Goal: Information Seeking & Learning: Learn about a topic

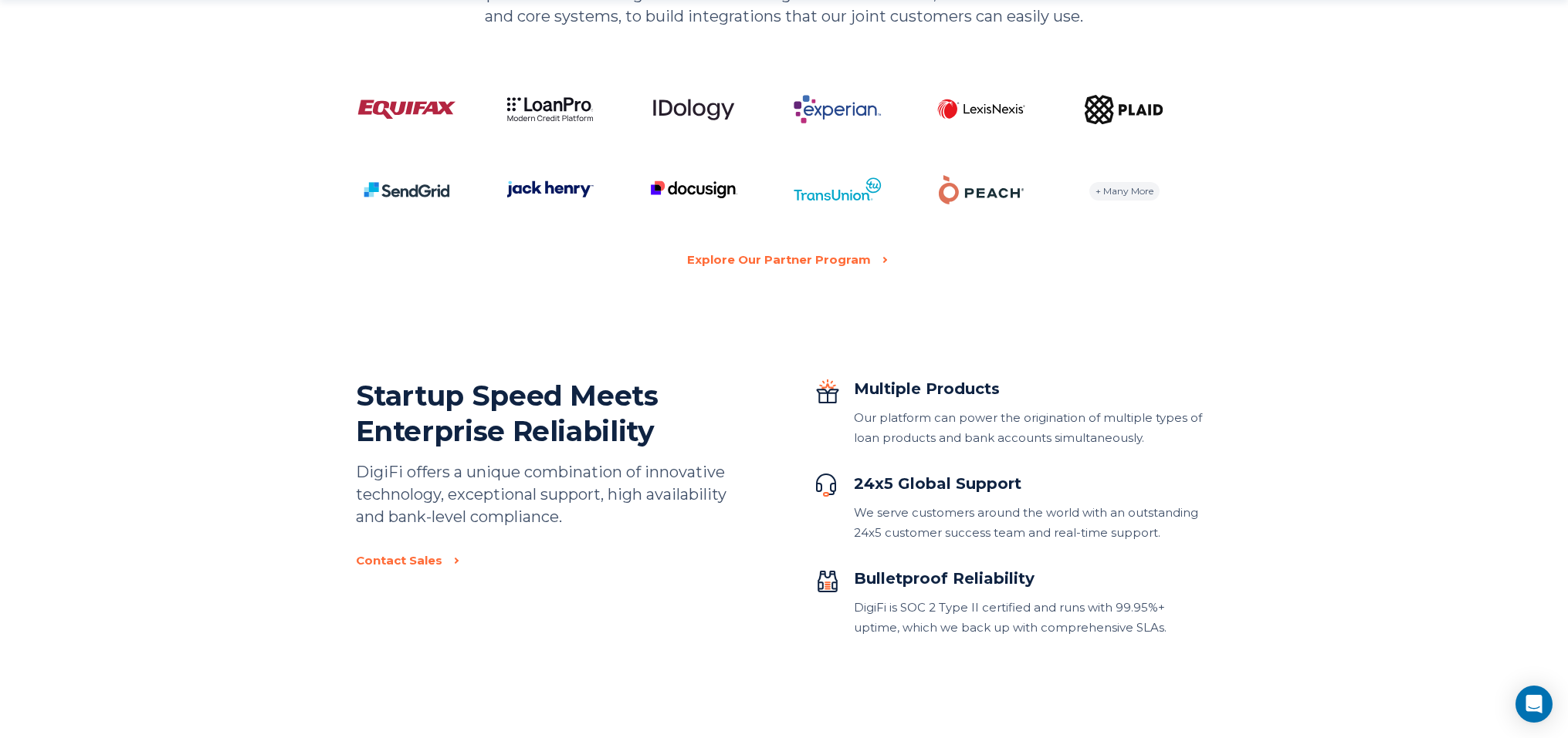
scroll to position [3158, 0]
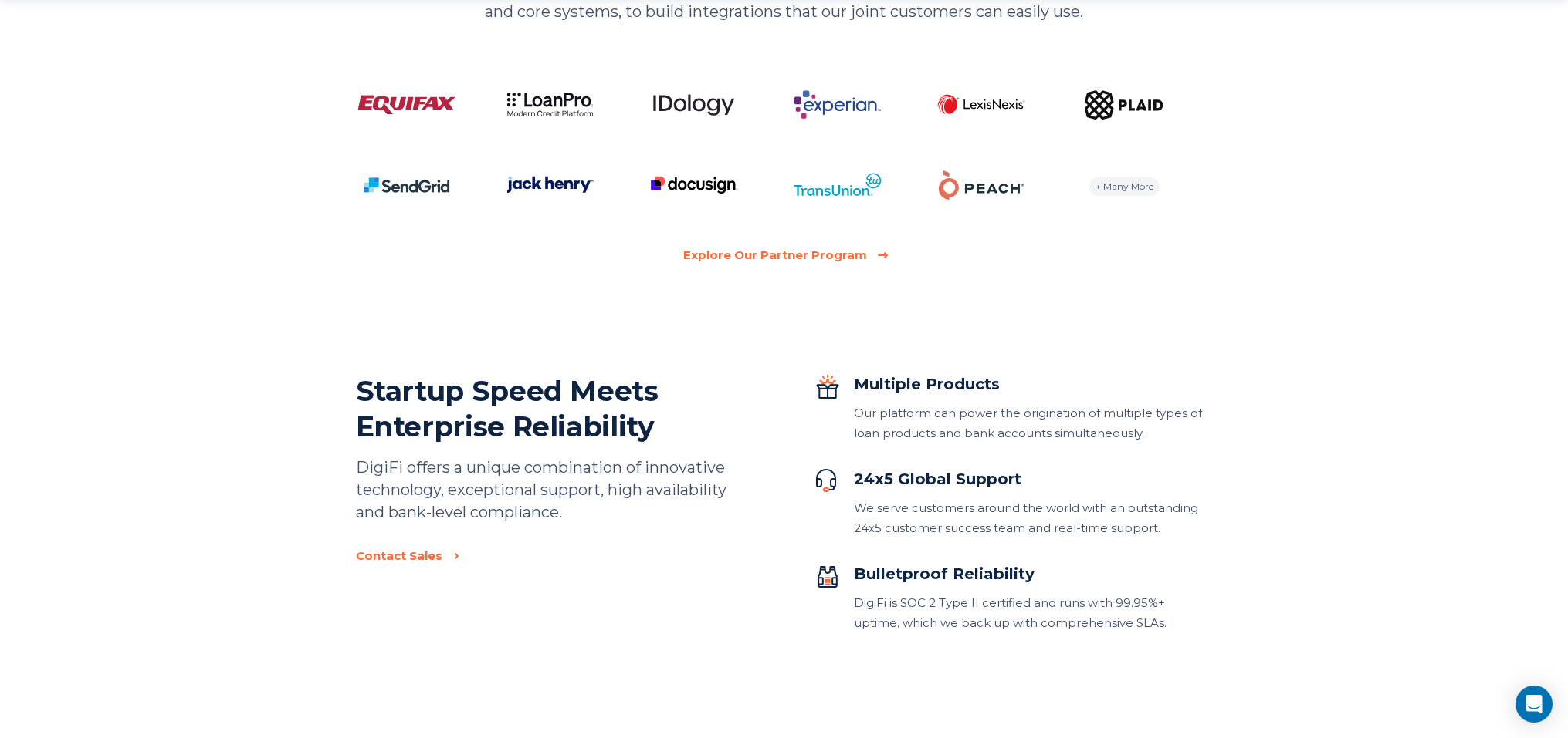
click at [839, 260] on div "Explore Our Partner Program" at bounding box center [775, 255] width 184 height 20
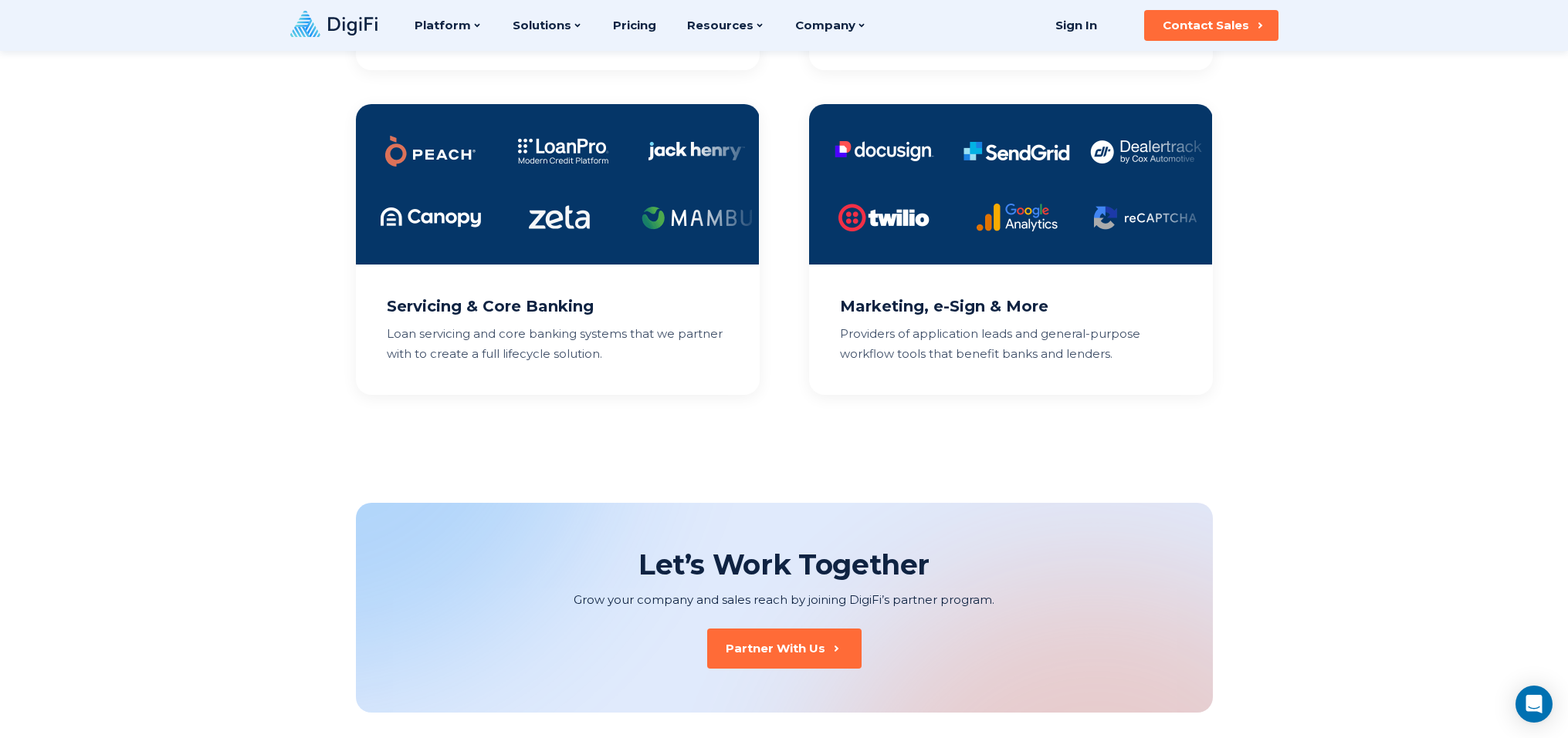
scroll to position [1318, 0]
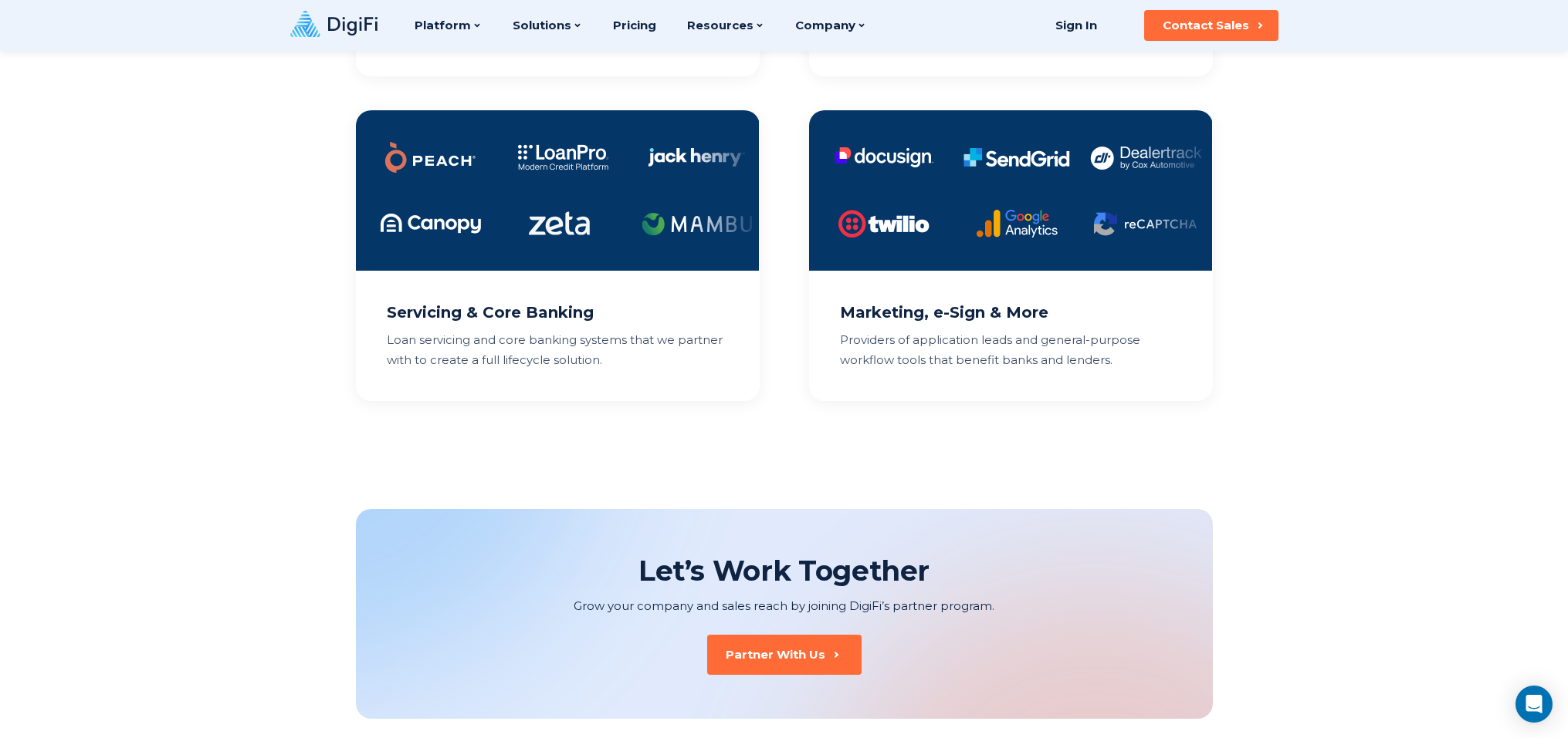
click at [614, 345] on p "Loan servicing and core banking systems that we partner with to create a full l…" at bounding box center [557, 350] width 342 height 40
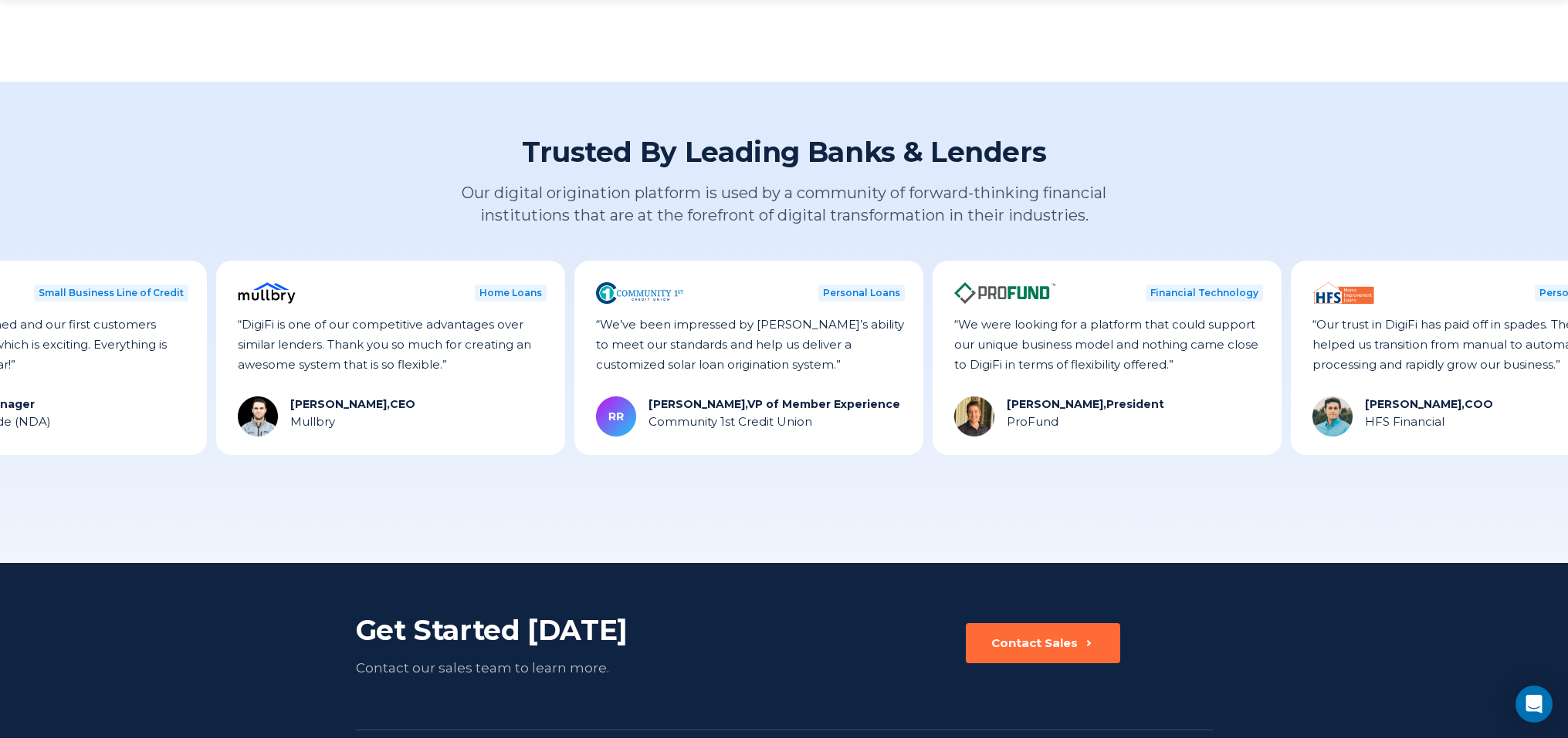
scroll to position [2065, 0]
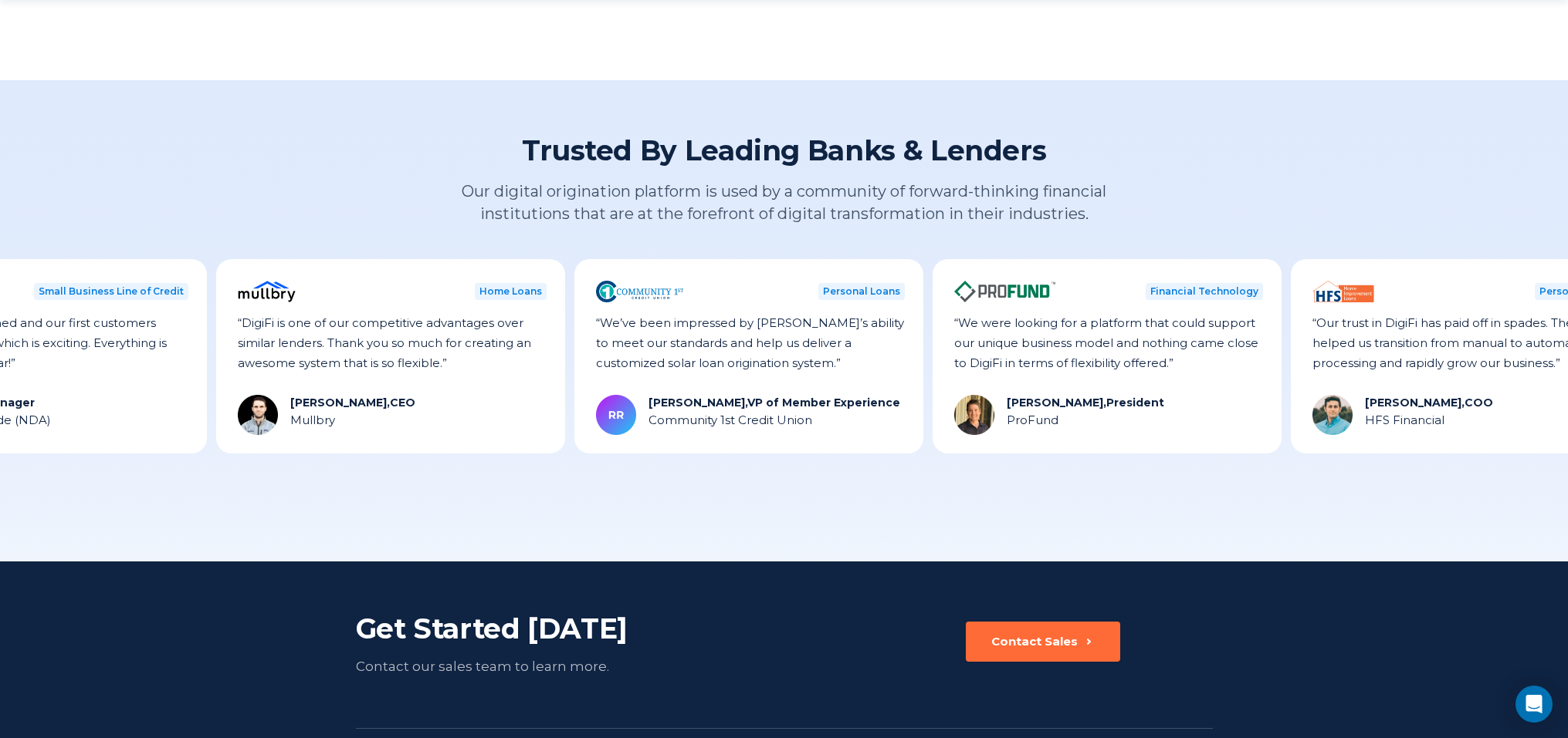
drag, startPoint x: 659, startPoint y: 325, endPoint x: 671, endPoint y: 357, distance: 34.2
drag, startPoint x: 718, startPoint y: 364, endPoint x: 720, endPoint y: 337, distance: 27.1
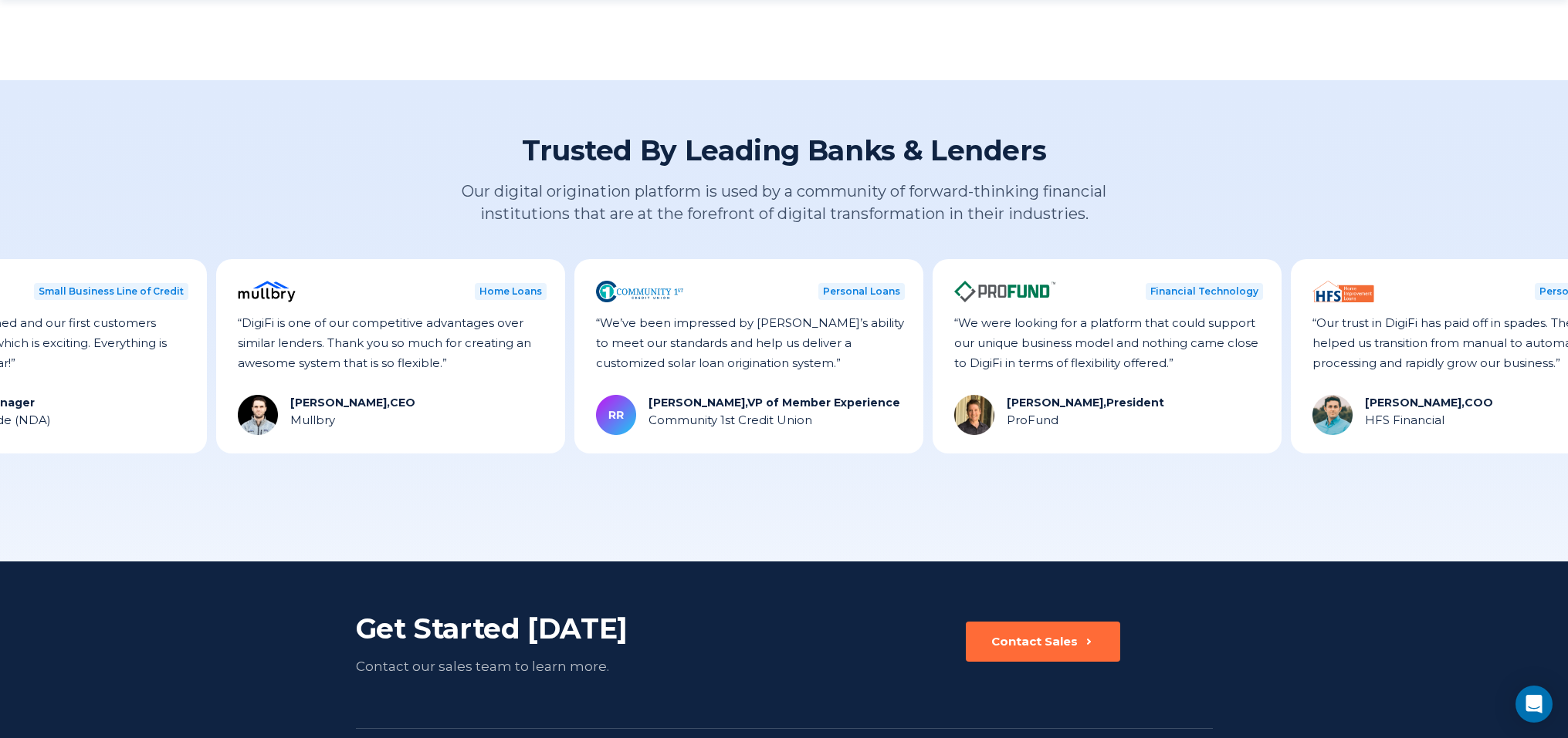
drag, startPoint x: 445, startPoint y: 420, endPoint x: 508, endPoint y: 428, distance: 63.5
copy div "Plannery"
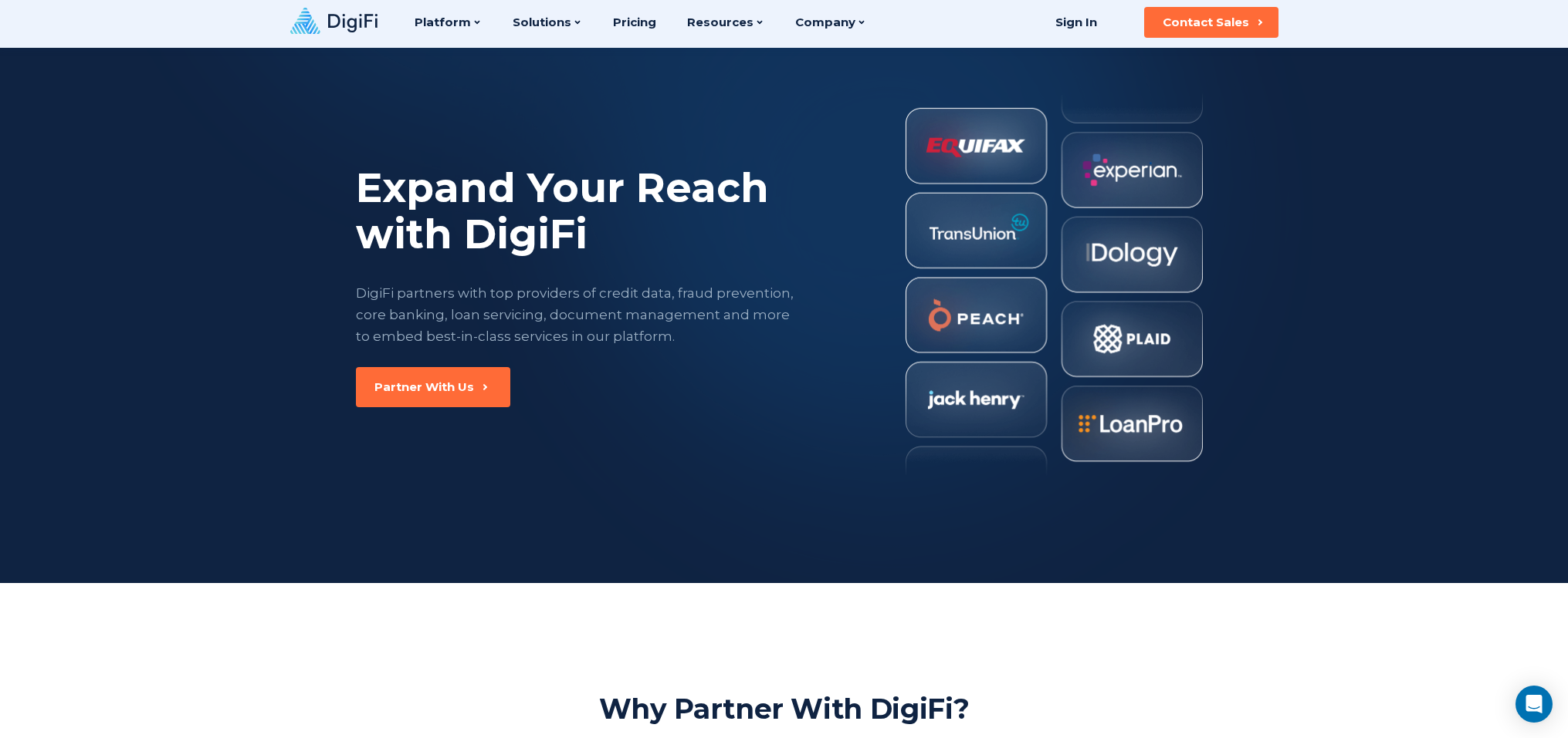
scroll to position [0, 0]
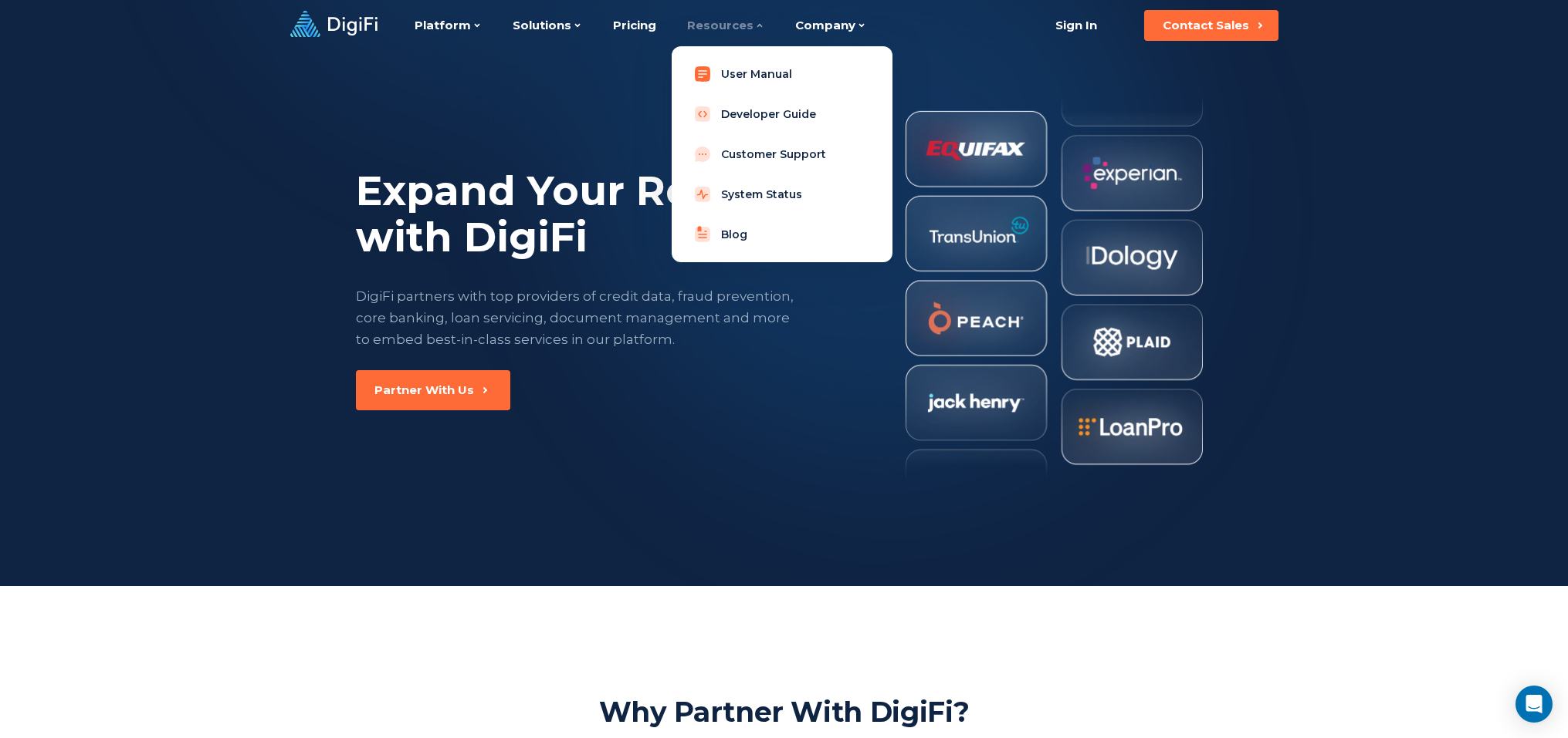
click at [749, 76] on link "User Manual" at bounding box center [782, 74] width 196 height 30
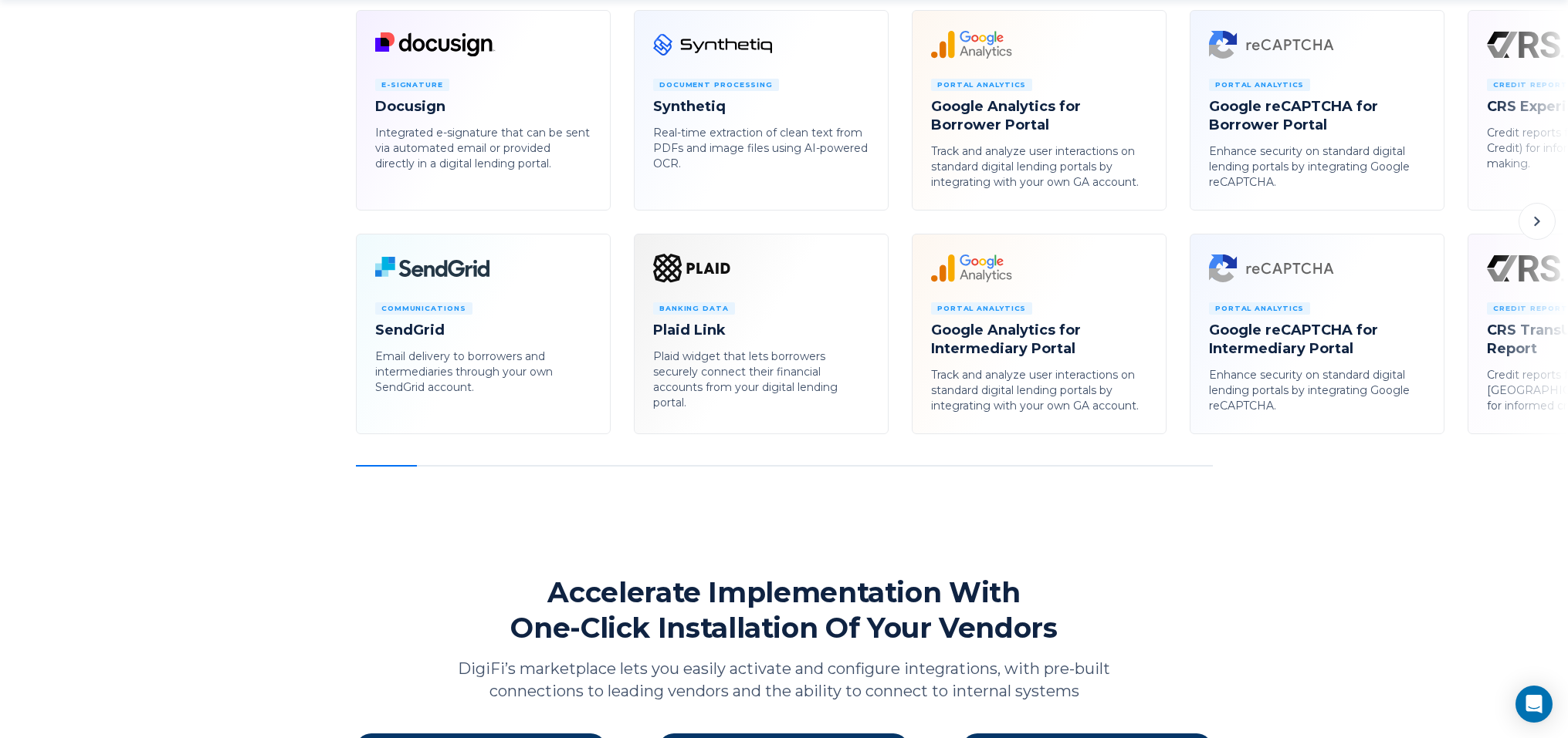
scroll to position [968, 0]
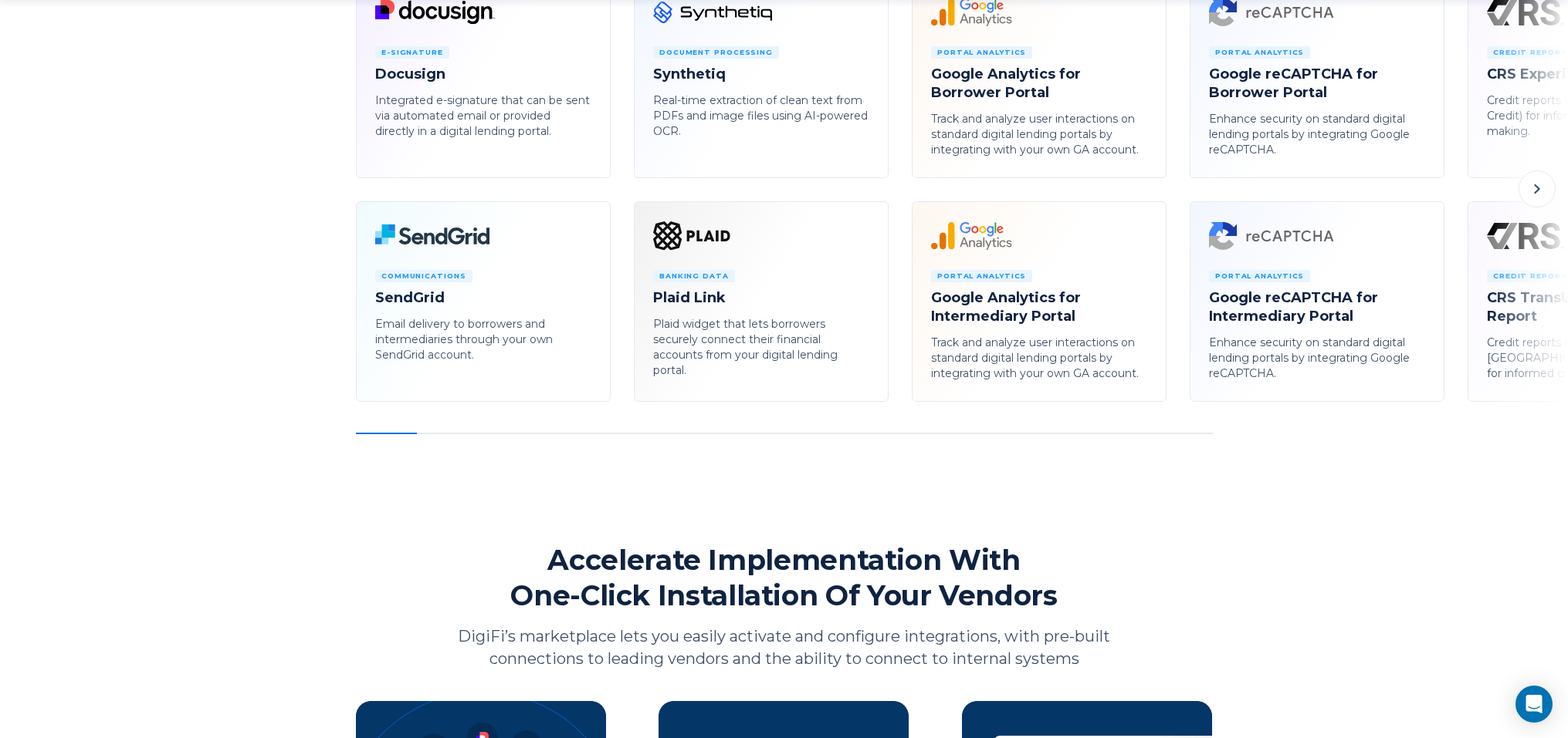
drag, startPoint x: 395, startPoint y: 433, endPoint x: 486, endPoint y: 429, distance: 91.1
click at [486, 429] on div "E-Signature Docusign Integrated e-signature that can be sent via automated emai…" at bounding box center [784, 205] width 1568 height 457
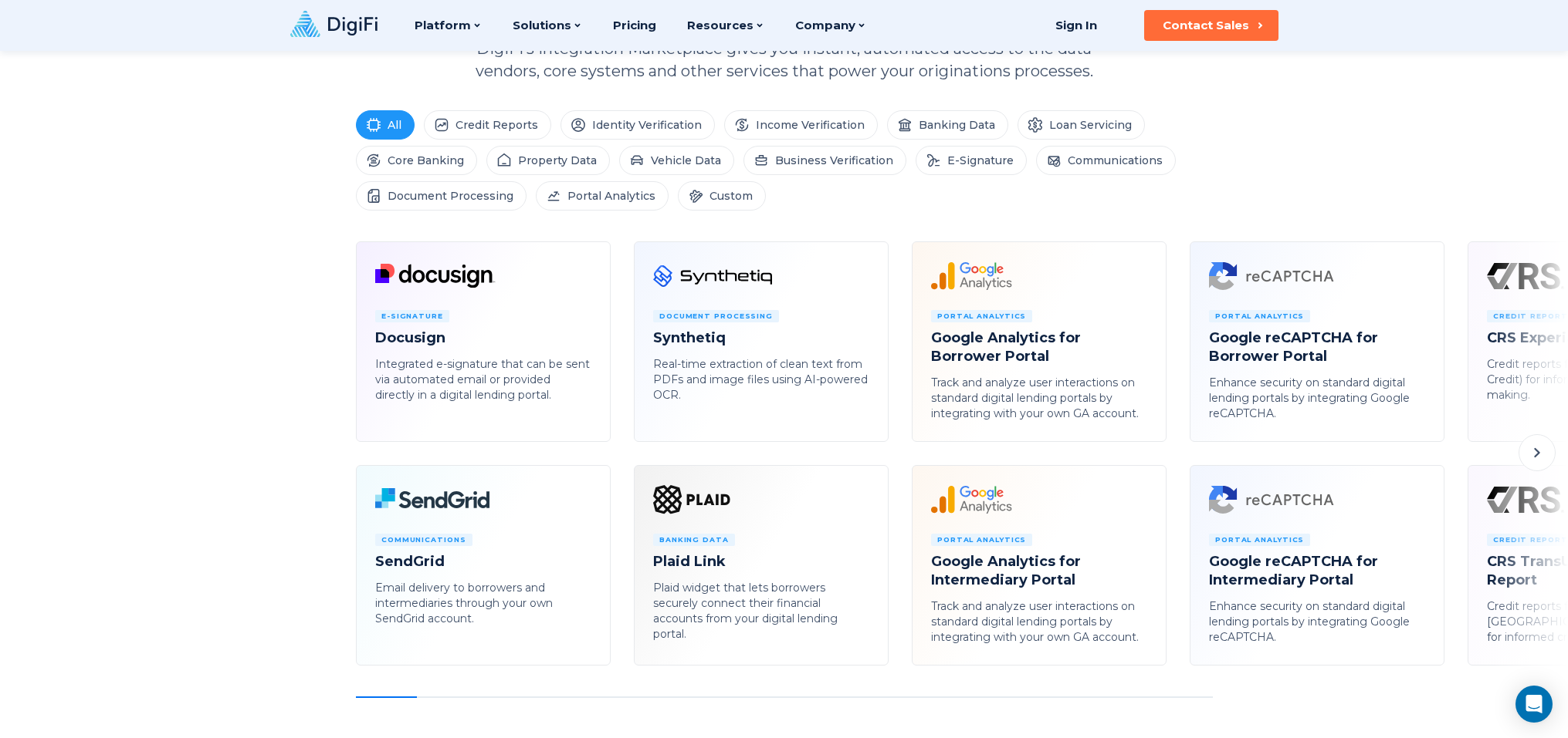
scroll to position [701, 0]
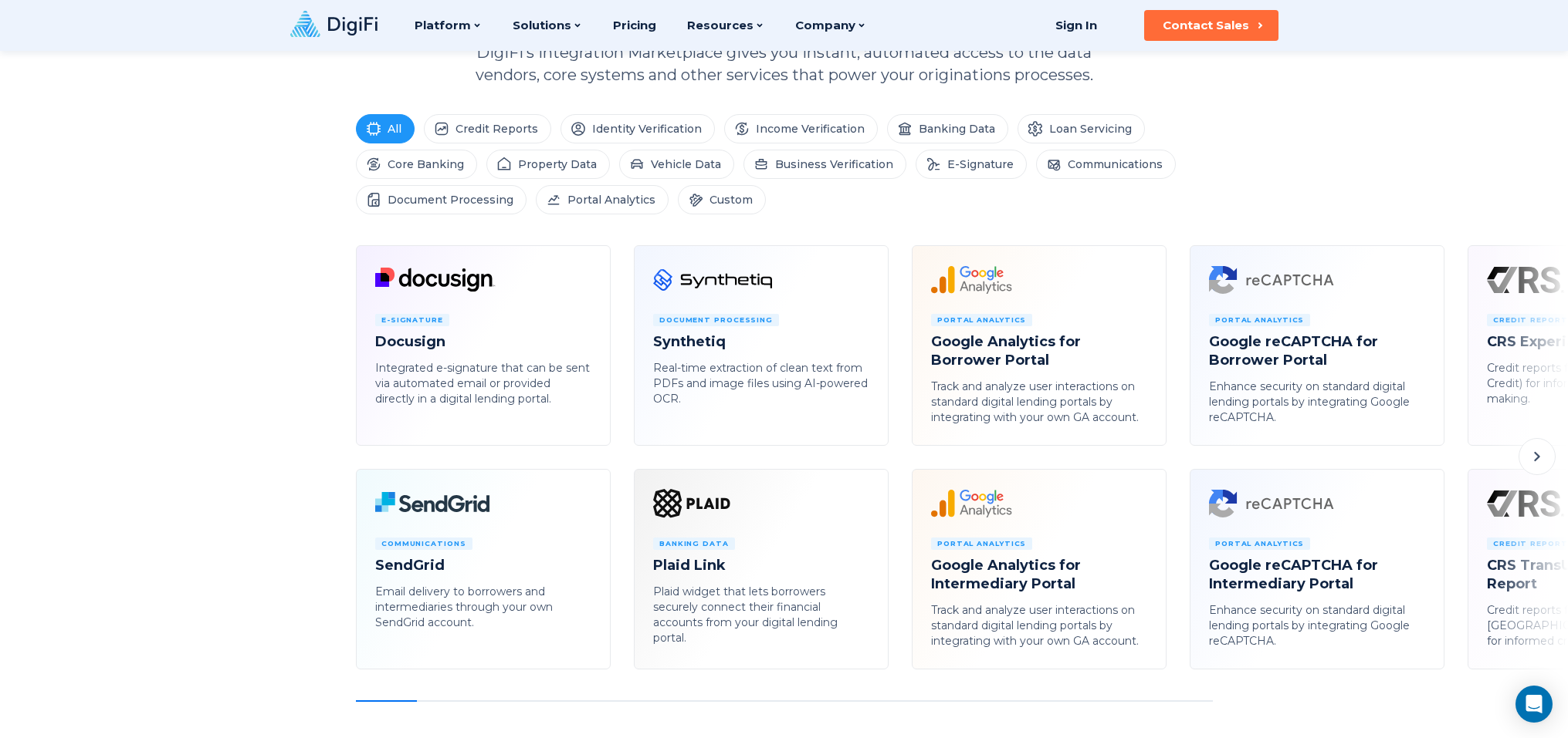
click at [1145, 703] on div "Platform Integration Marketplace Seamlessly connect to third-party services usi…" at bounding box center [784, 738] width 1568 height 2877
drag, startPoint x: 407, startPoint y: 702, endPoint x: 570, endPoint y: 689, distance: 163.5
click at [570, 689] on div "Platform Integration Marketplace Seamlessly connect to third-party services usi…" at bounding box center [784, 738] width 1568 height 2877
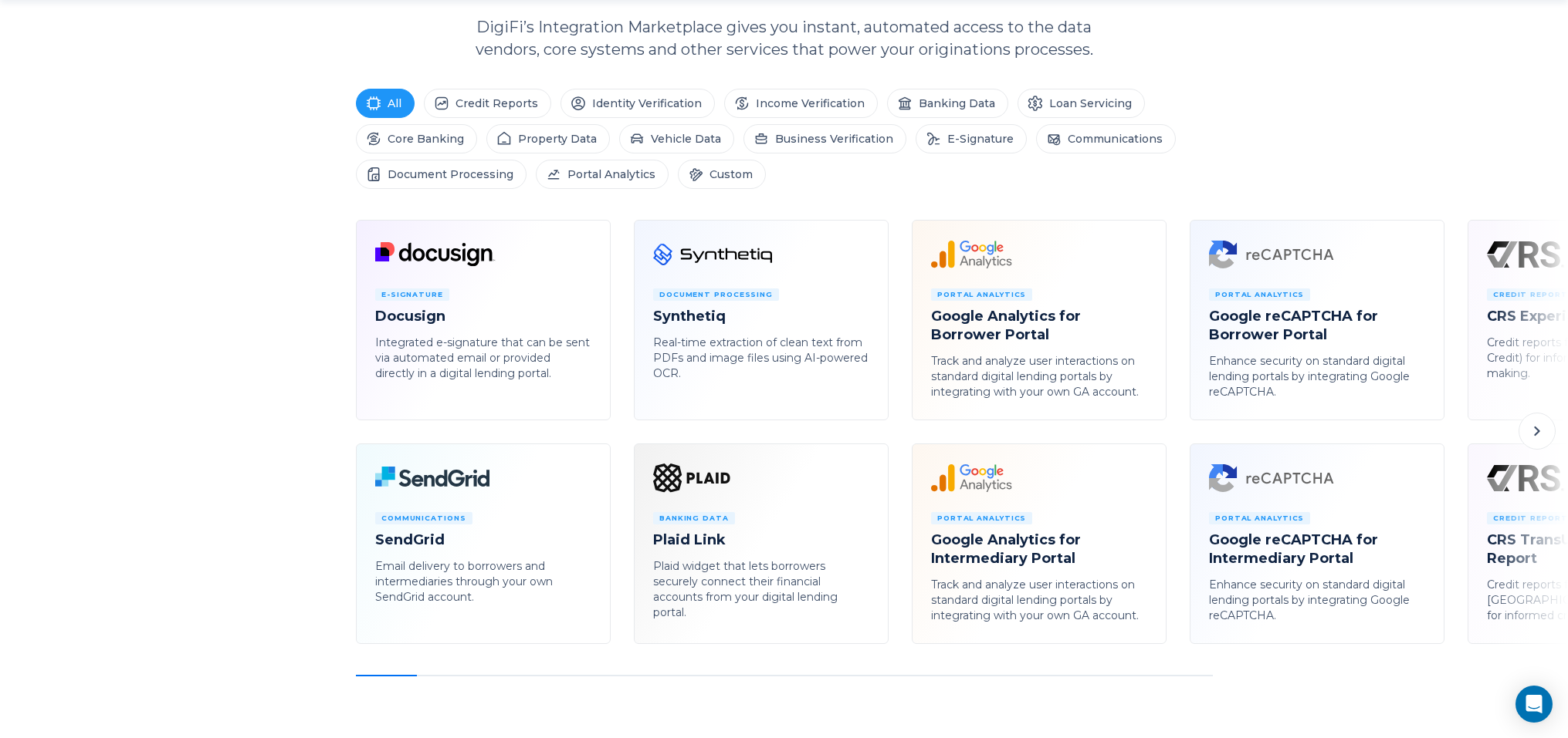
scroll to position [978, 0]
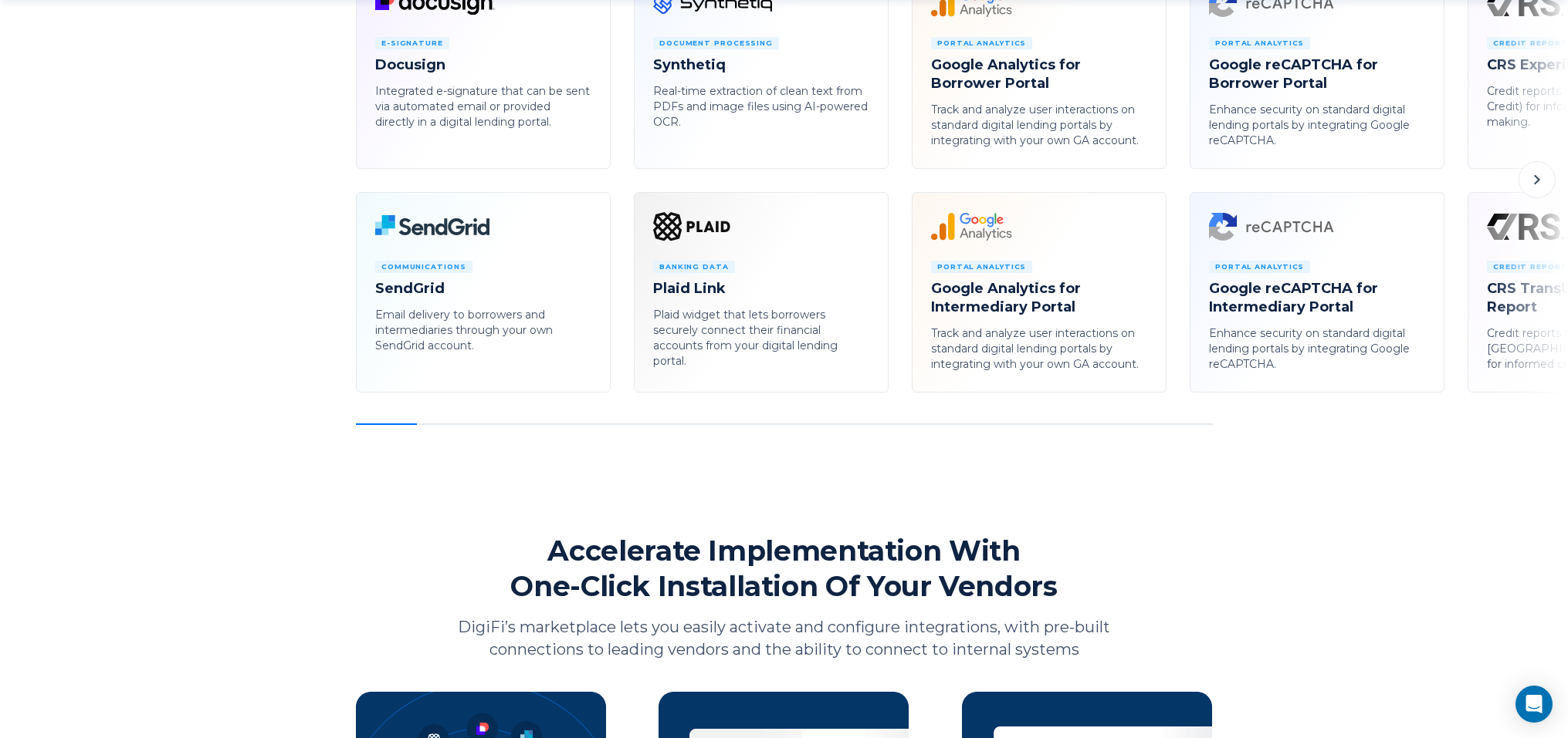
click at [1523, 179] on button at bounding box center [1537, 180] width 37 height 37
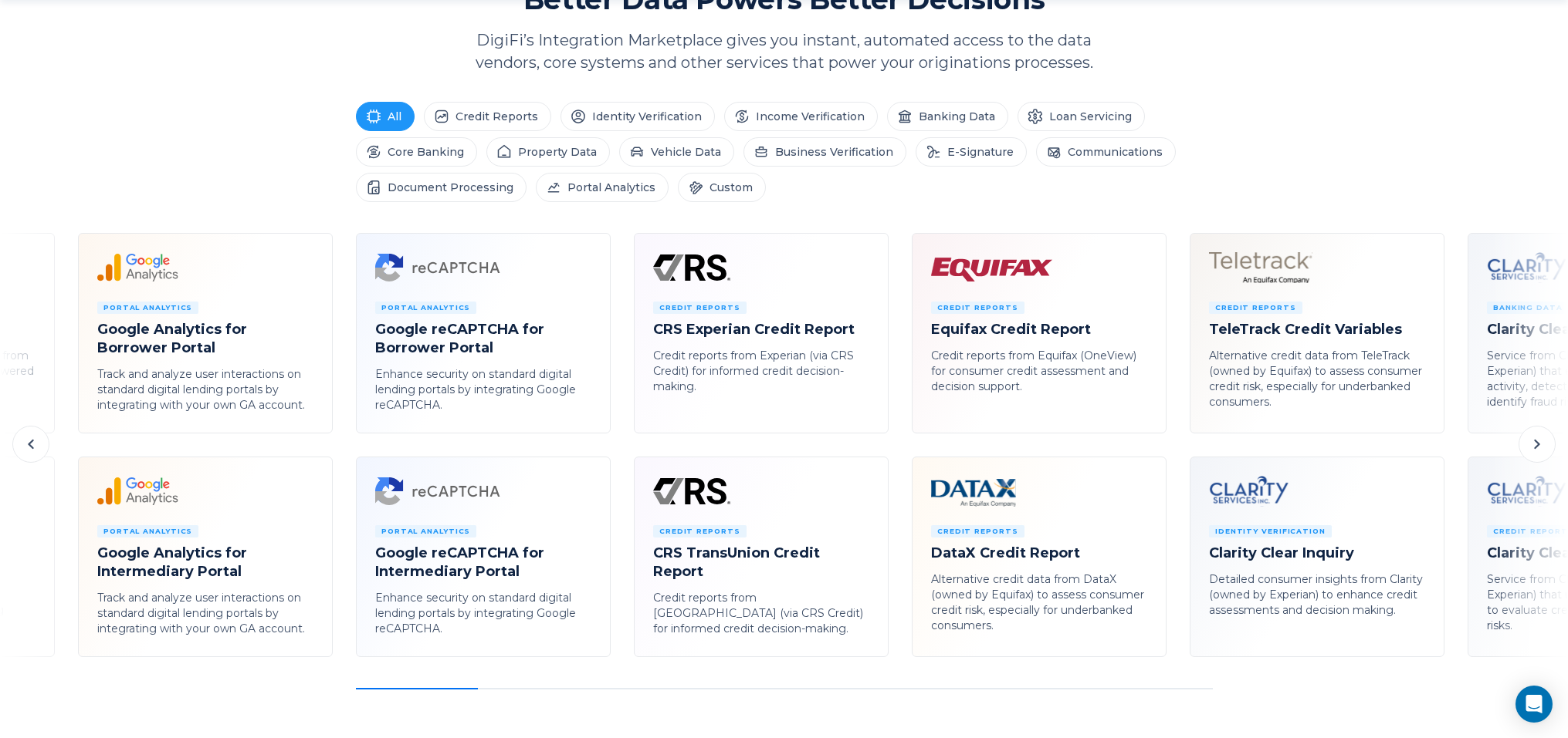
scroll to position [716, 0]
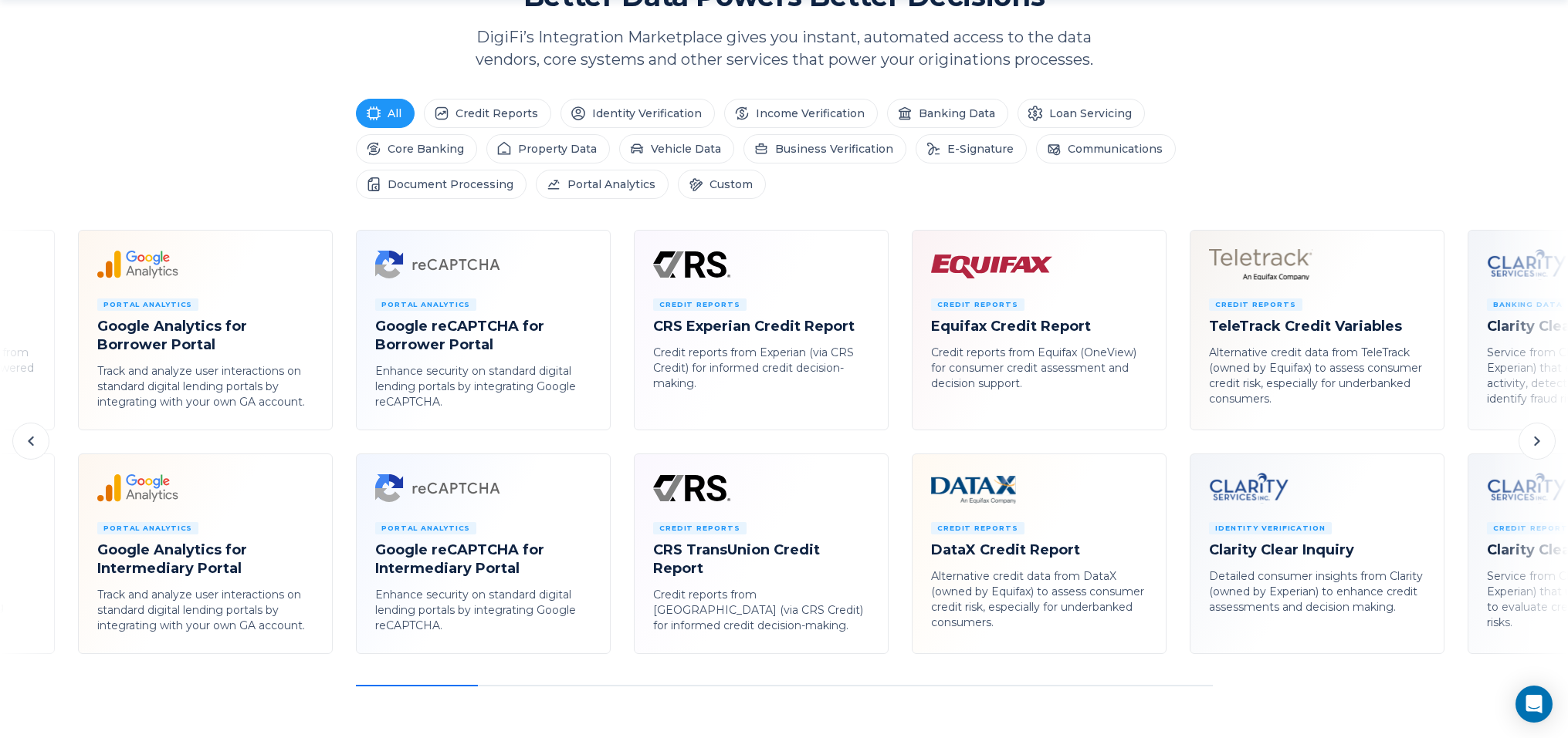
click at [1538, 443] on icon at bounding box center [1536, 440] width 5 height 9
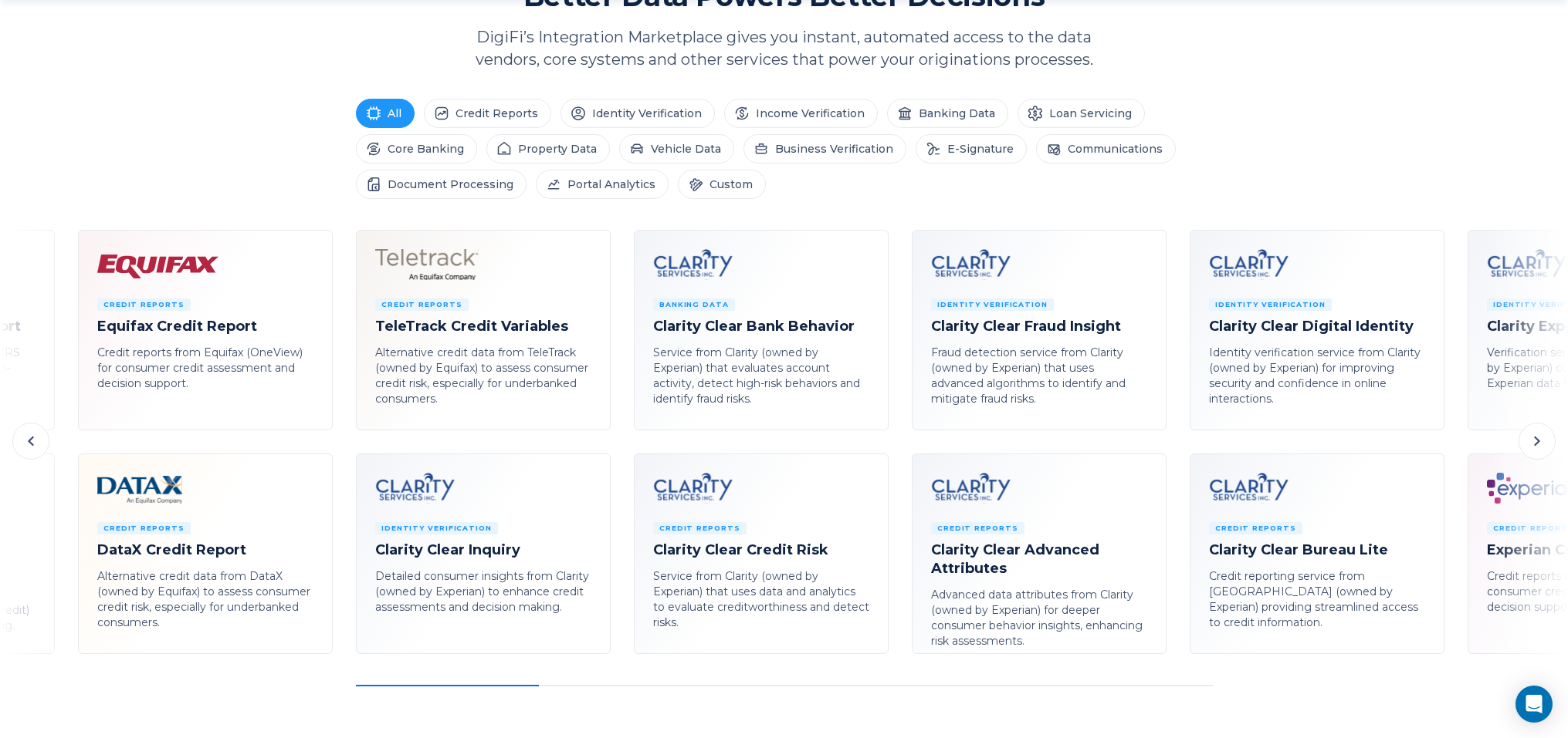
click at [1544, 445] on icon at bounding box center [1537, 441] width 19 height 19
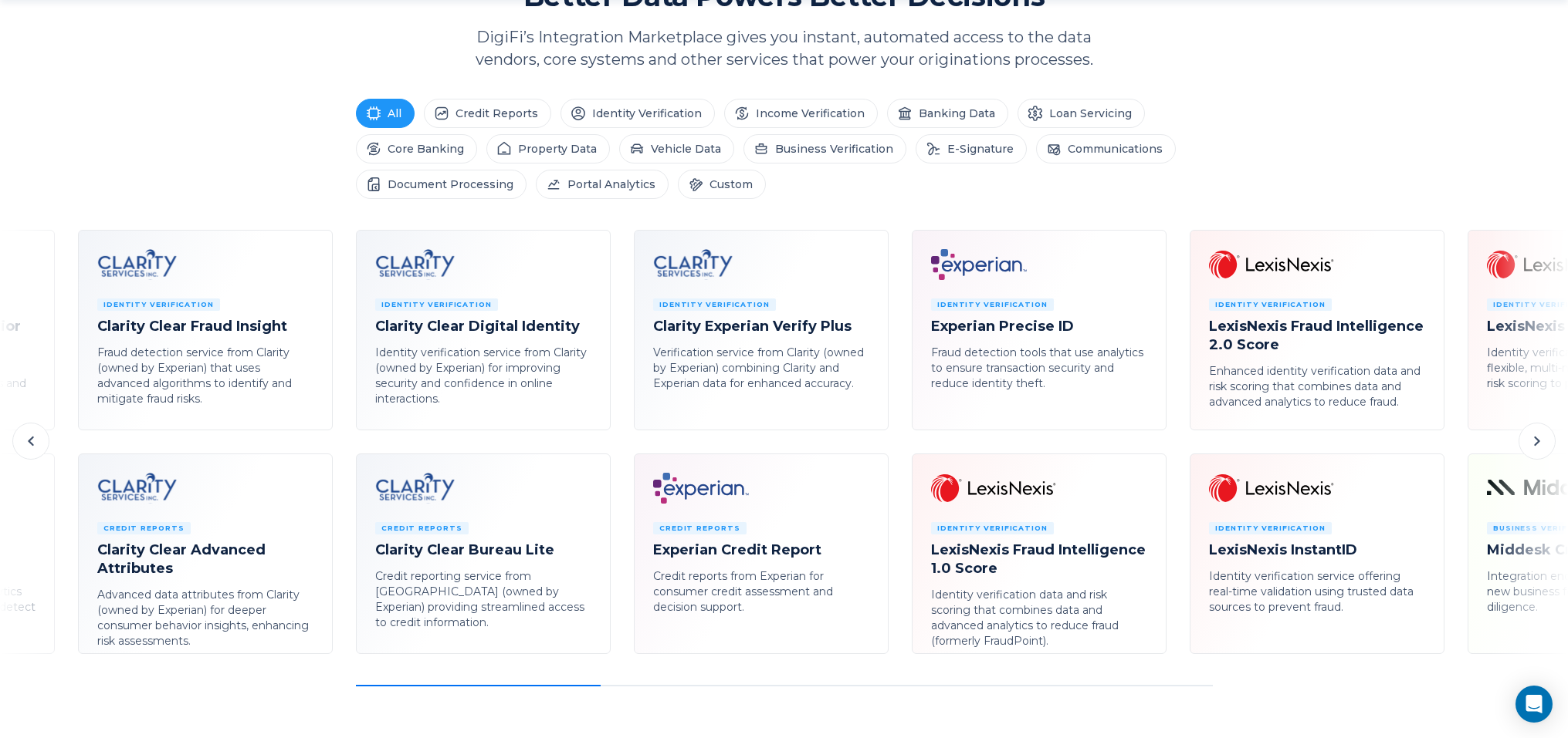
click at [1545, 443] on icon at bounding box center [1537, 441] width 19 height 19
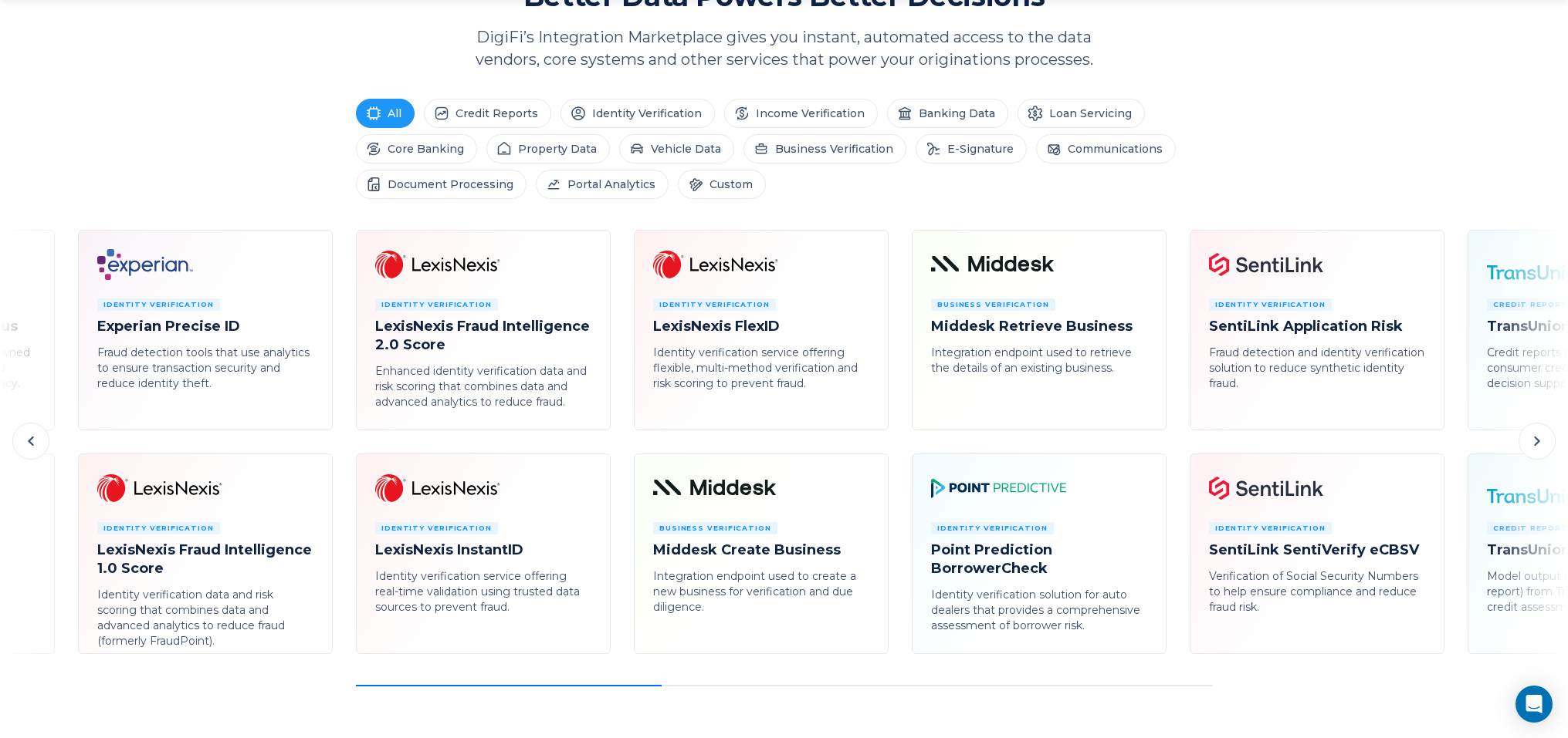
click at [1539, 447] on icon at bounding box center [1537, 441] width 19 height 19
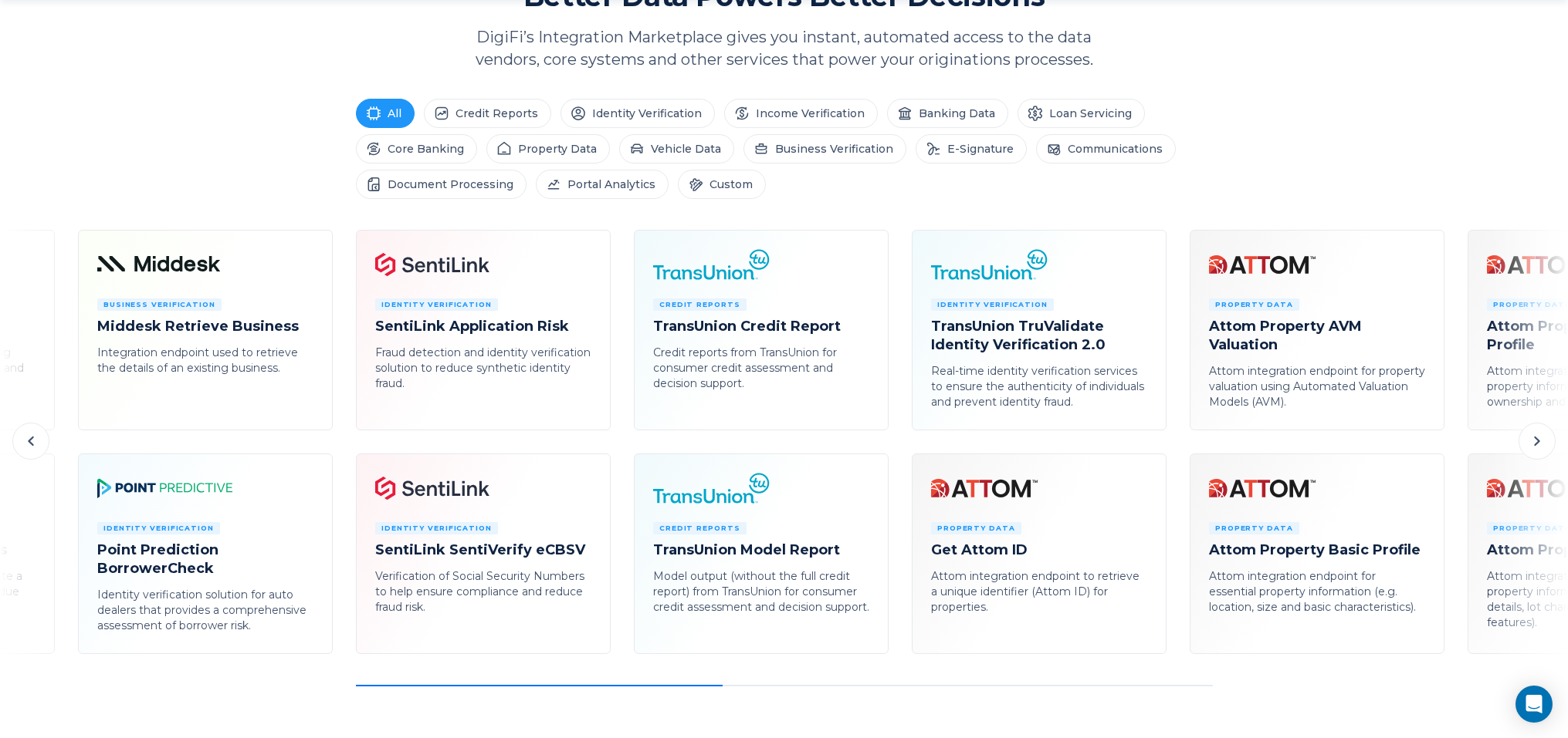
click at [1539, 447] on icon at bounding box center [1537, 441] width 19 height 19
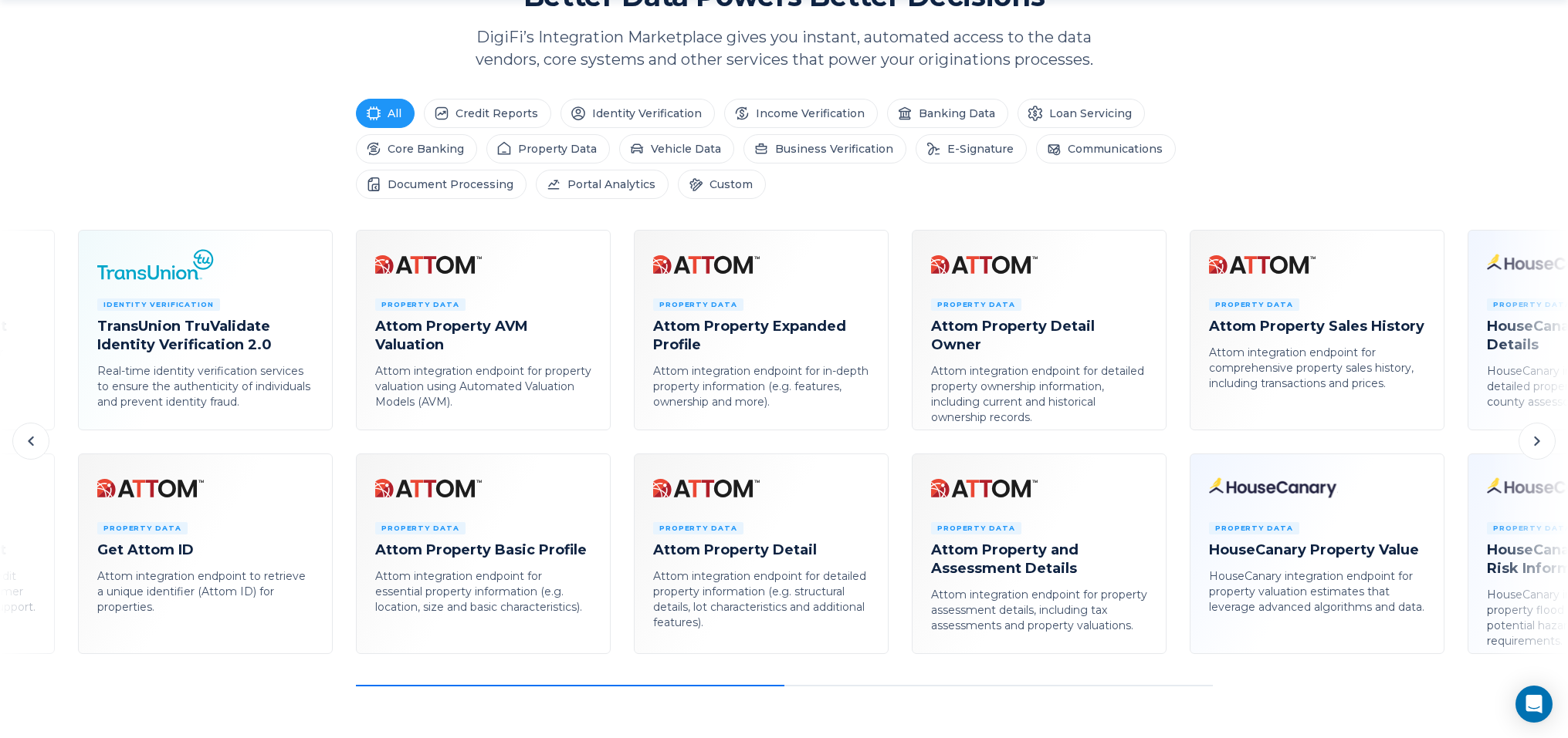
click at [1539, 447] on icon at bounding box center [1537, 441] width 19 height 19
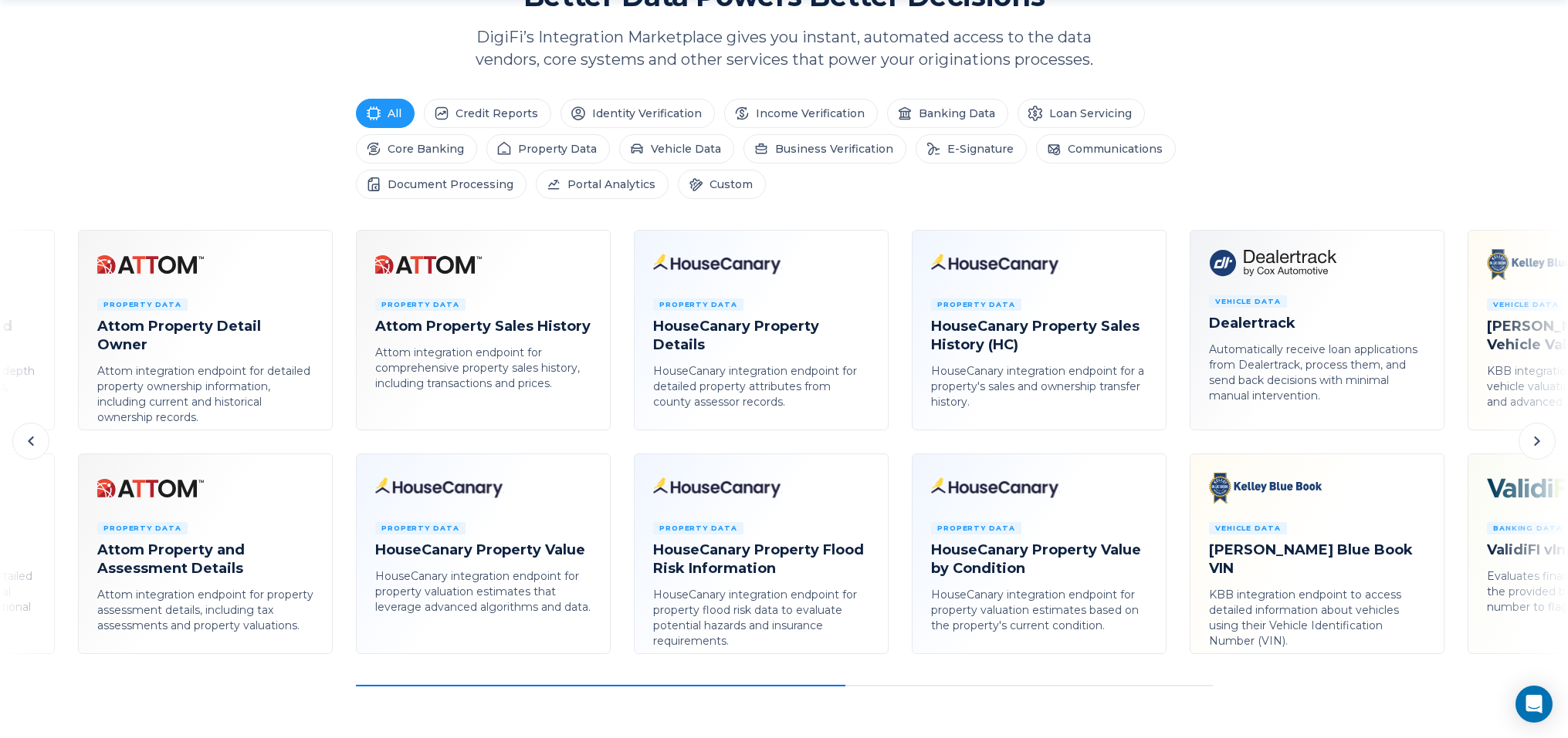
click at [1539, 447] on icon at bounding box center [1537, 441] width 19 height 19
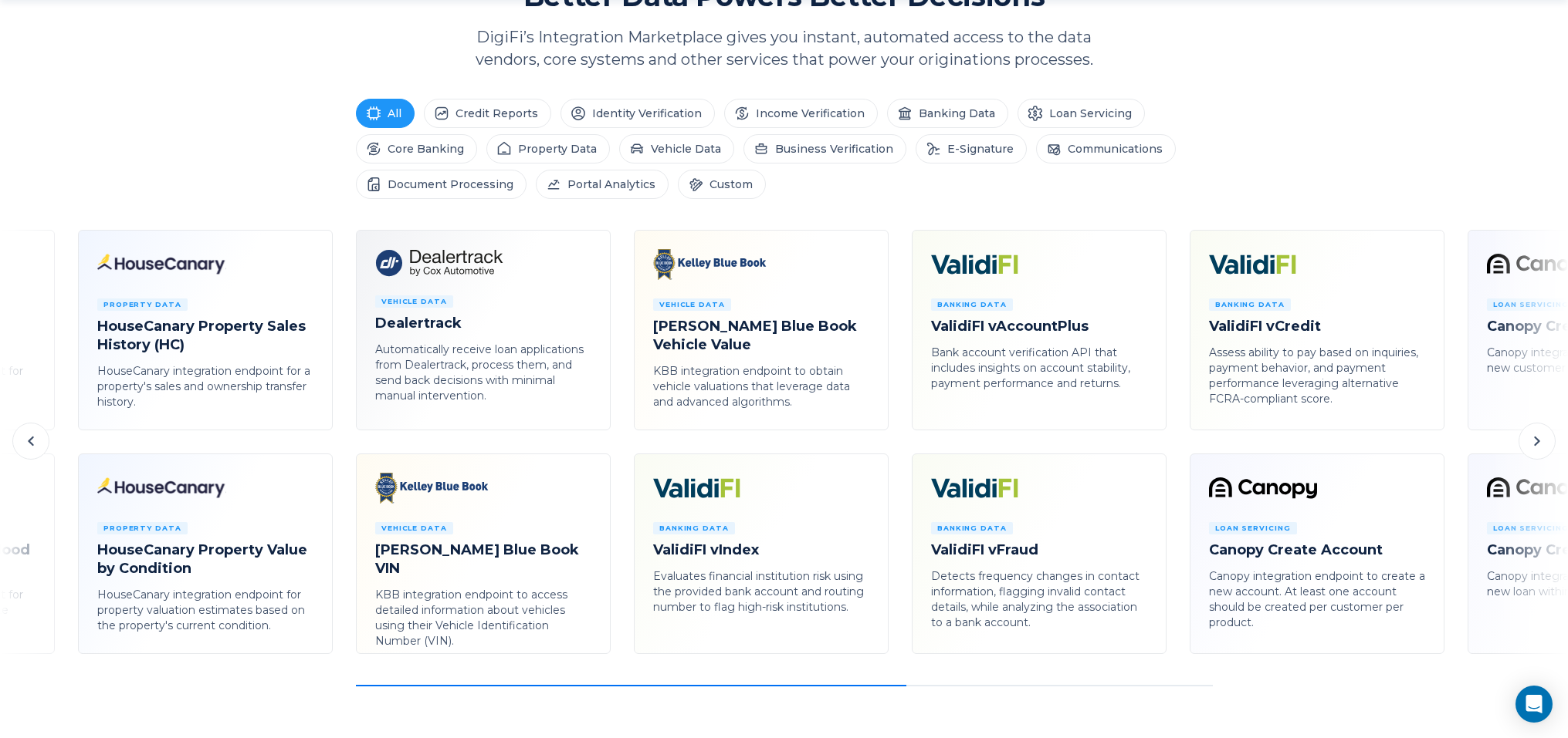
click at [1539, 447] on icon at bounding box center [1537, 441] width 19 height 19
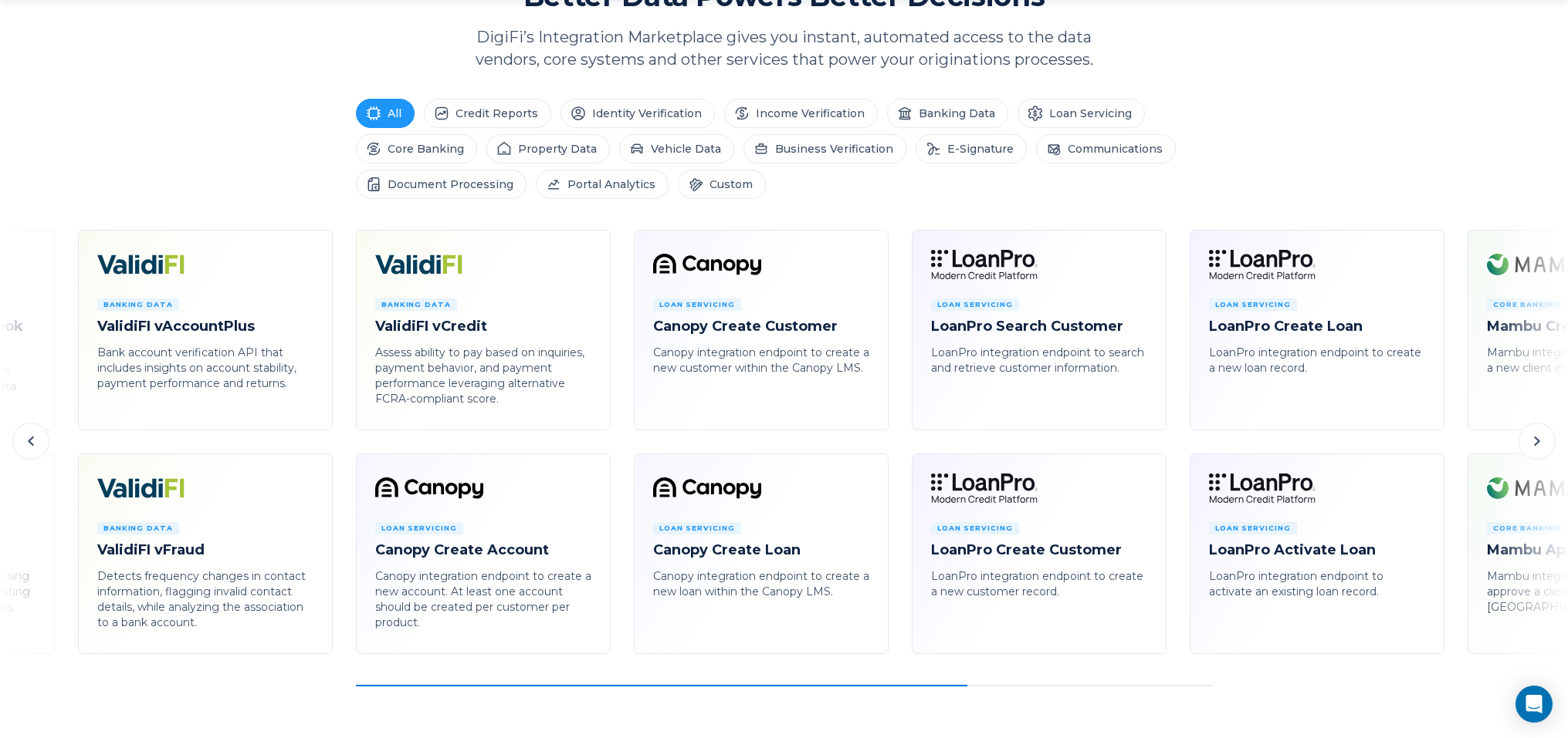
click at [1539, 447] on icon at bounding box center [1537, 441] width 19 height 19
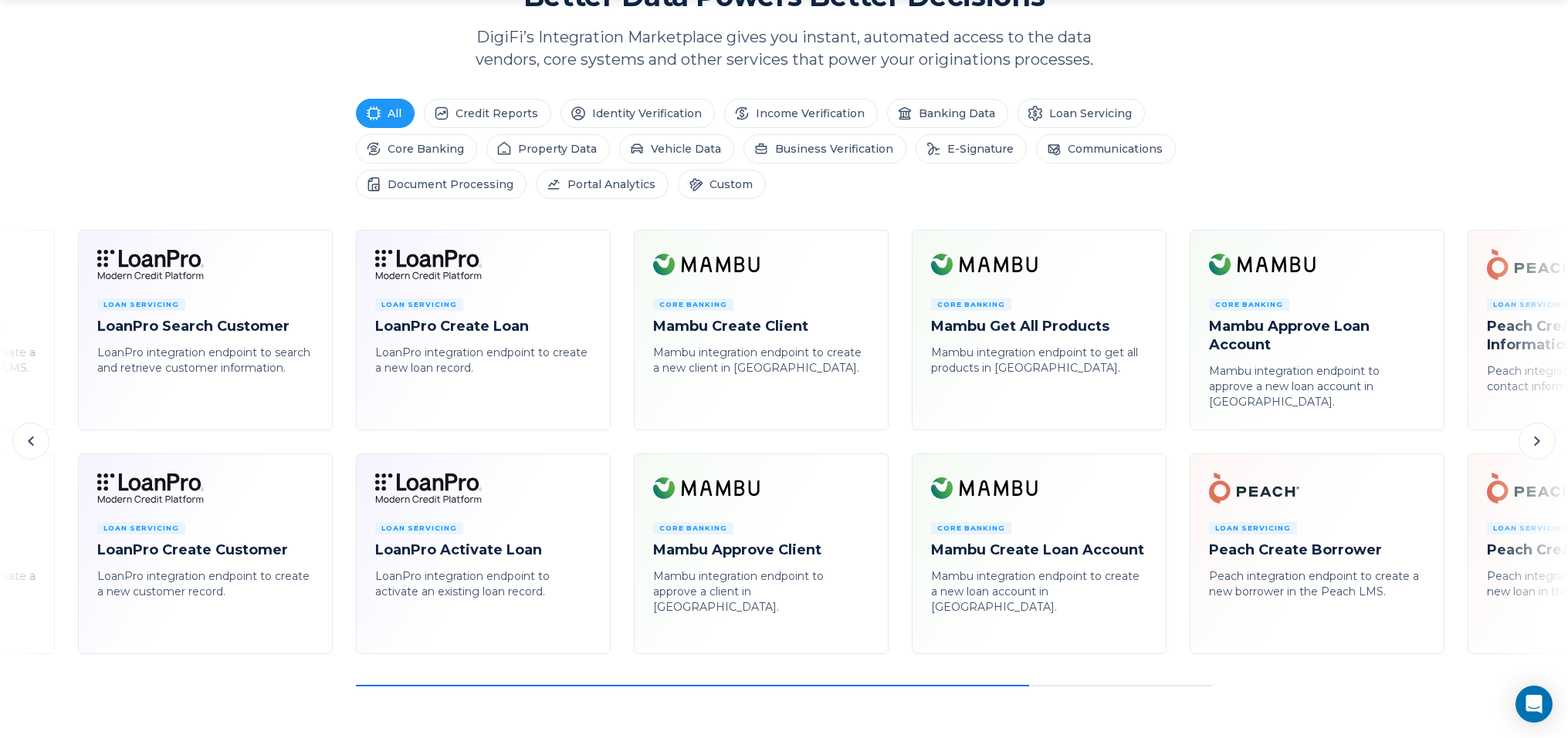
click at [1539, 447] on icon at bounding box center [1537, 441] width 19 height 19
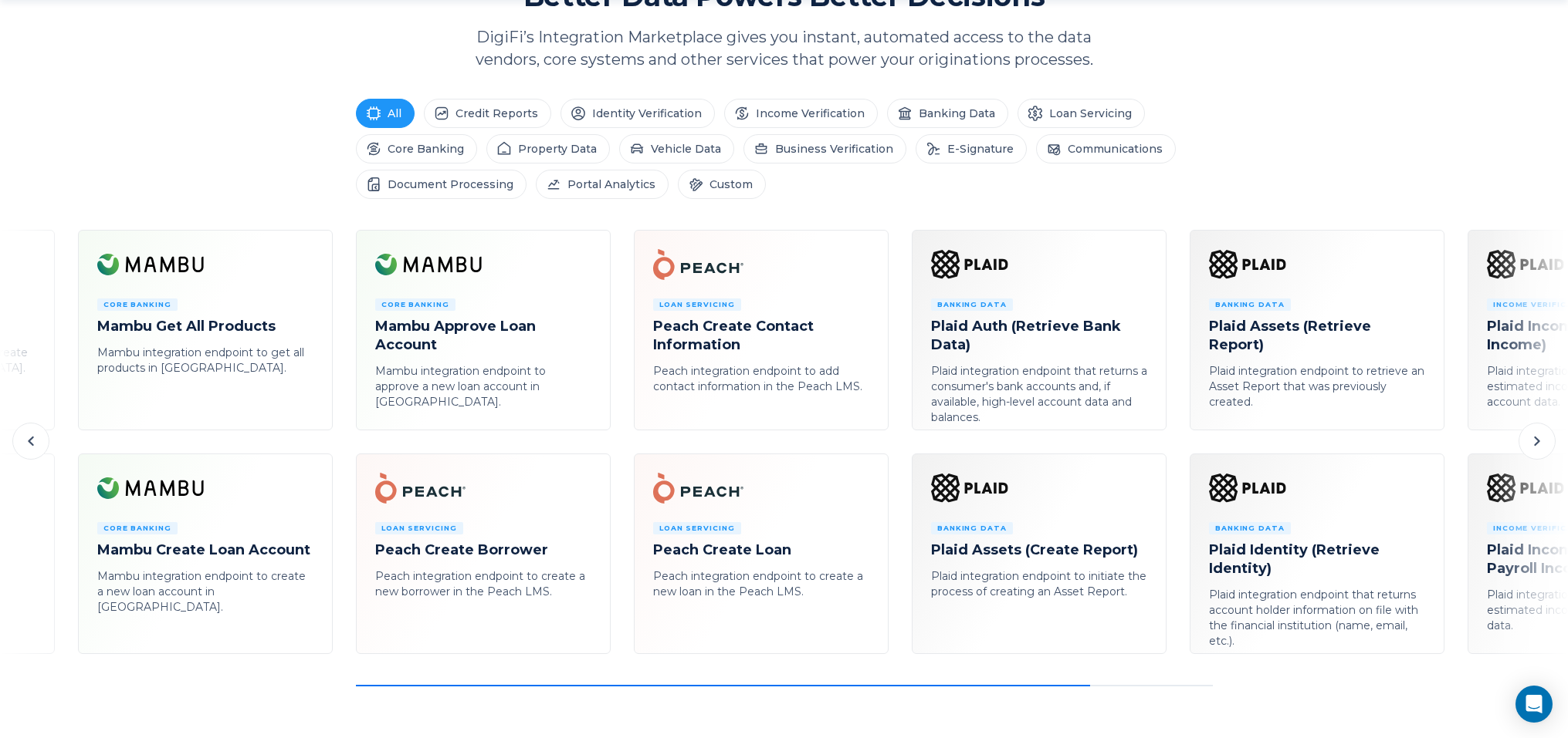
click at [1540, 447] on icon at bounding box center [1537, 441] width 19 height 19
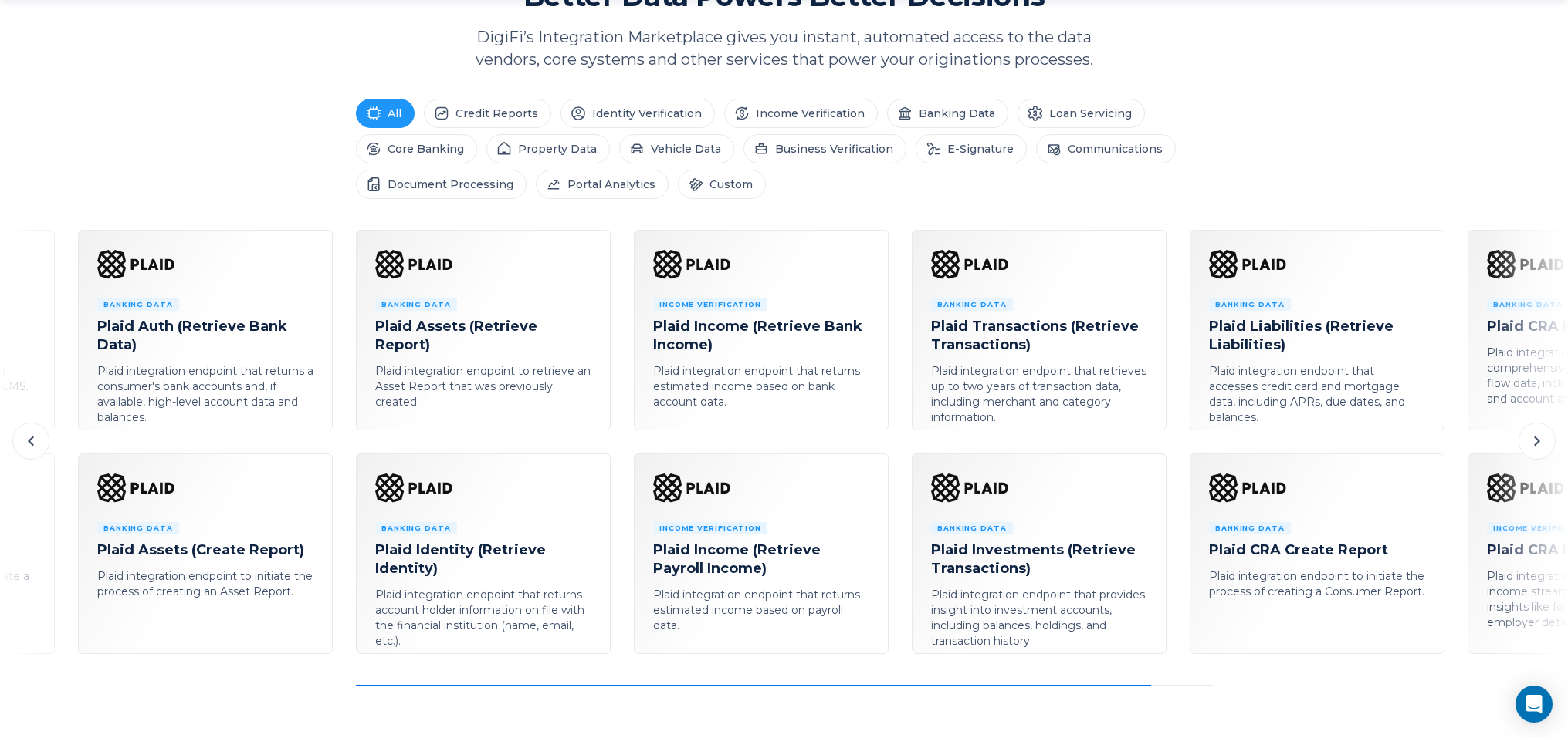
click at [1540, 447] on icon at bounding box center [1537, 441] width 19 height 19
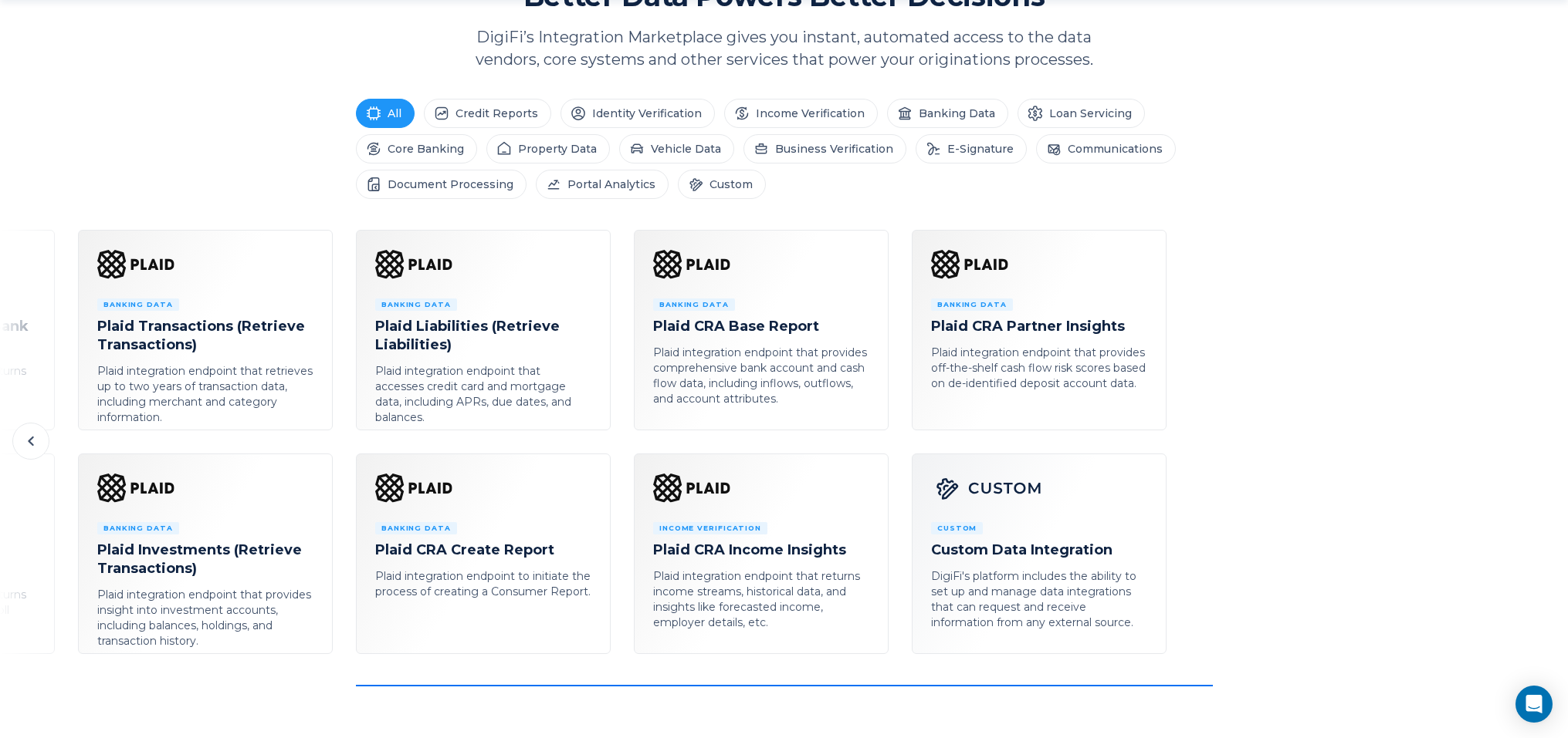
click at [32, 449] on icon at bounding box center [30, 441] width 19 height 19
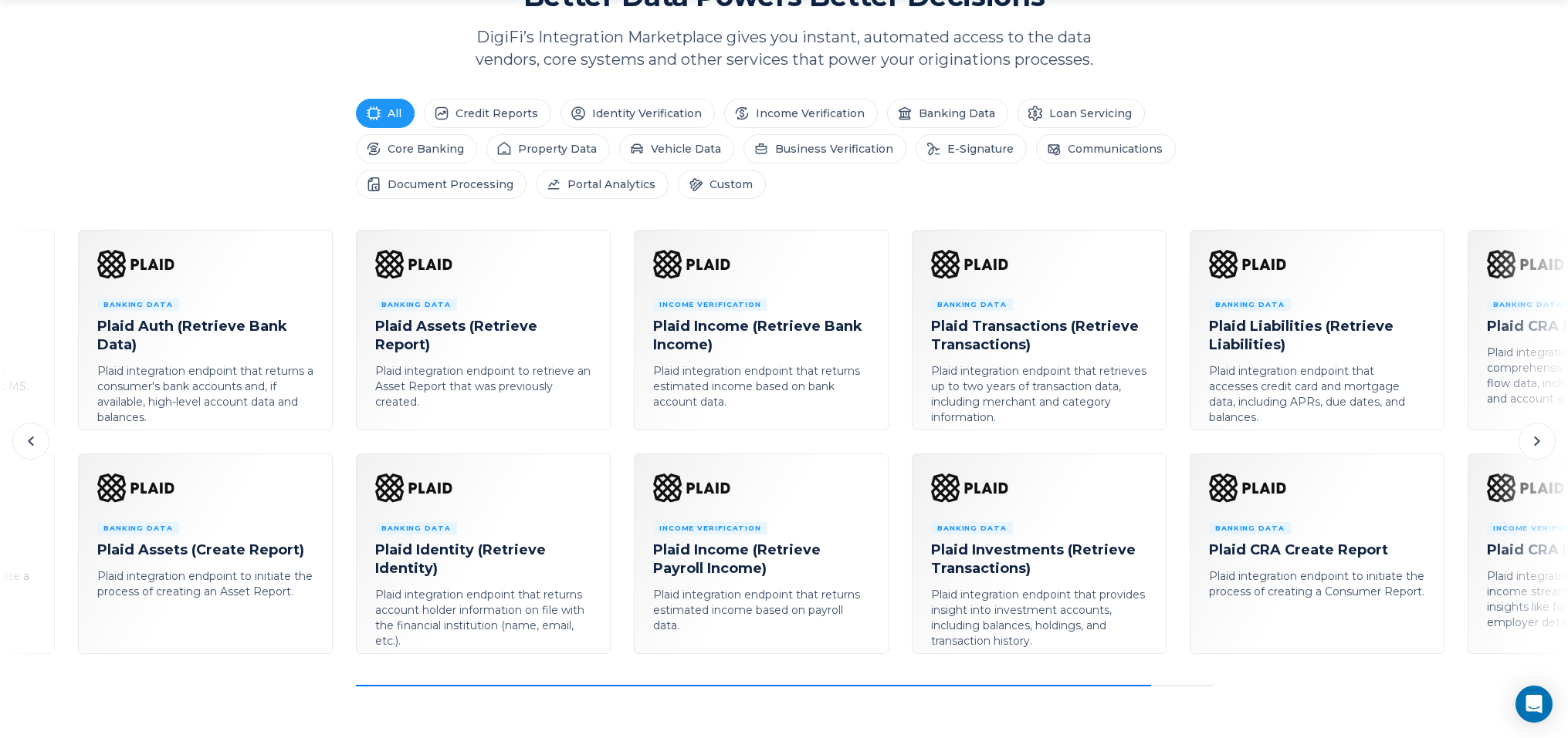
click at [33, 449] on icon at bounding box center [30, 441] width 19 height 19
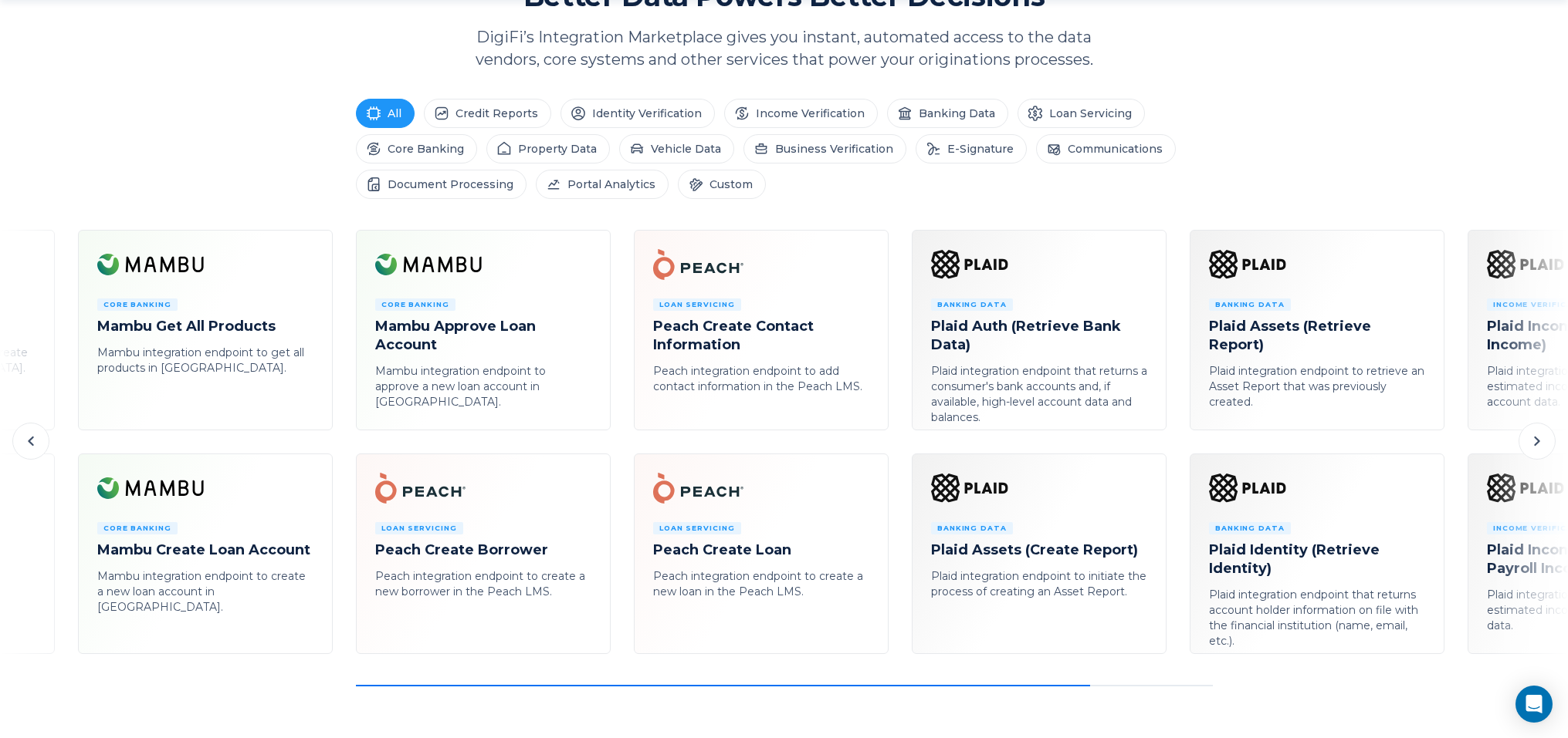
click at [34, 448] on icon at bounding box center [30, 441] width 19 height 19
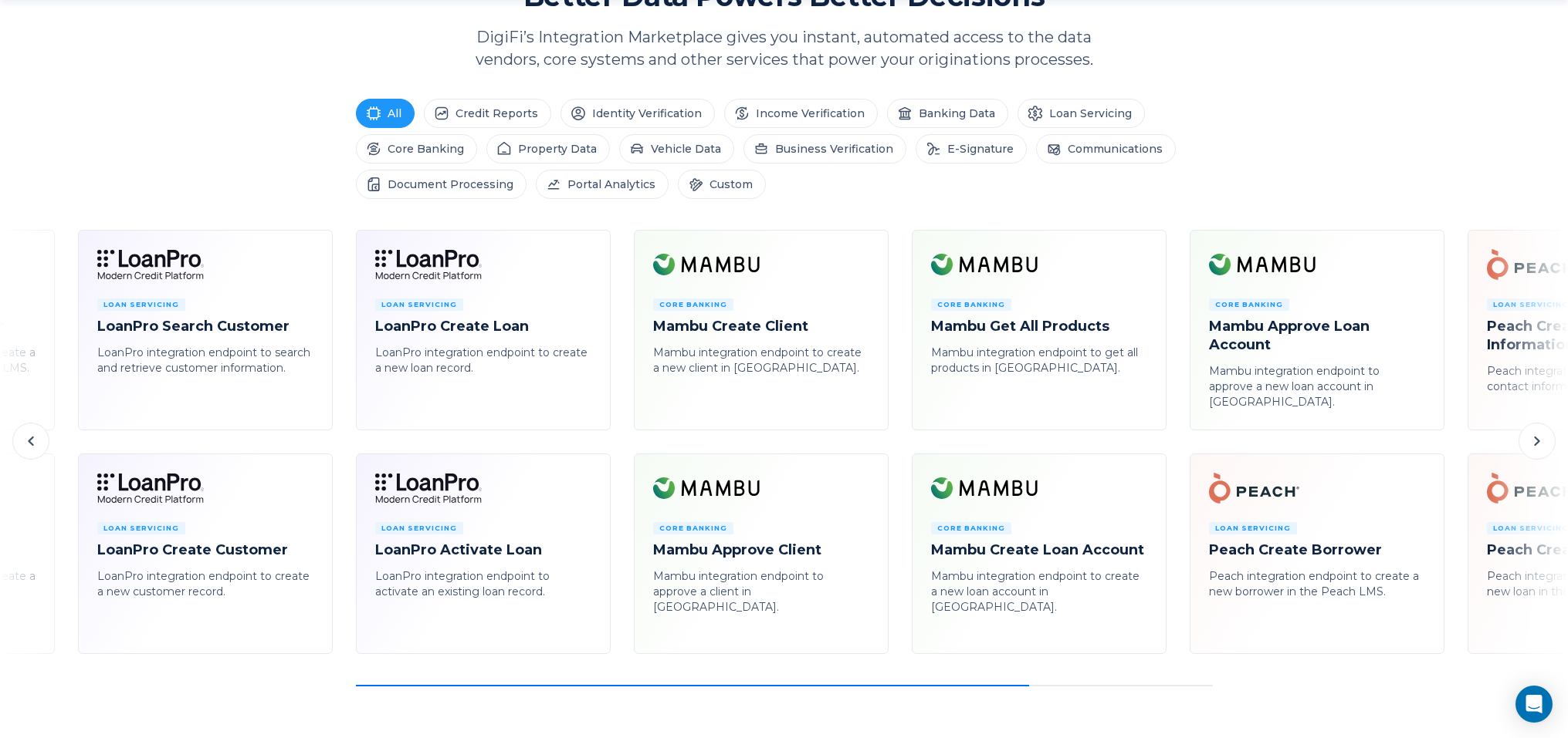
click at [34, 448] on icon at bounding box center [30, 441] width 19 height 19
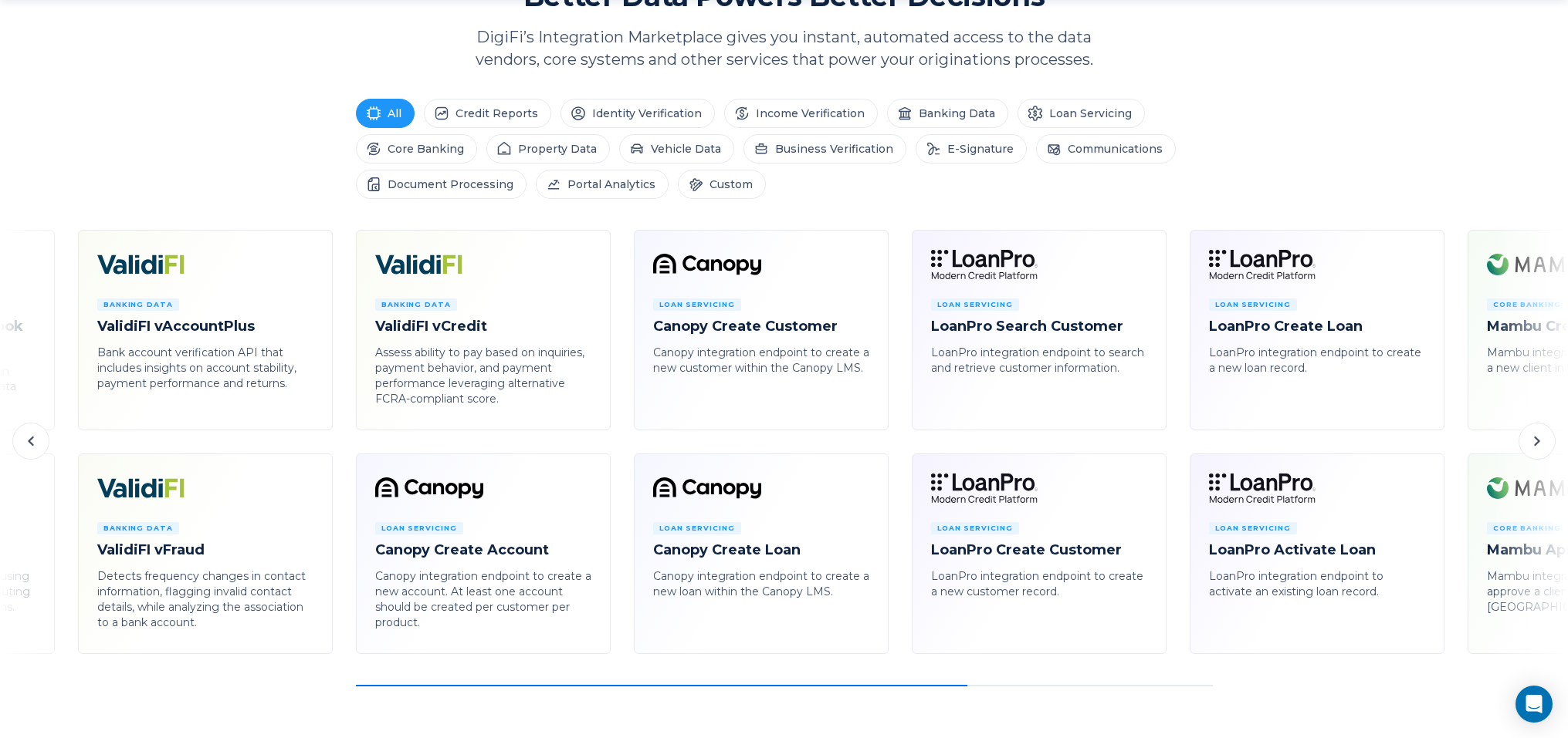
click at [34, 448] on icon at bounding box center [30, 441] width 19 height 19
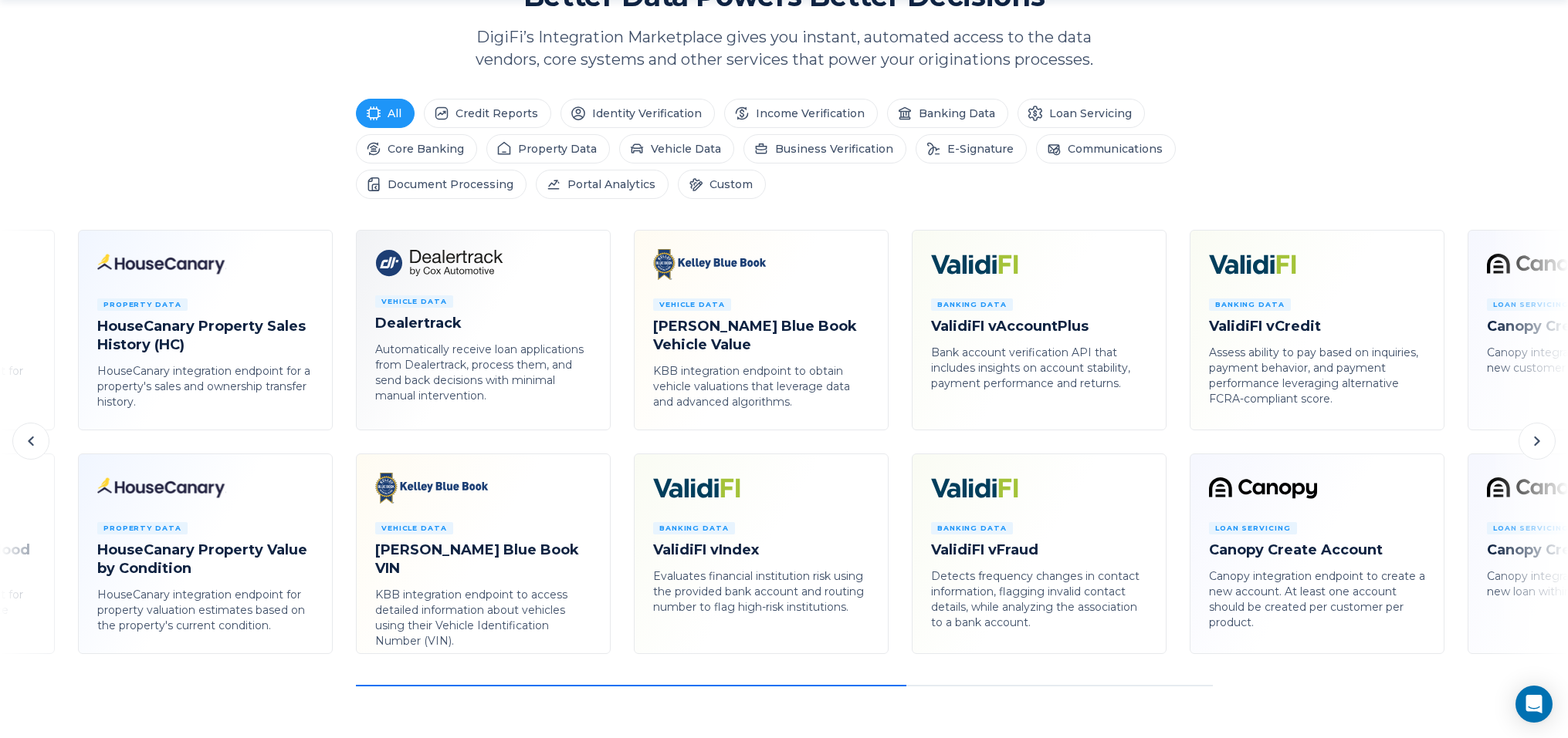
click at [33, 447] on icon at bounding box center [30, 441] width 19 height 19
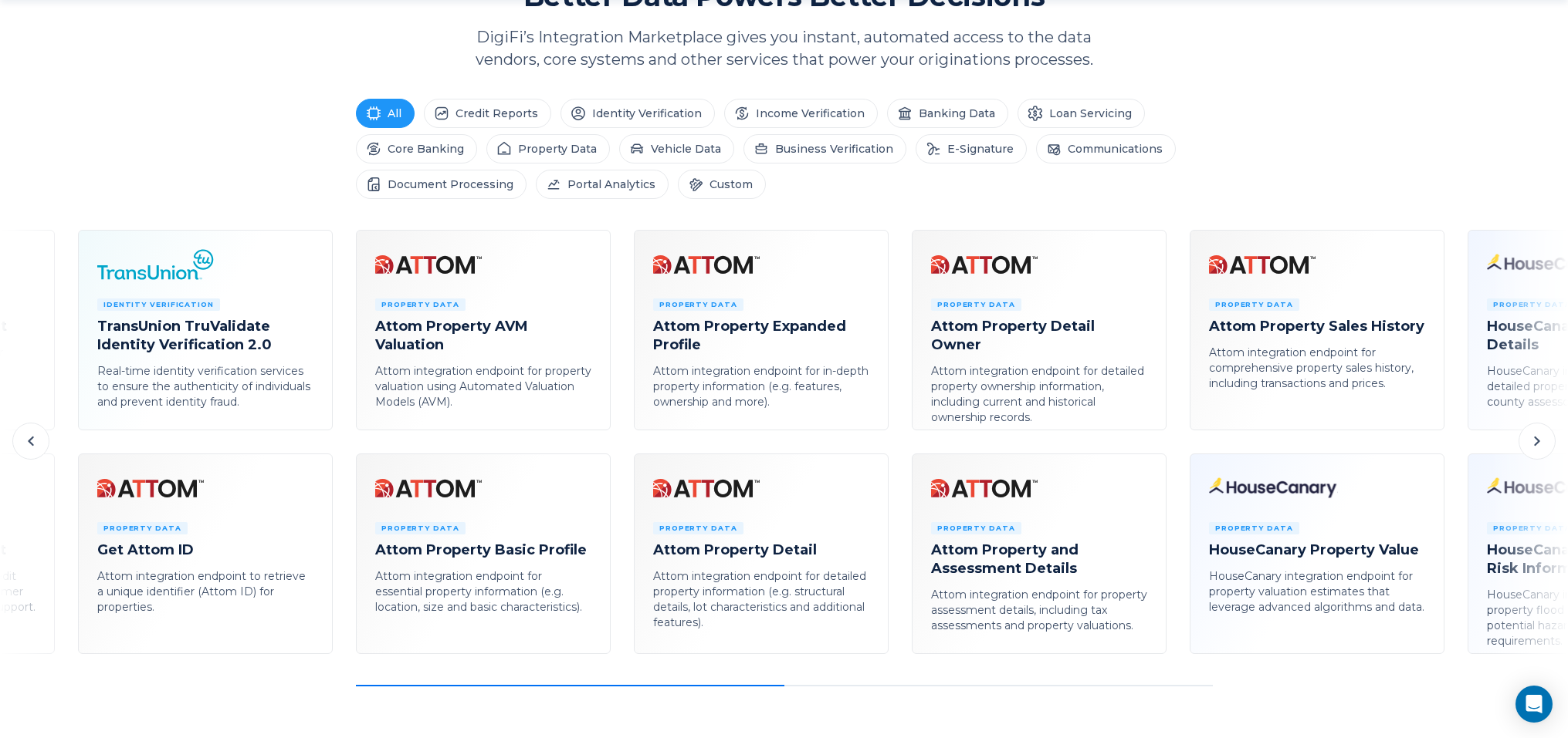
click at [33, 447] on icon at bounding box center [30, 441] width 19 height 19
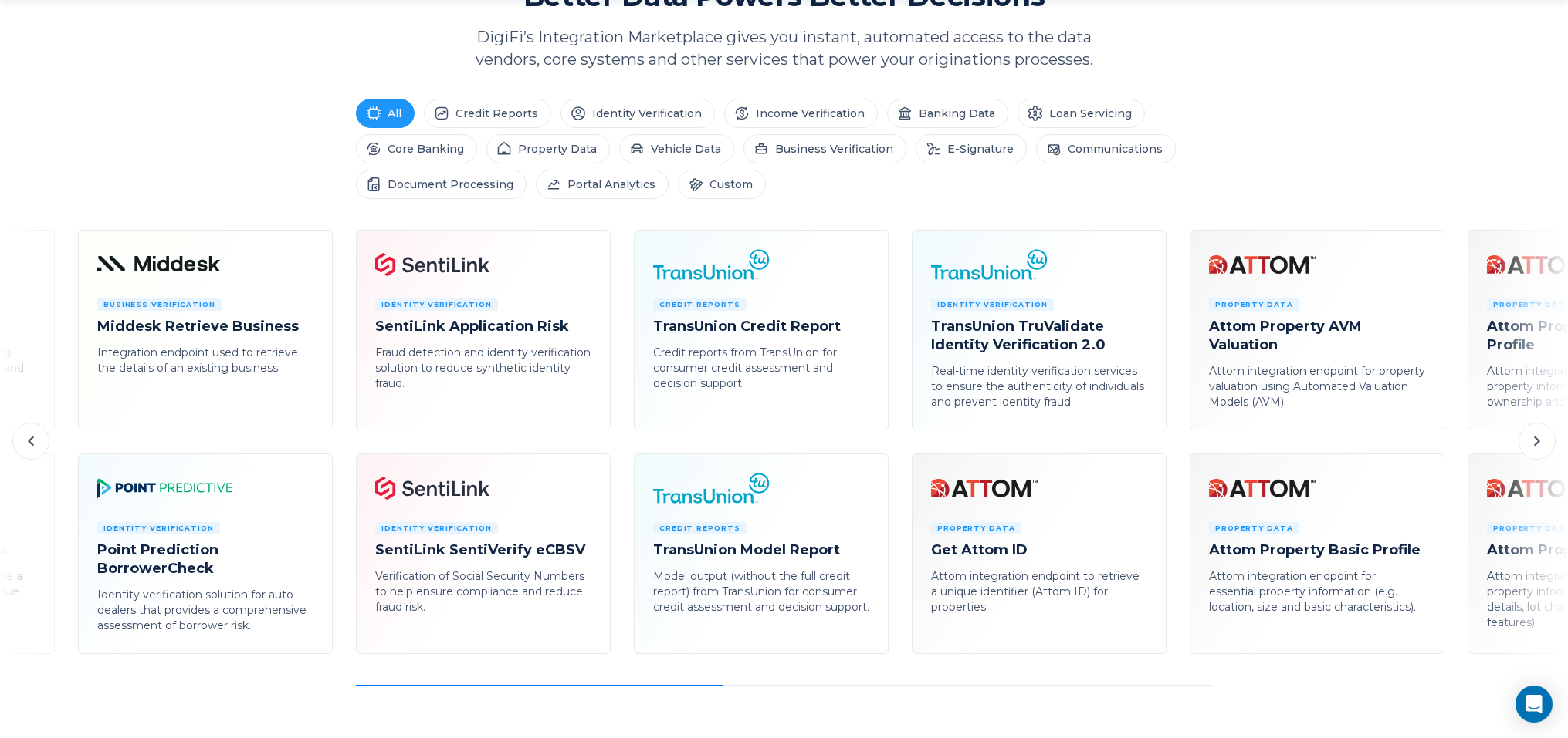
click at [33, 447] on icon at bounding box center [30, 441] width 19 height 19
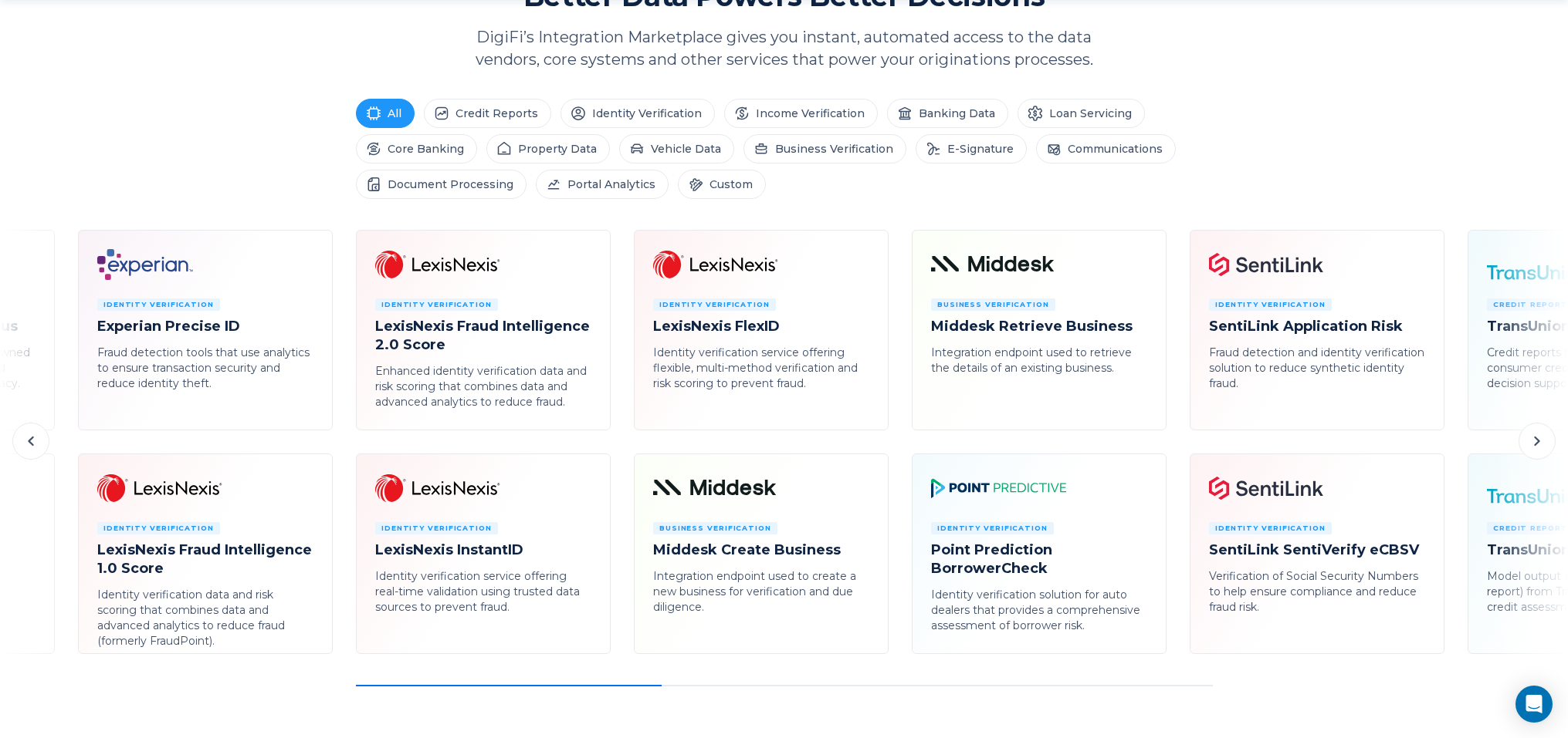
click at [33, 447] on icon at bounding box center [30, 441] width 19 height 19
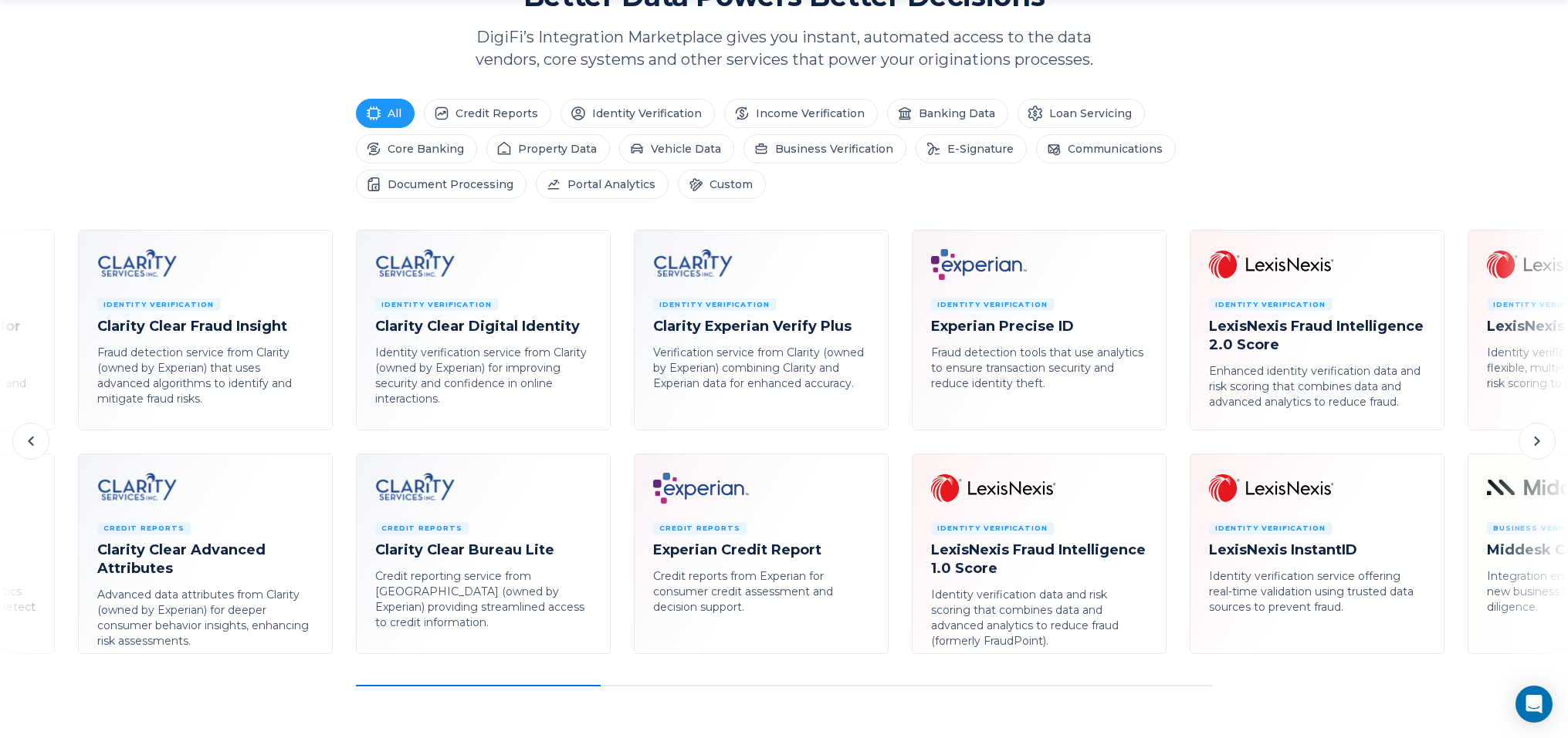
click at [33, 447] on icon at bounding box center [30, 441] width 19 height 19
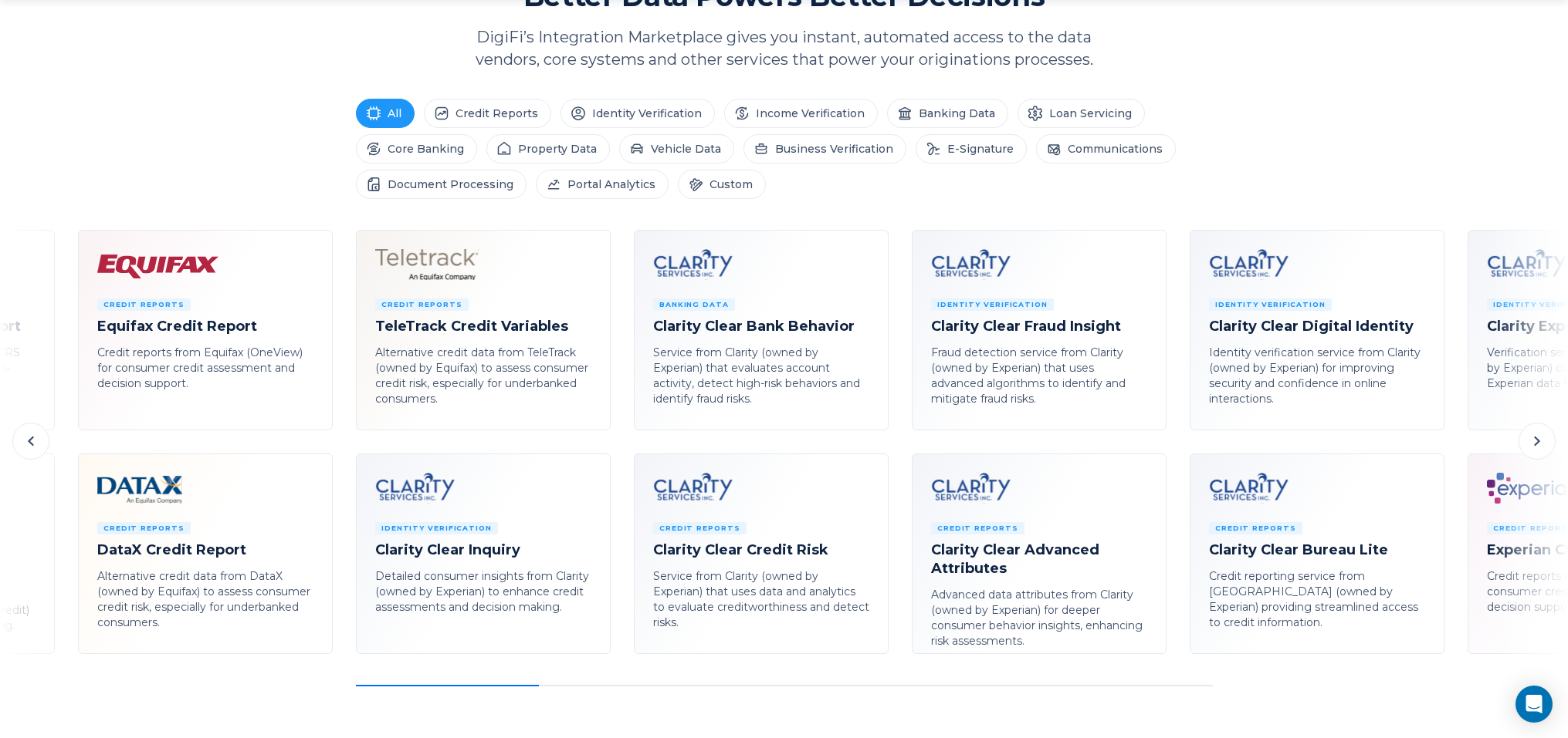
click at [33, 447] on icon at bounding box center [30, 441] width 19 height 19
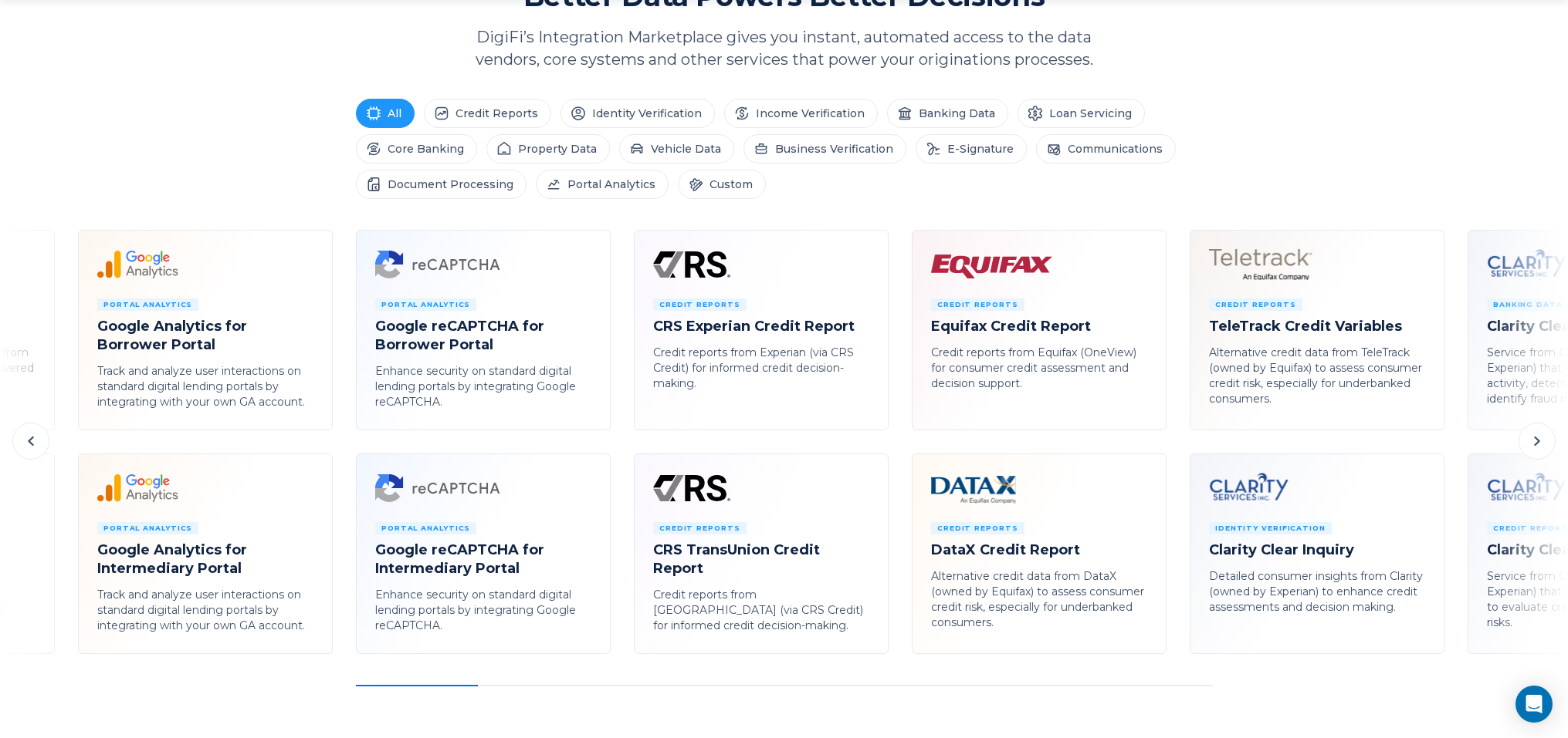
click at [33, 447] on icon at bounding box center [30, 441] width 19 height 19
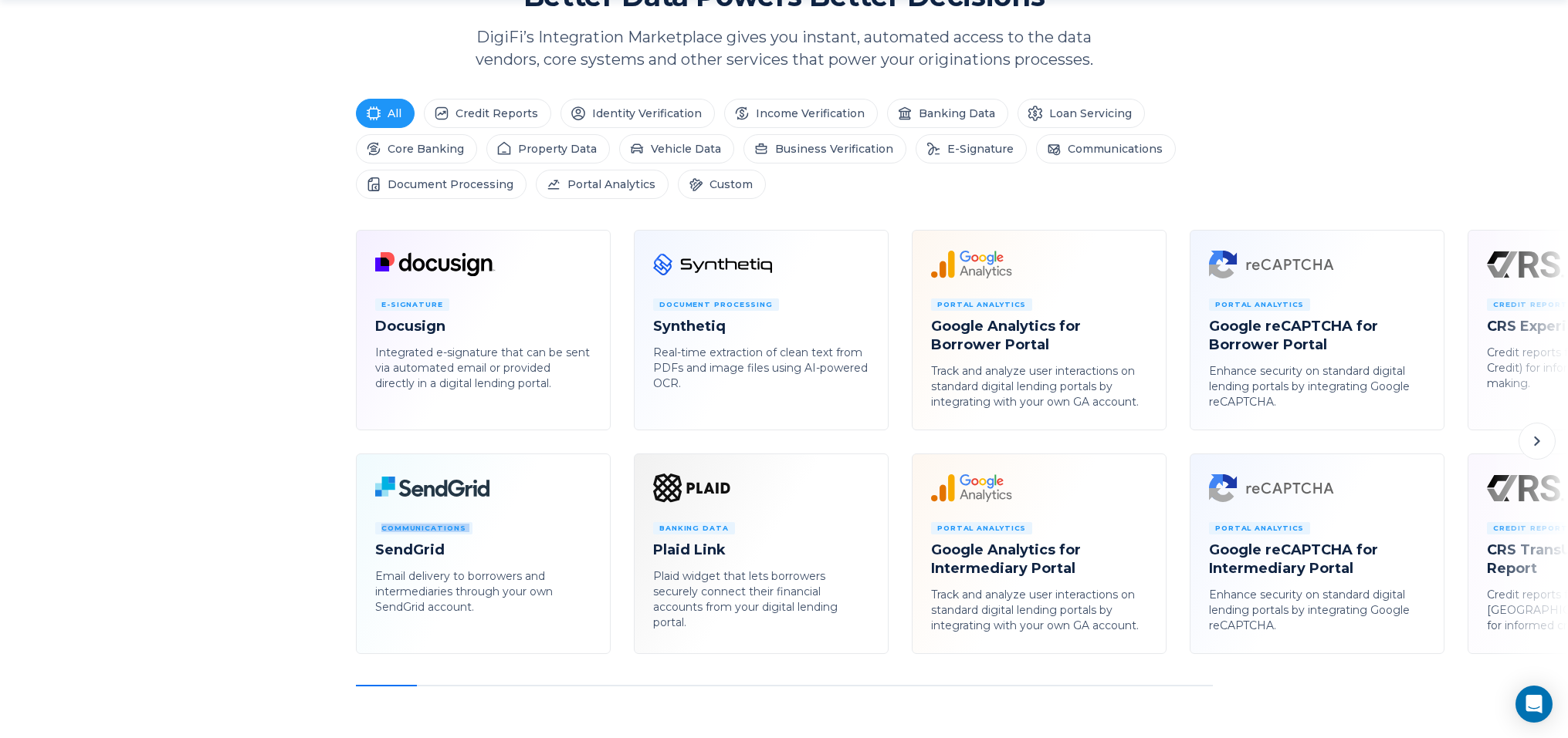
click at [33, 447] on div "E-Signature Docusign Integrated e-signature that can be sent via automated emai…" at bounding box center [784, 458] width 1568 height 457
click at [1548, 447] on button at bounding box center [1537, 441] width 37 height 37
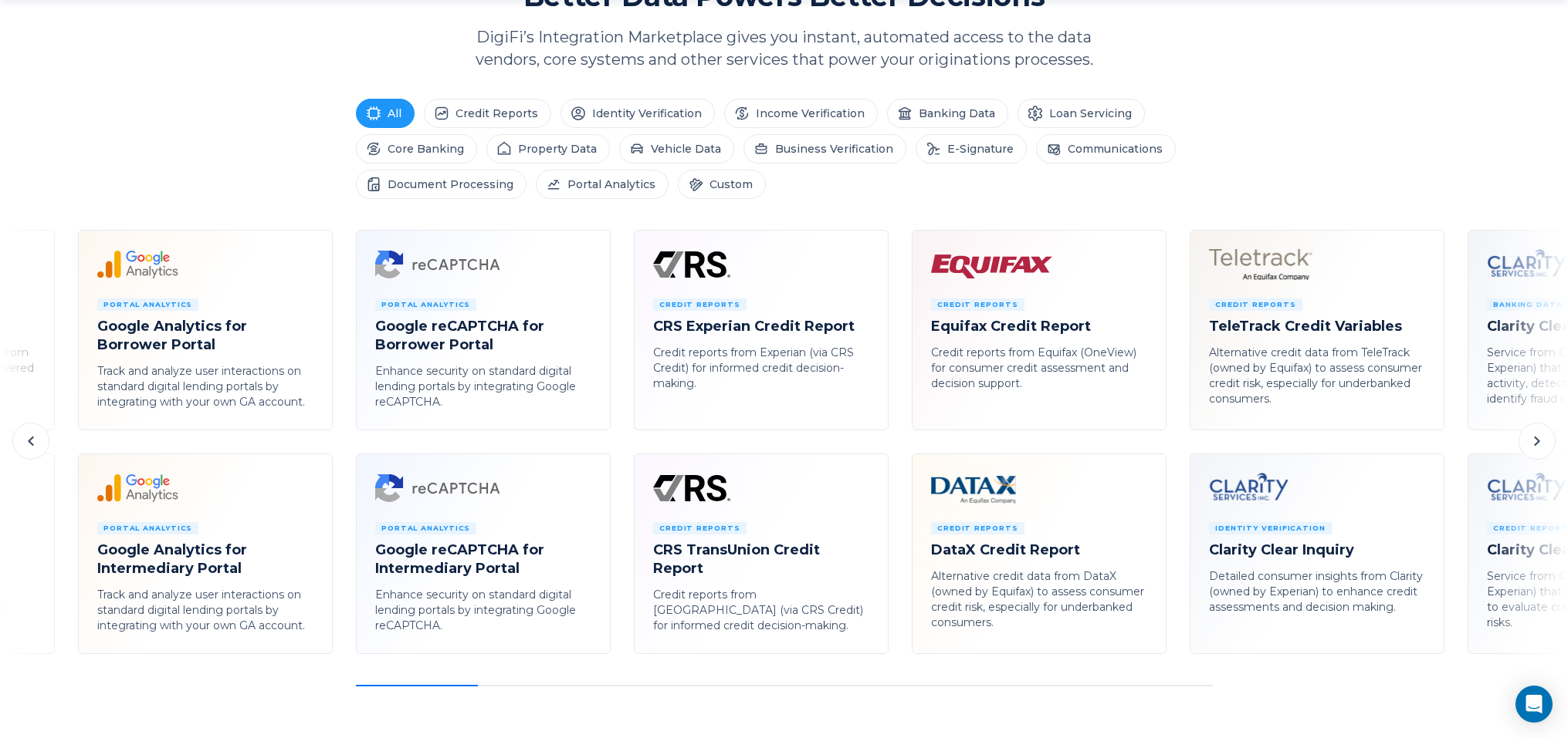
click at [1542, 439] on icon at bounding box center [1537, 441] width 19 height 19
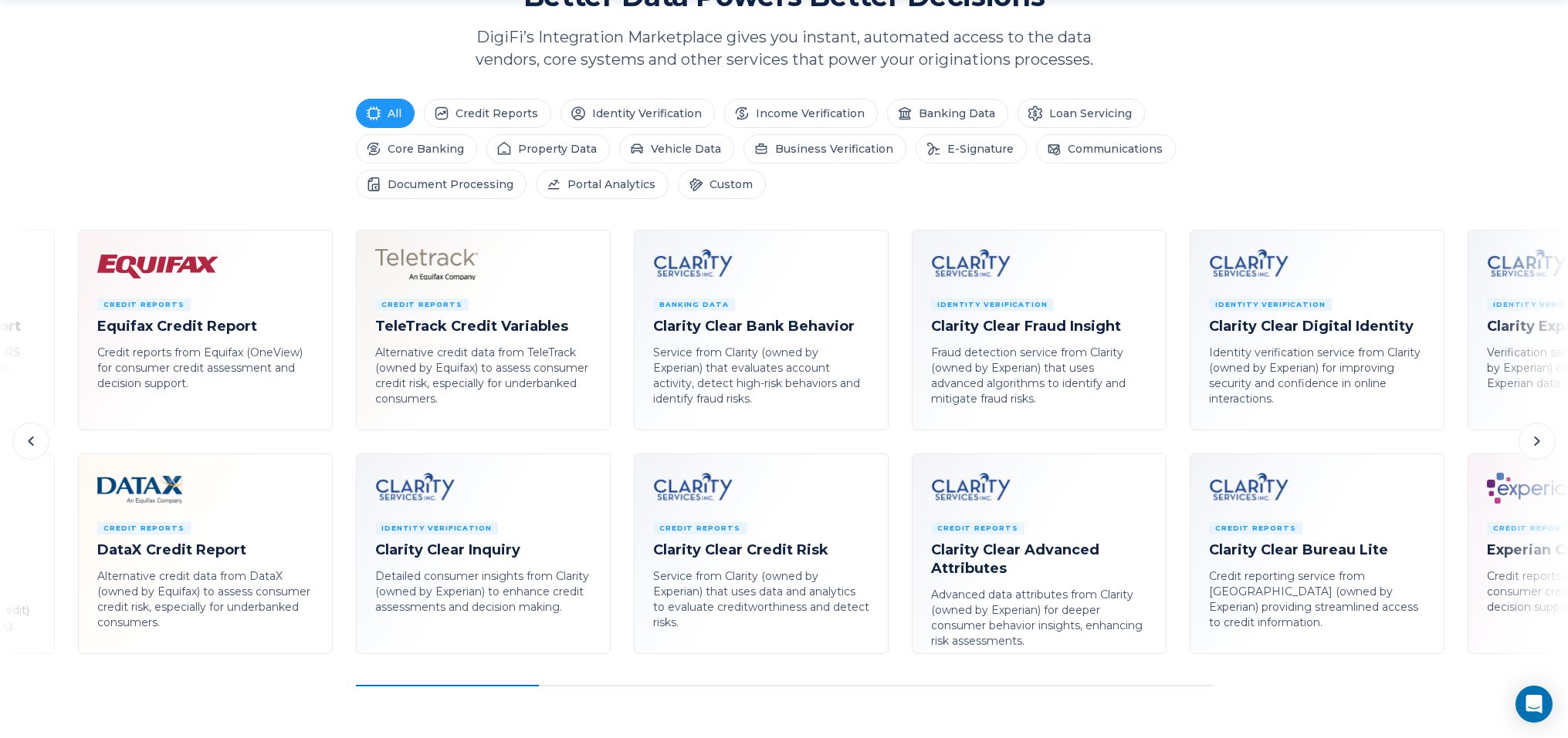
click at [1539, 439] on icon at bounding box center [1537, 441] width 19 height 19
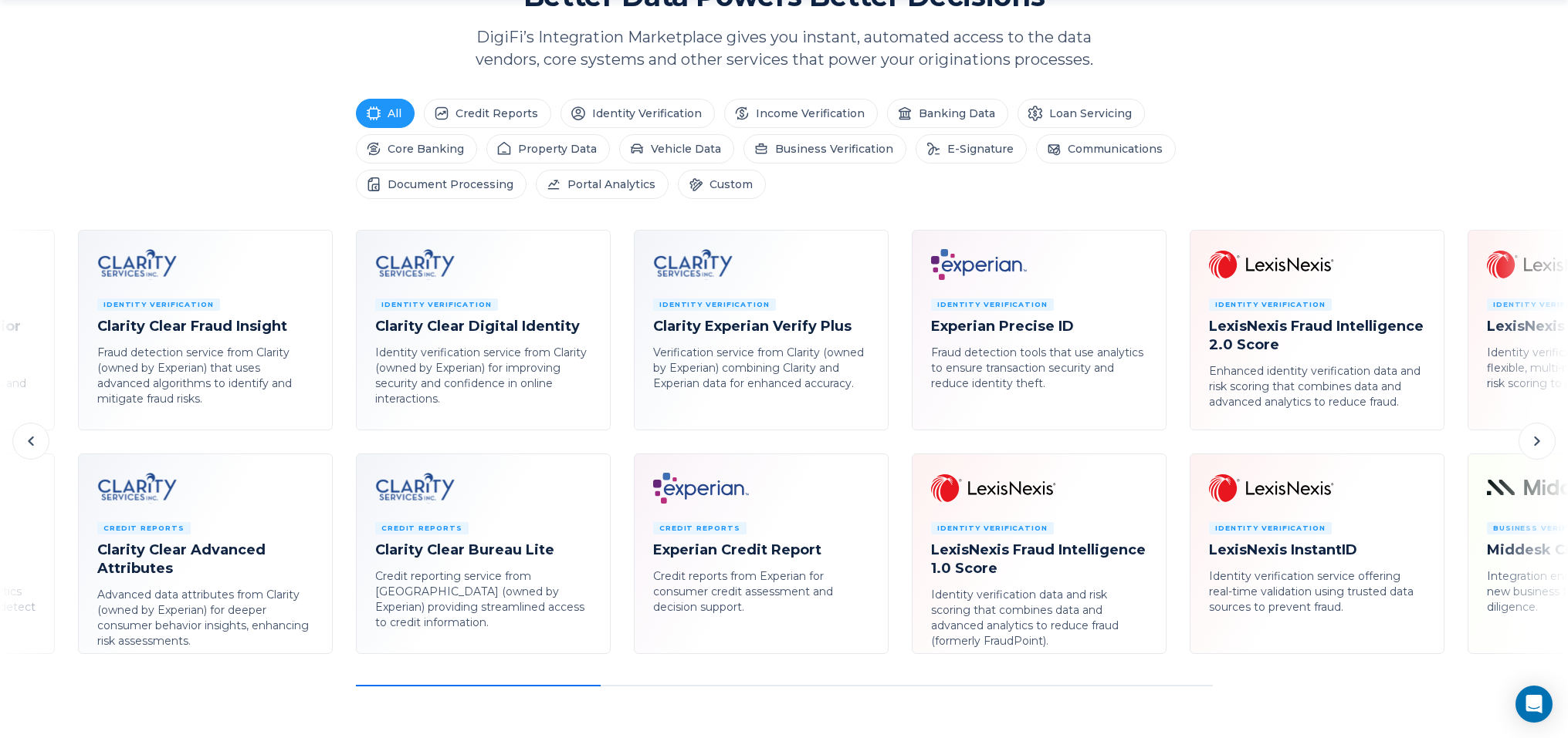
click at [1539, 439] on icon at bounding box center [1537, 441] width 19 height 19
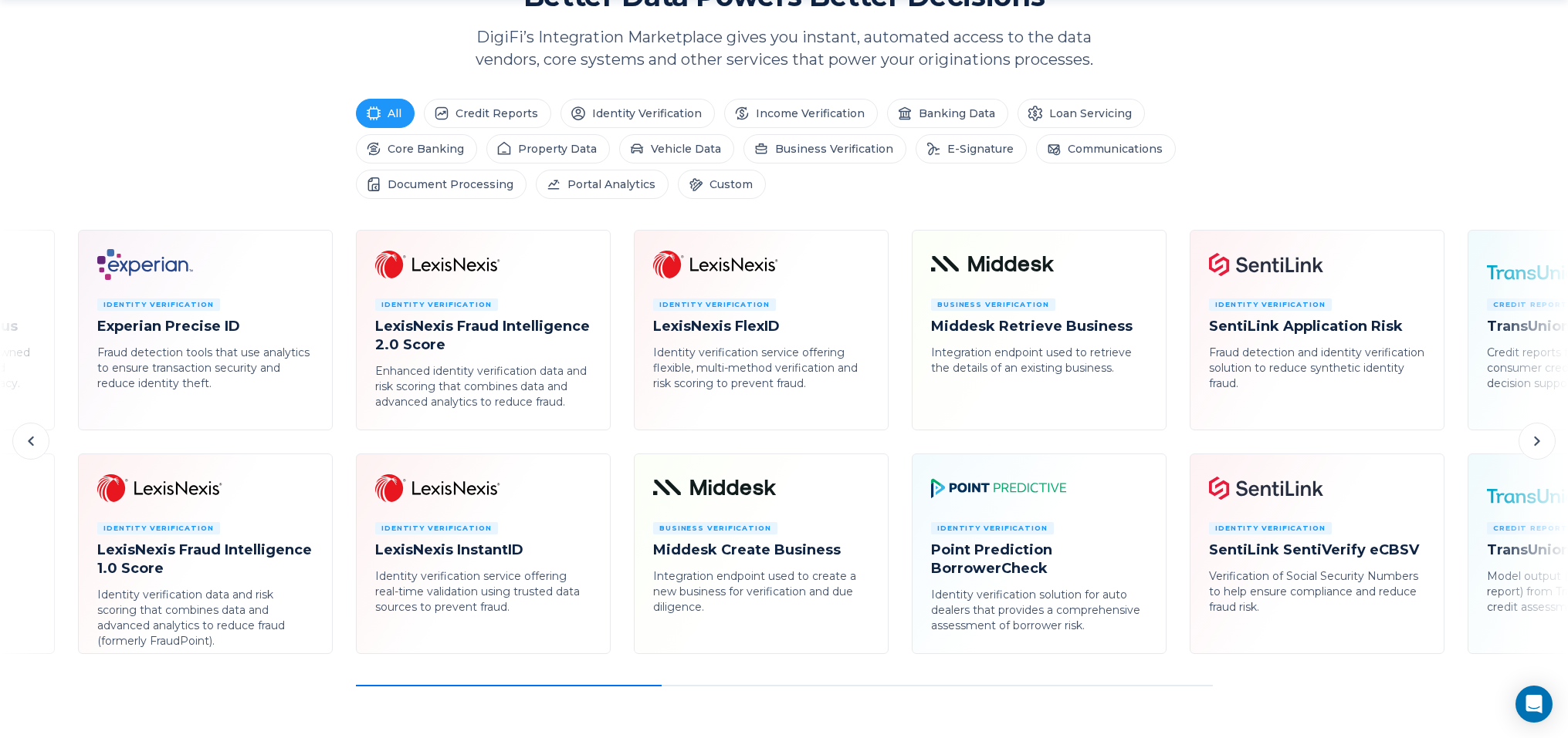
click at [1541, 441] on icon at bounding box center [1537, 441] width 19 height 19
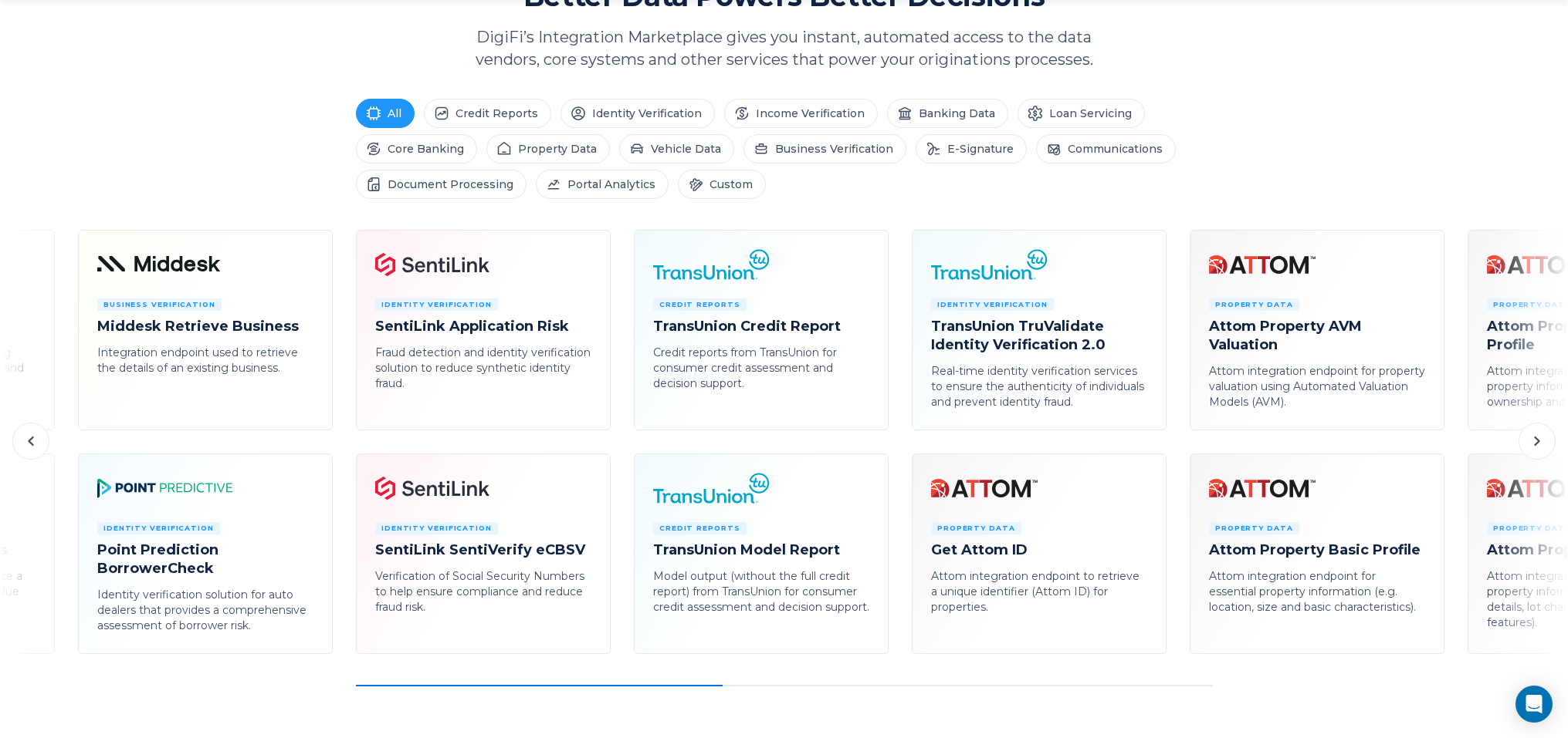
click at [1542, 442] on icon at bounding box center [1537, 441] width 19 height 19
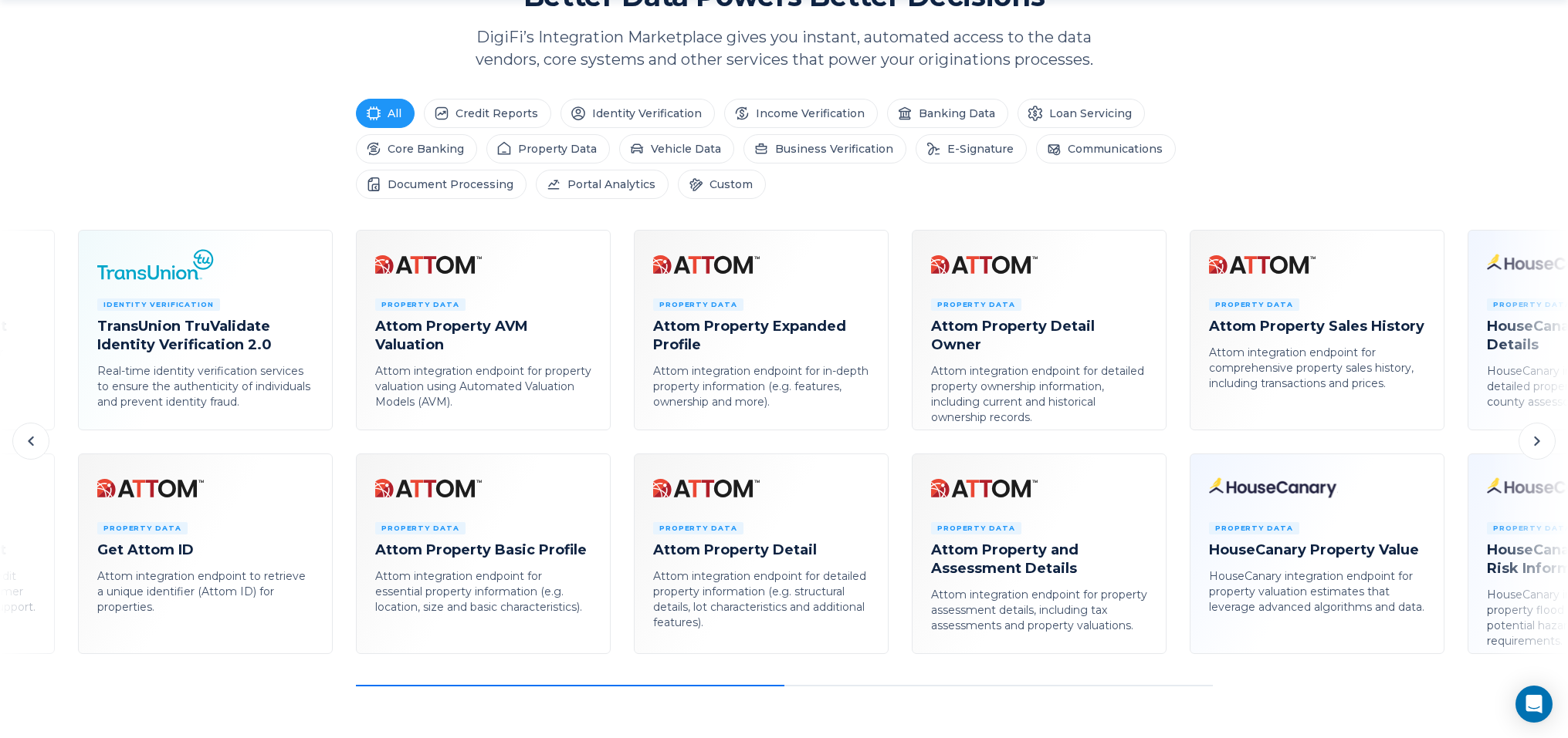
click at [1542, 442] on icon at bounding box center [1537, 441] width 19 height 19
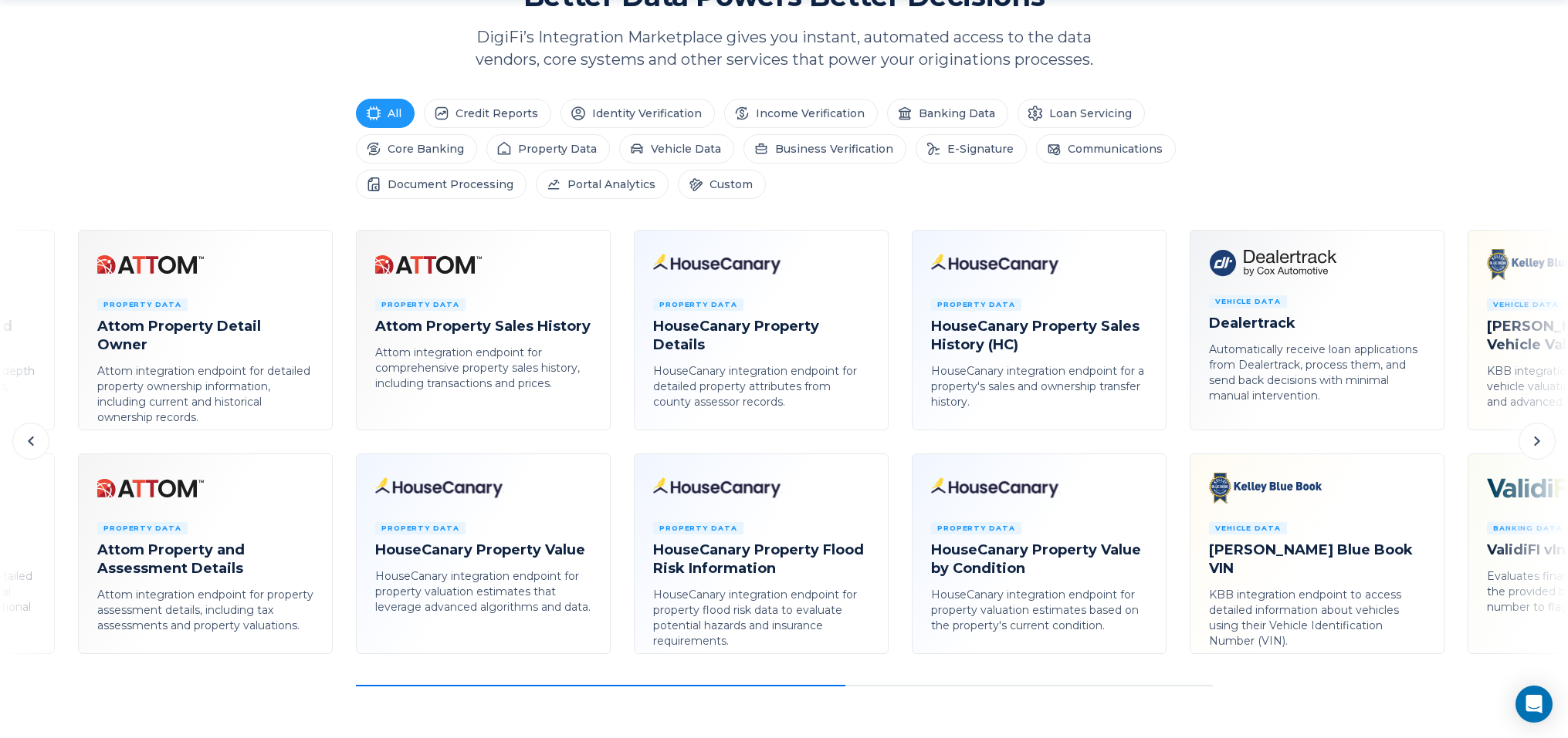
click at [1542, 442] on icon at bounding box center [1537, 441] width 19 height 19
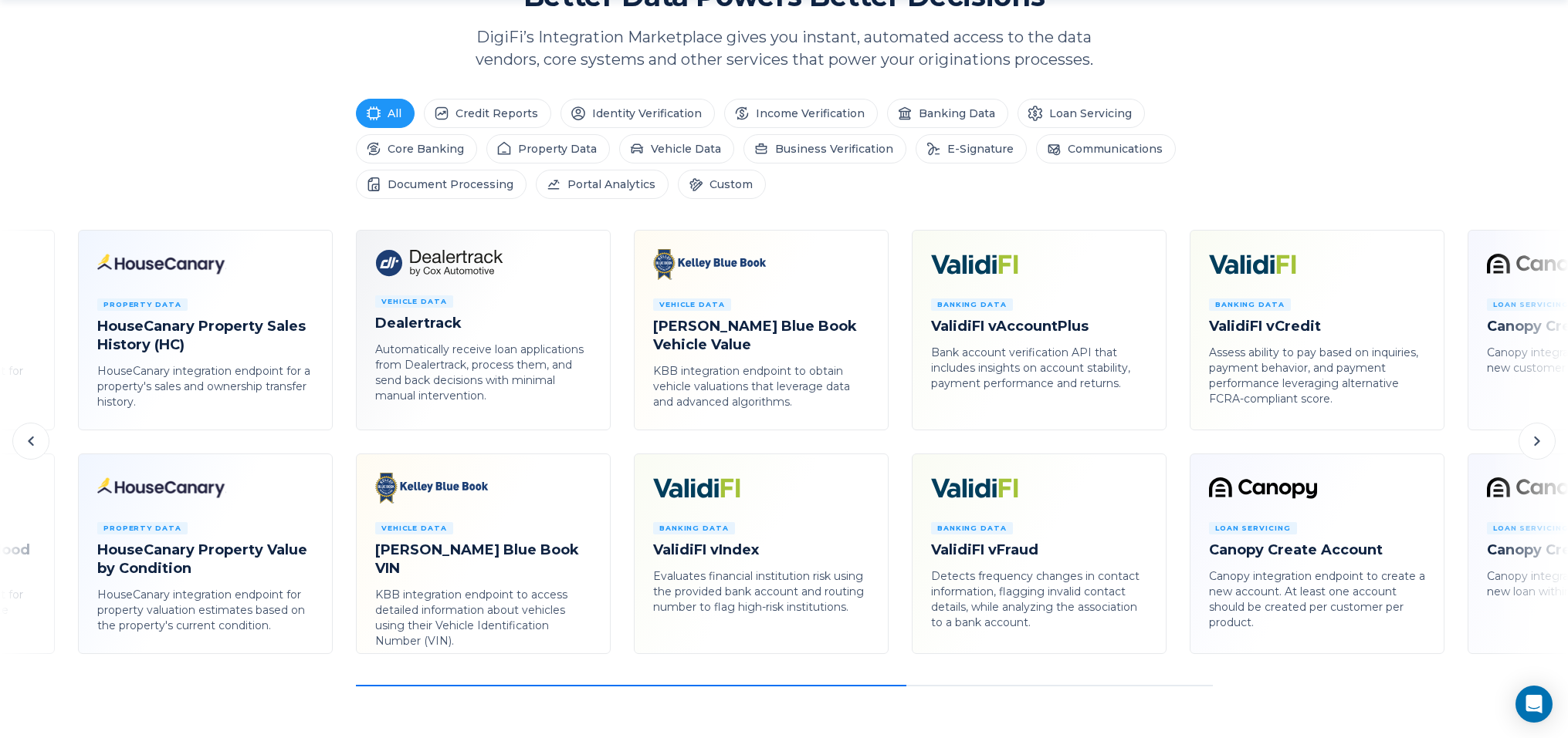
click at [1542, 442] on icon at bounding box center [1537, 441] width 19 height 19
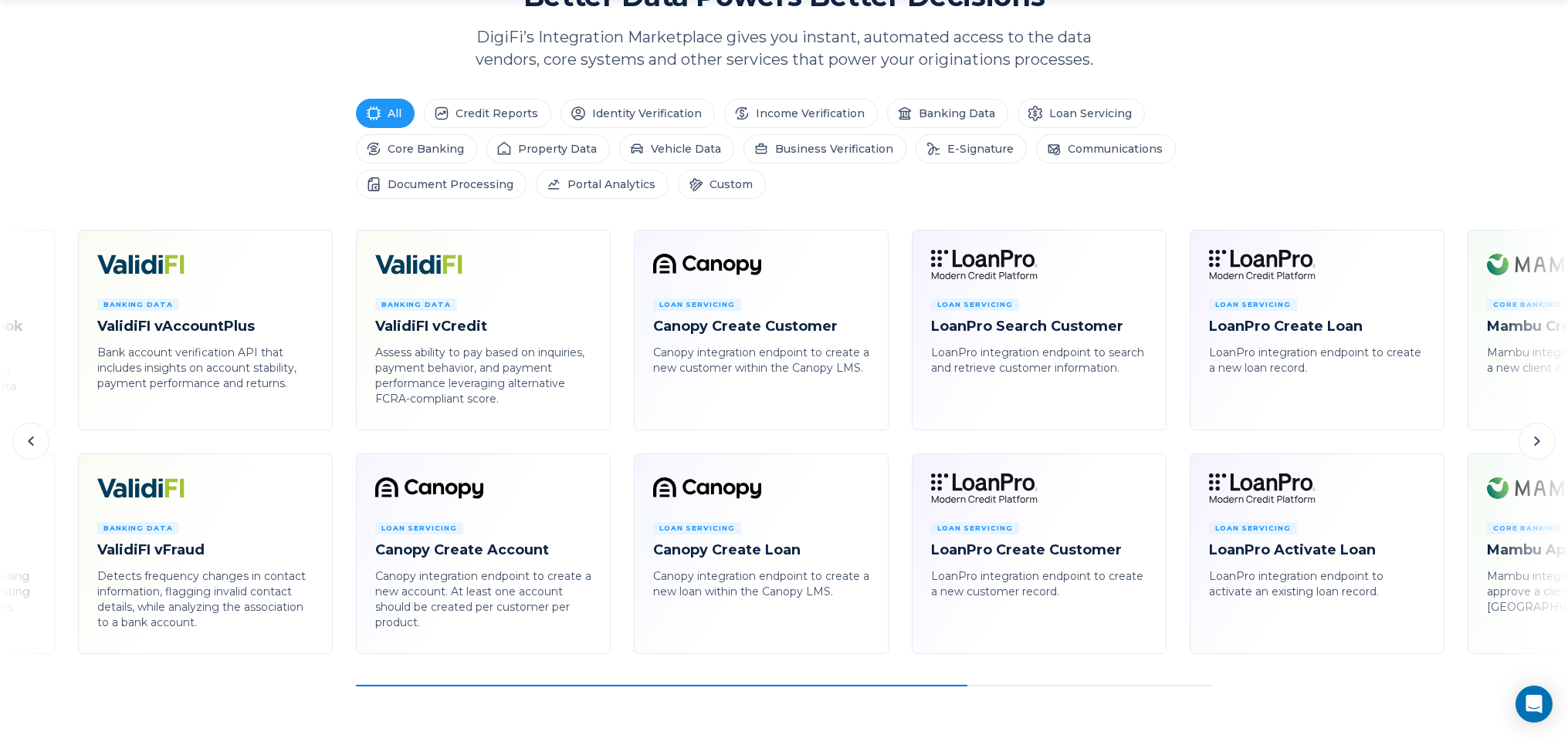
click at [1539, 447] on icon at bounding box center [1537, 441] width 19 height 19
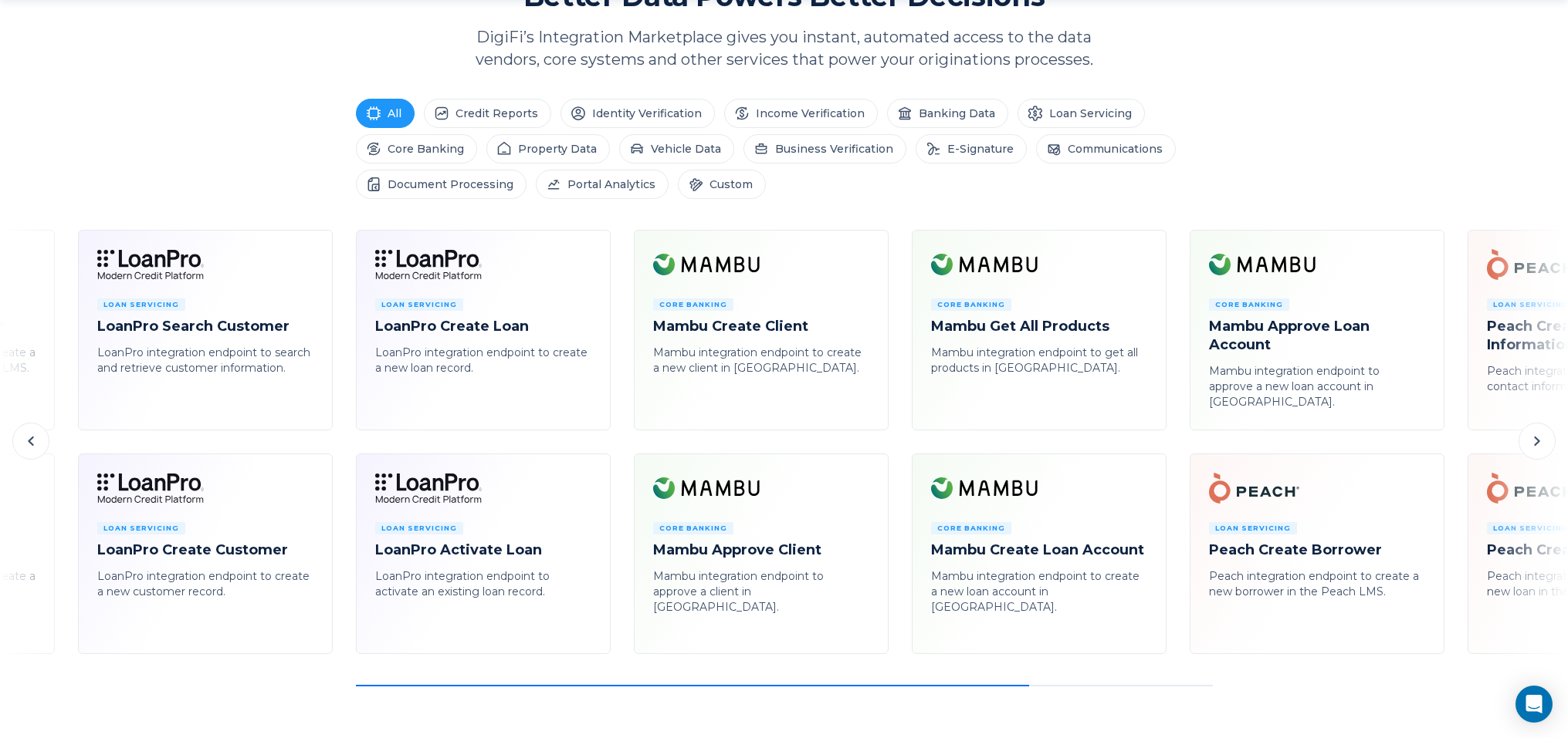
click at [1539, 447] on icon at bounding box center [1537, 441] width 19 height 19
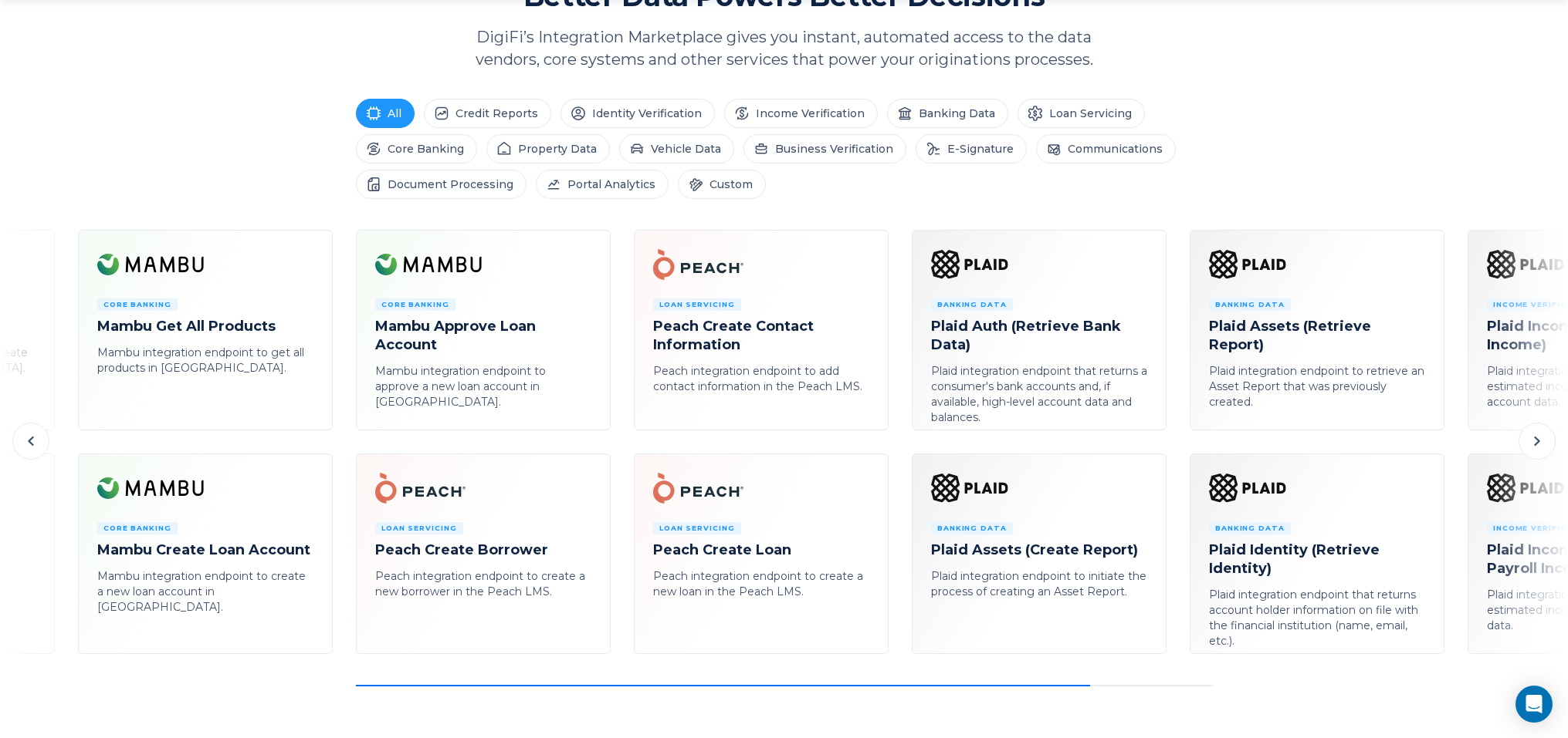
click at [1539, 447] on icon at bounding box center [1537, 441] width 19 height 19
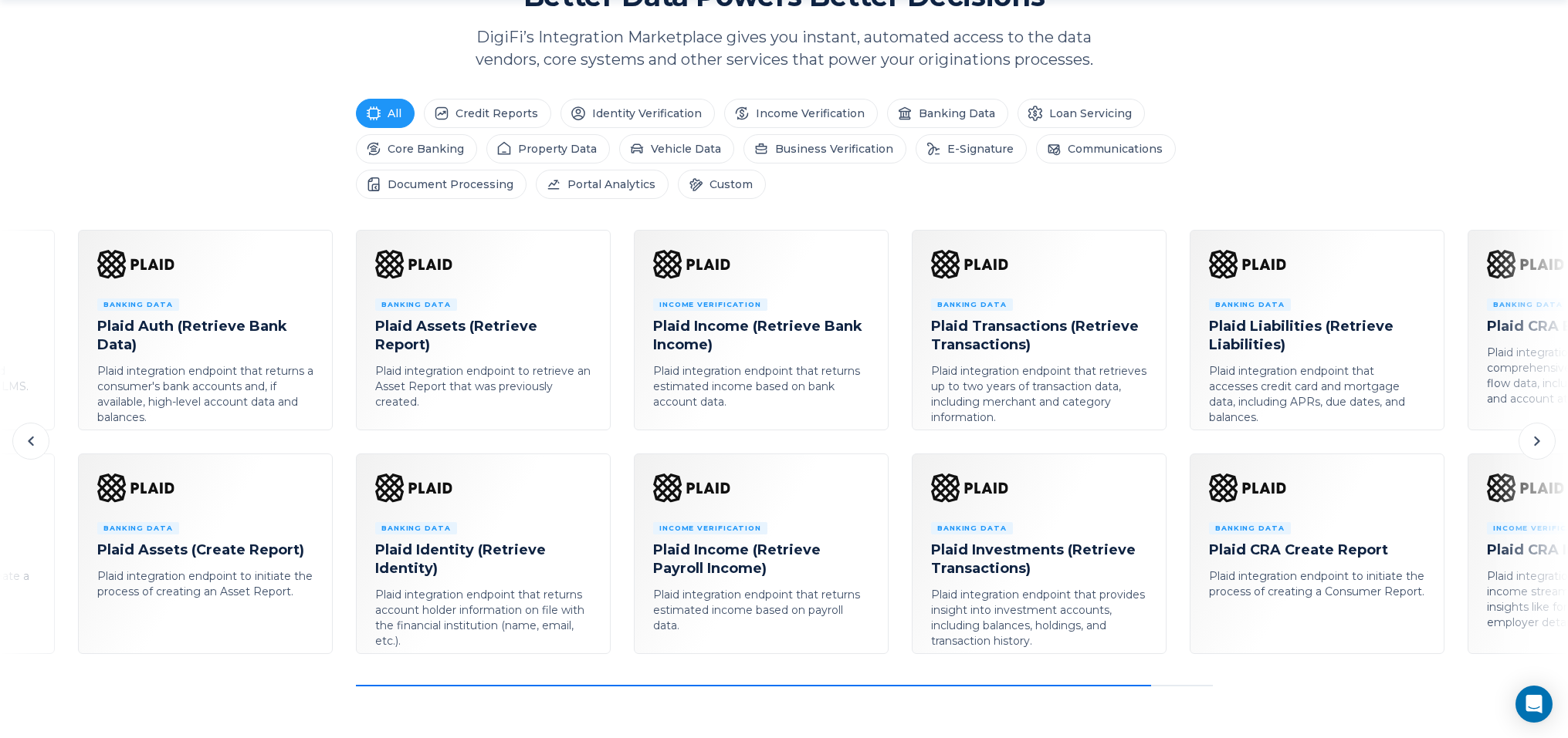
click at [1539, 447] on icon at bounding box center [1537, 441] width 19 height 19
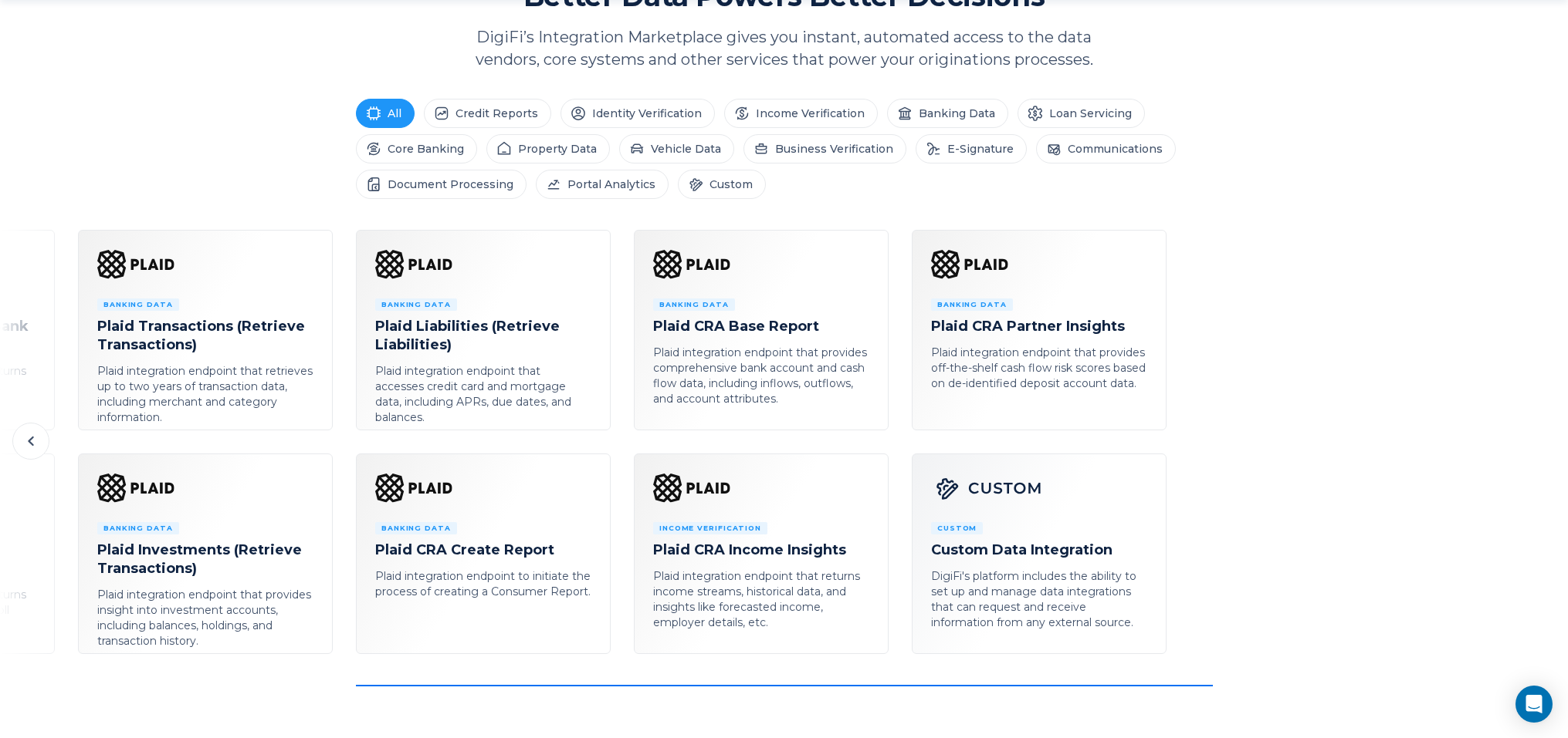
click at [1538, 447] on div "E-Signature Docusign Integrated e-signature that can be sent via automated emai…" at bounding box center [784, 458] width 1568 height 457
click at [31, 439] on icon at bounding box center [29, 440] width 5 height 9
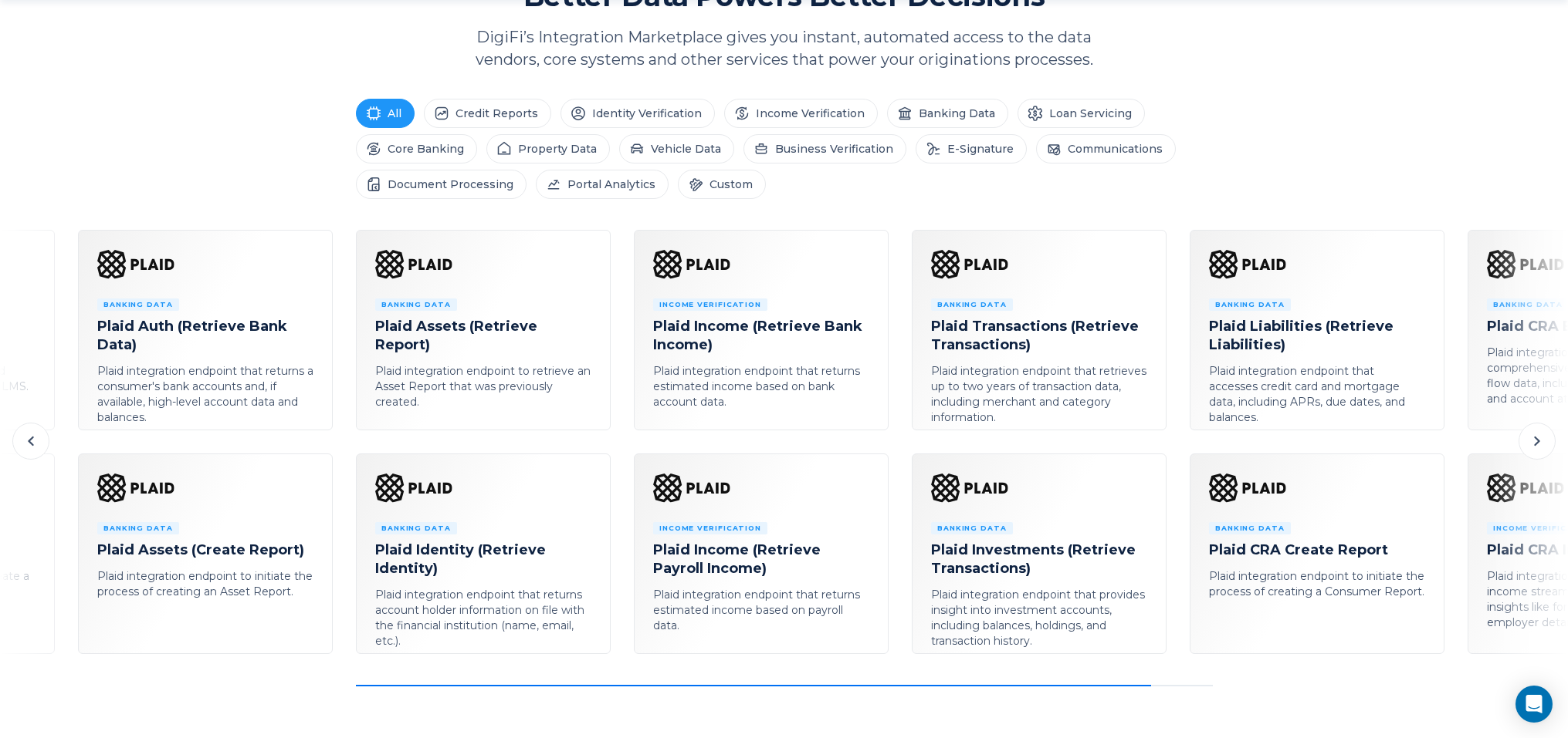
click at [31, 439] on icon at bounding box center [29, 440] width 5 height 9
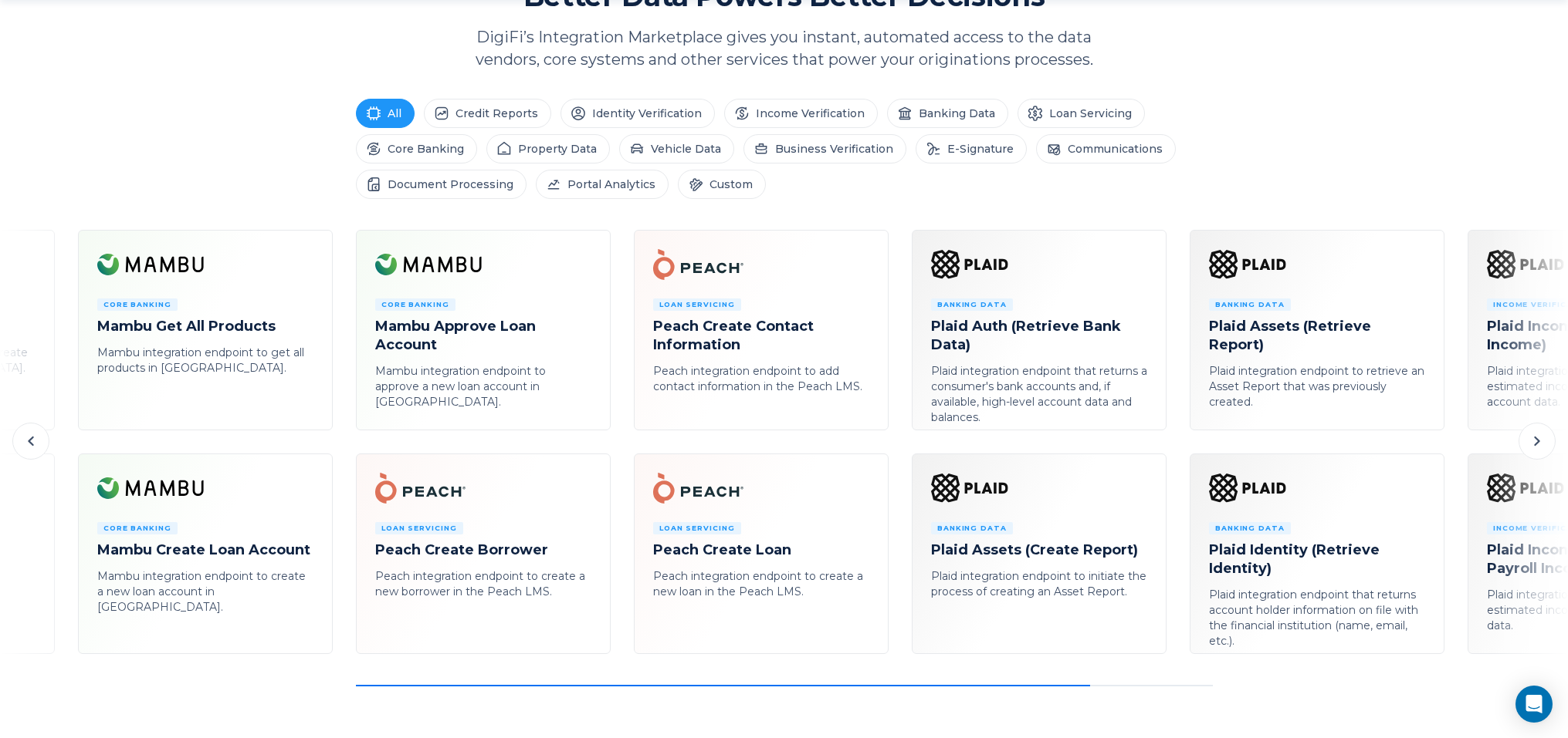
click at [30, 439] on icon at bounding box center [29, 440] width 5 height 9
click at [27, 439] on icon at bounding box center [30, 441] width 19 height 19
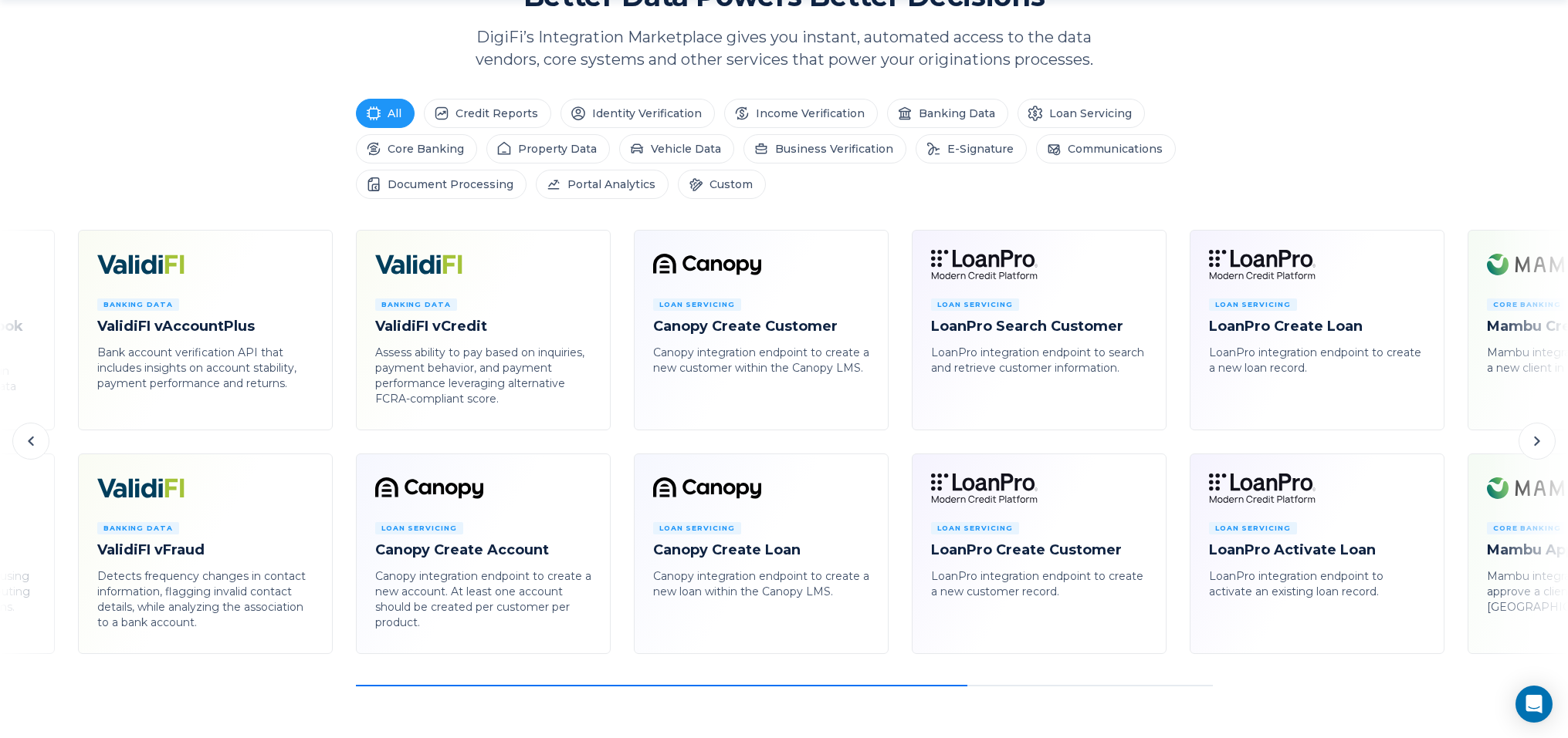
click at [27, 439] on icon at bounding box center [30, 441] width 19 height 19
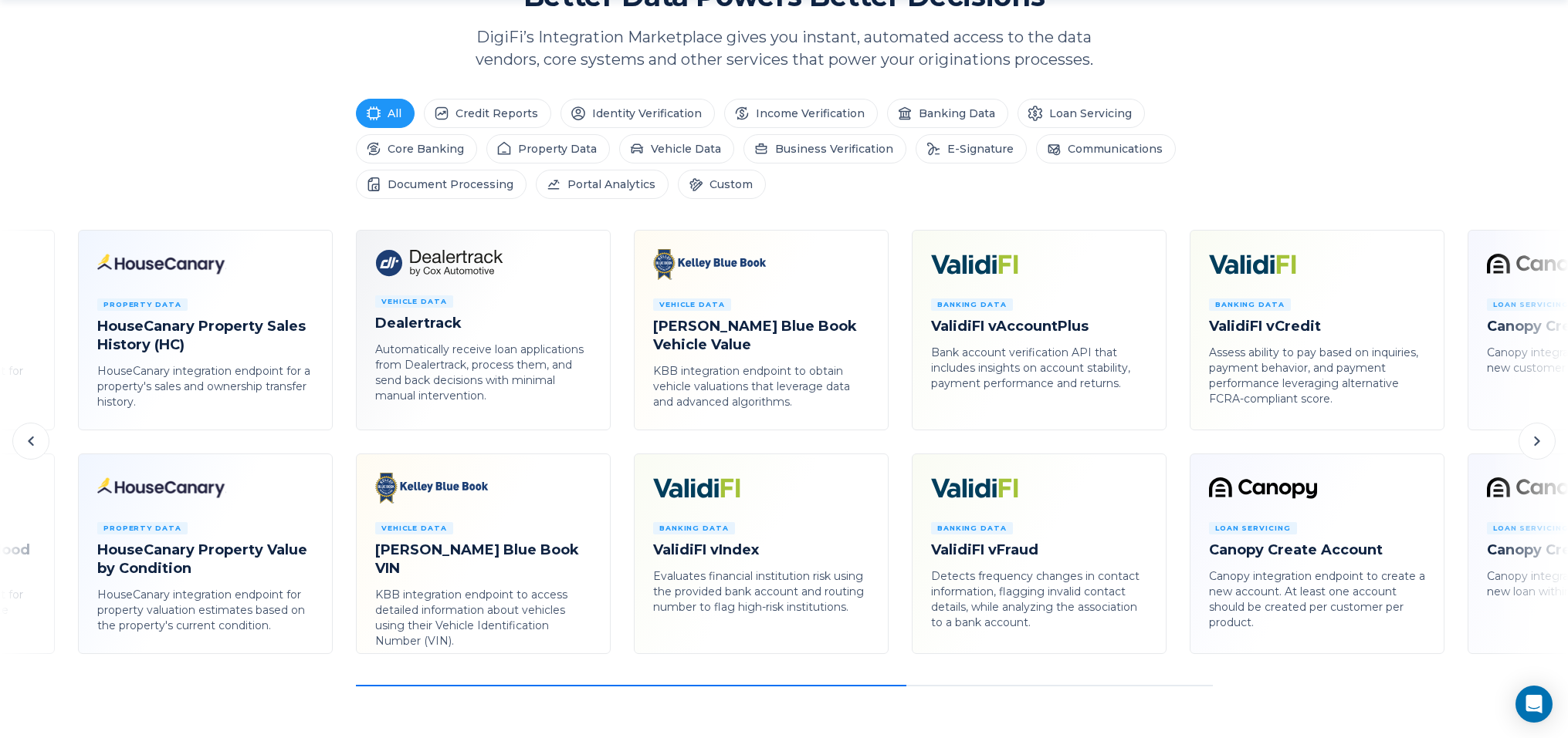
click at [27, 439] on icon at bounding box center [30, 441] width 19 height 19
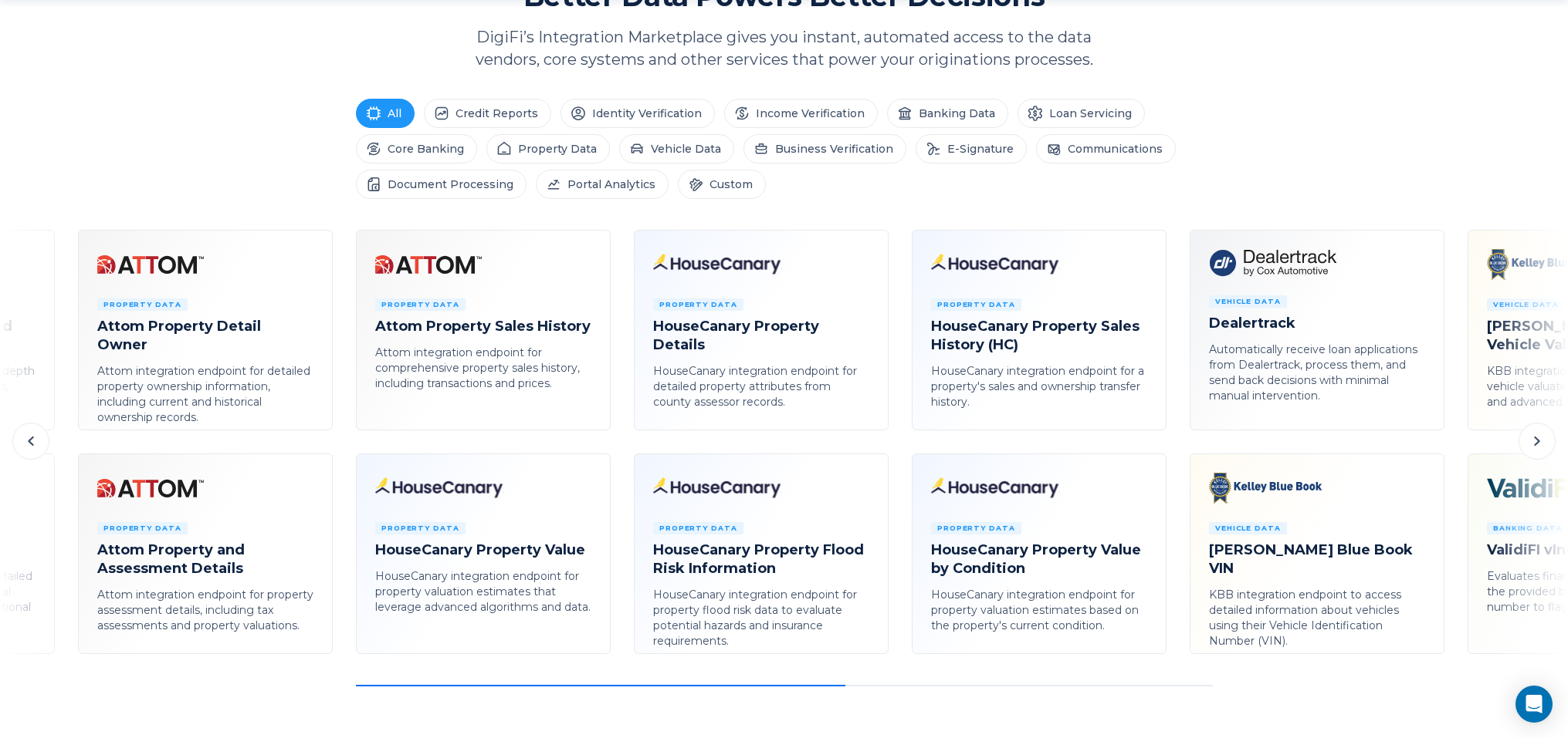
click at [27, 439] on icon at bounding box center [30, 441] width 19 height 19
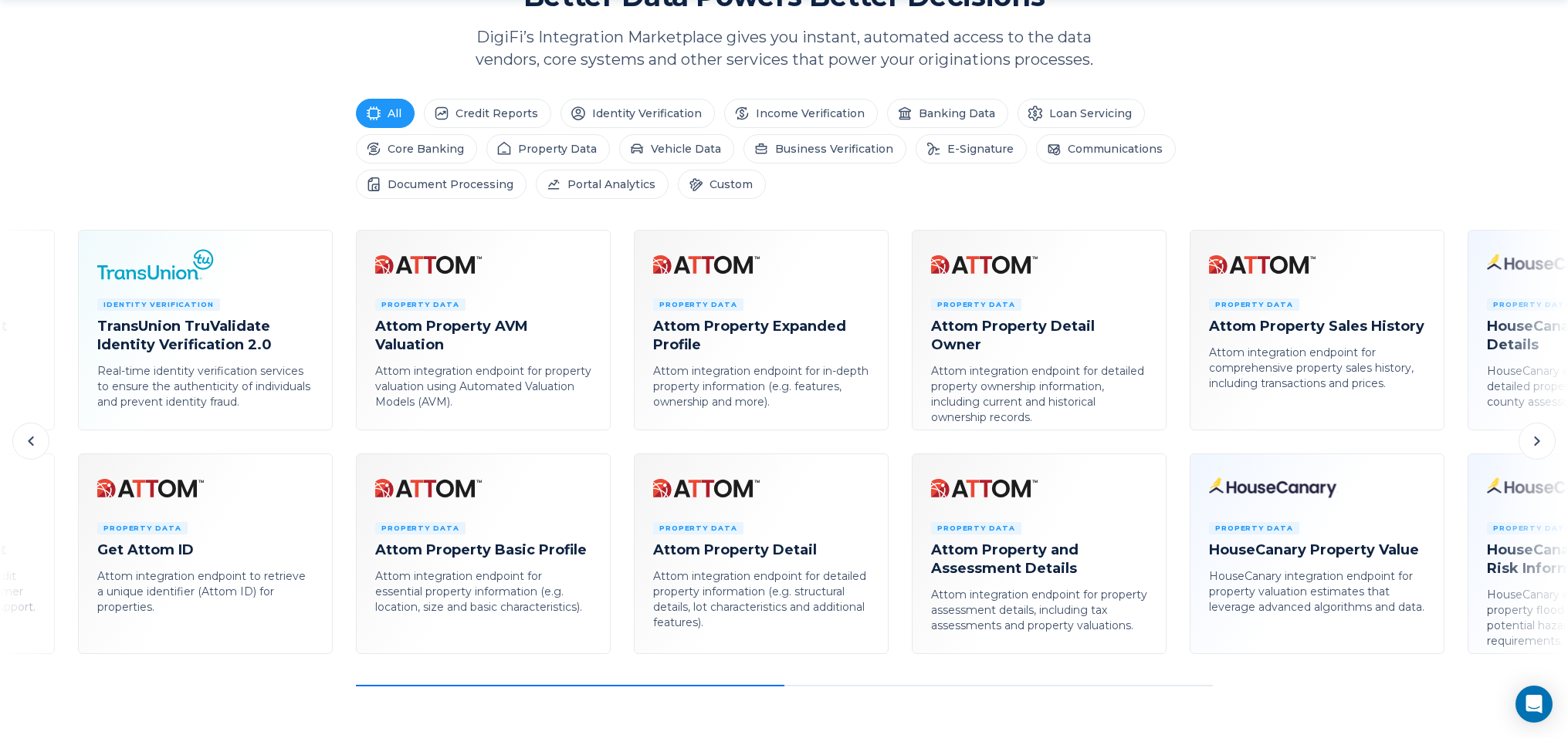
click at [27, 439] on icon at bounding box center [30, 441] width 19 height 19
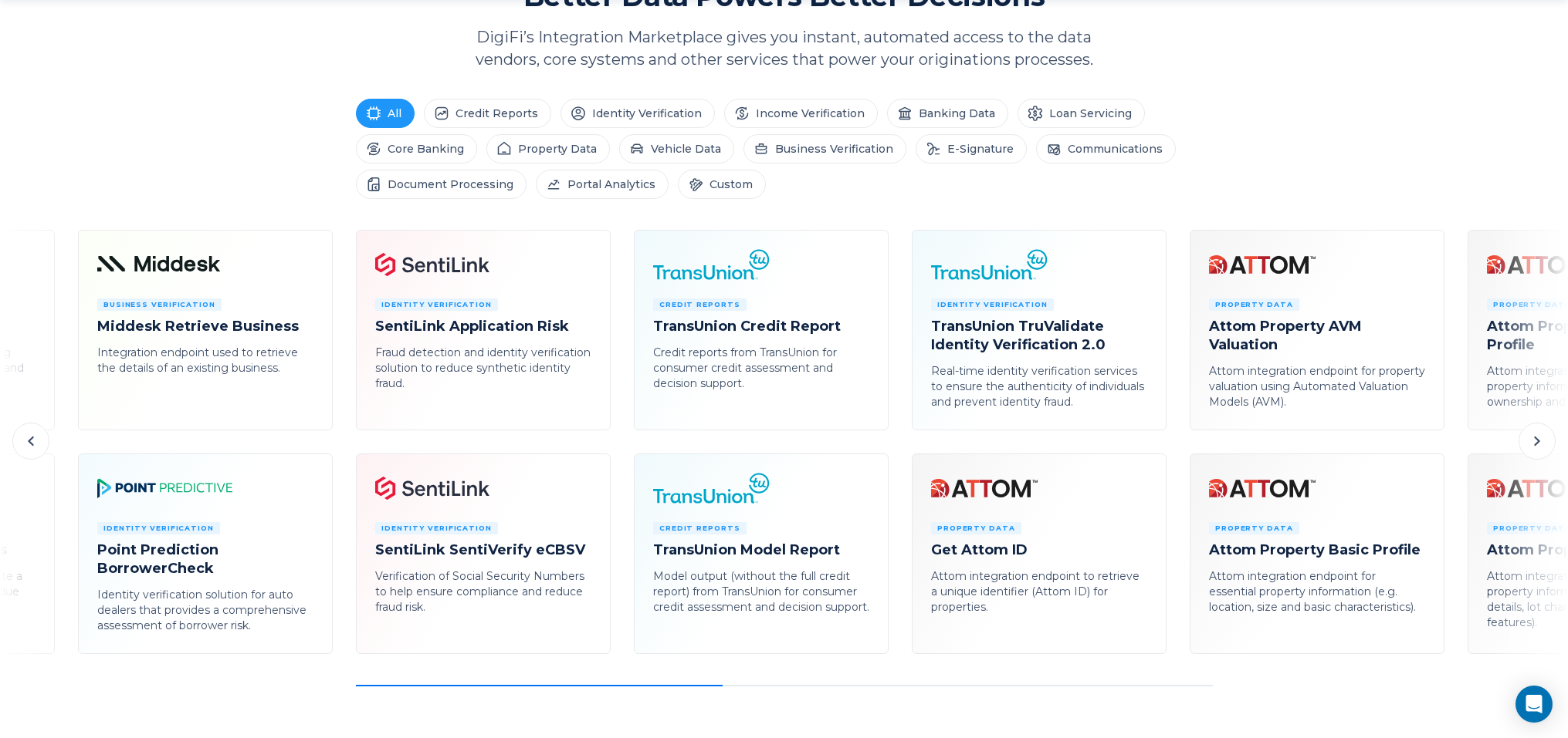
click at [27, 439] on icon at bounding box center [30, 441] width 19 height 19
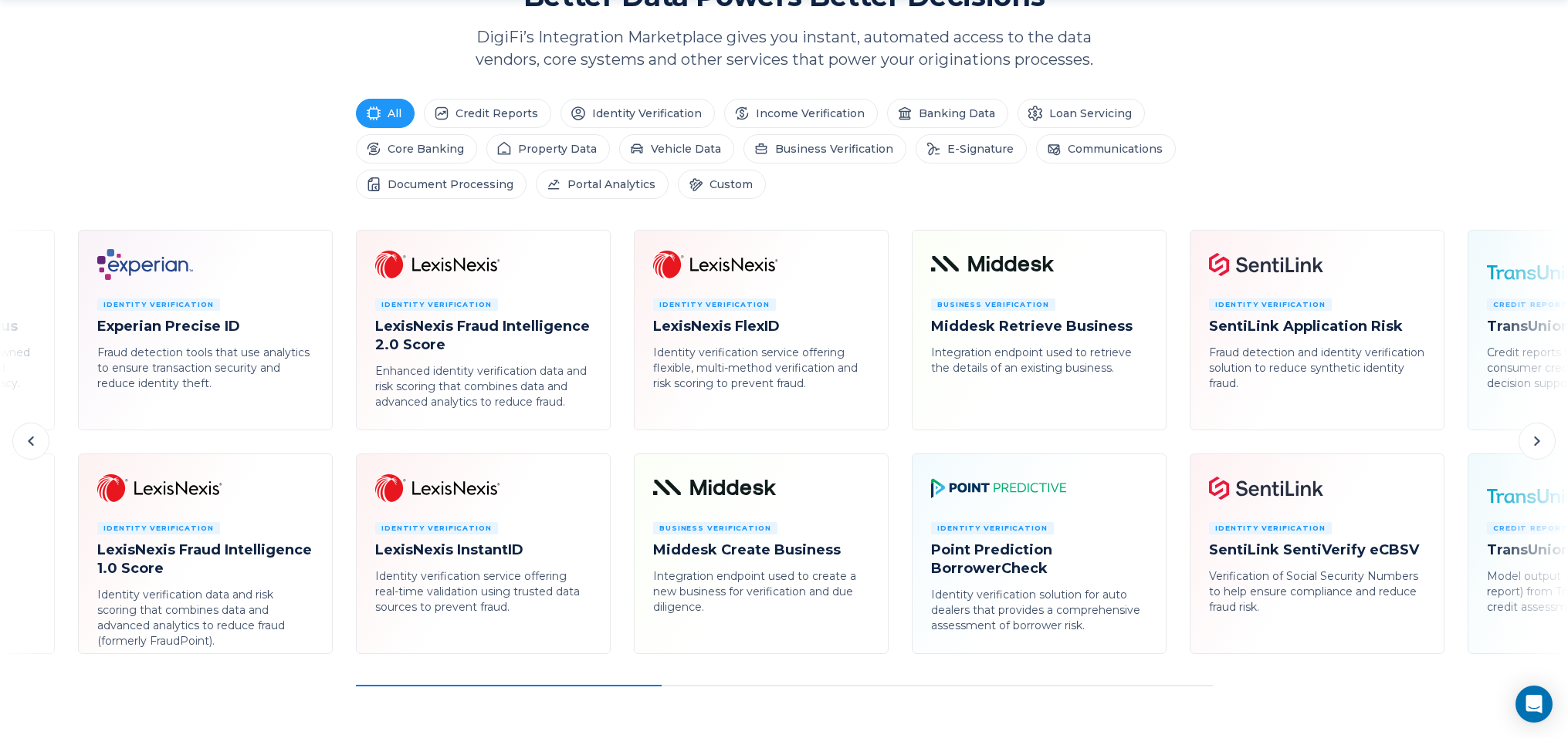
click at [27, 439] on icon at bounding box center [30, 441] width 19 height 19
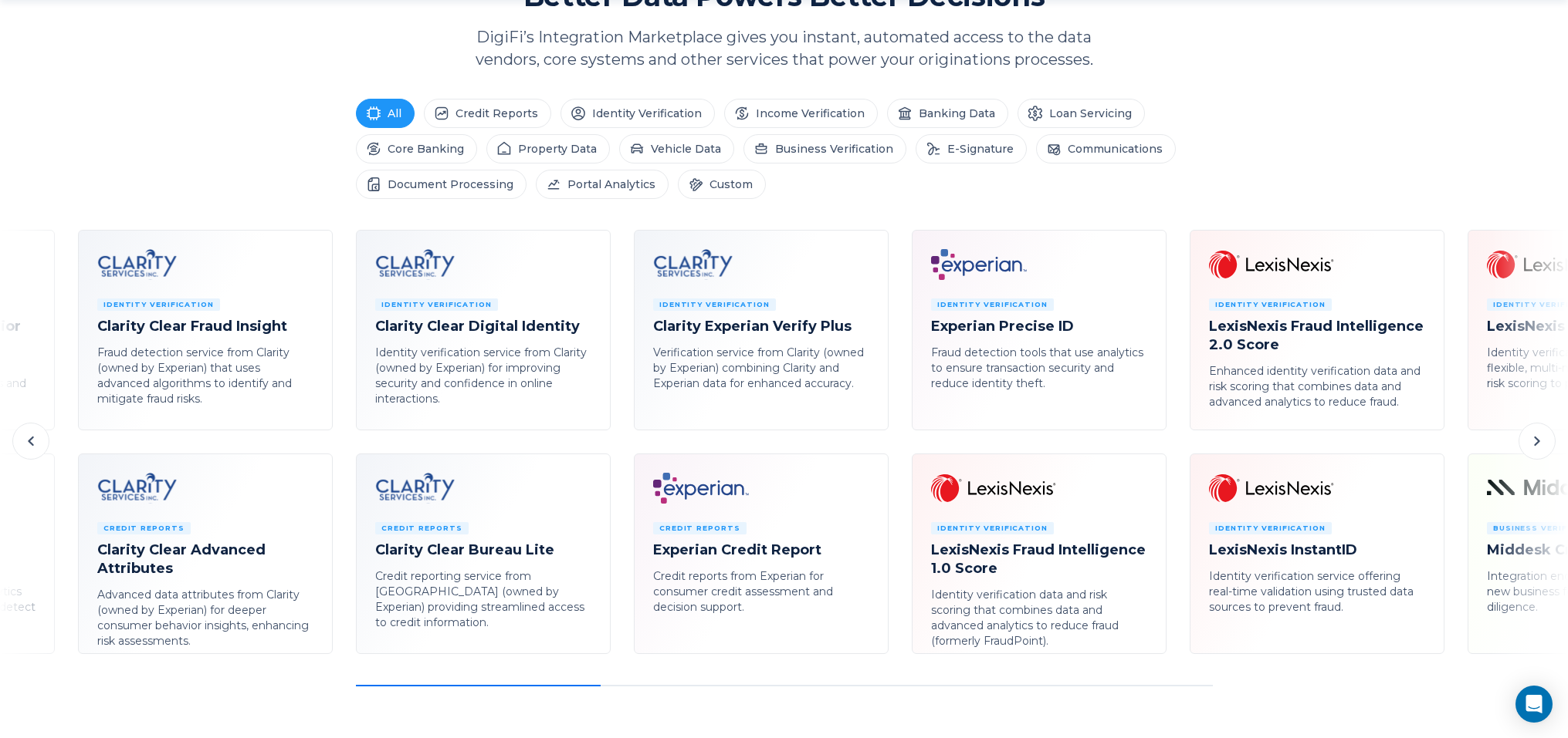
click at [27, 439] on icon at bounding box center [30, 441] width 19 height 19
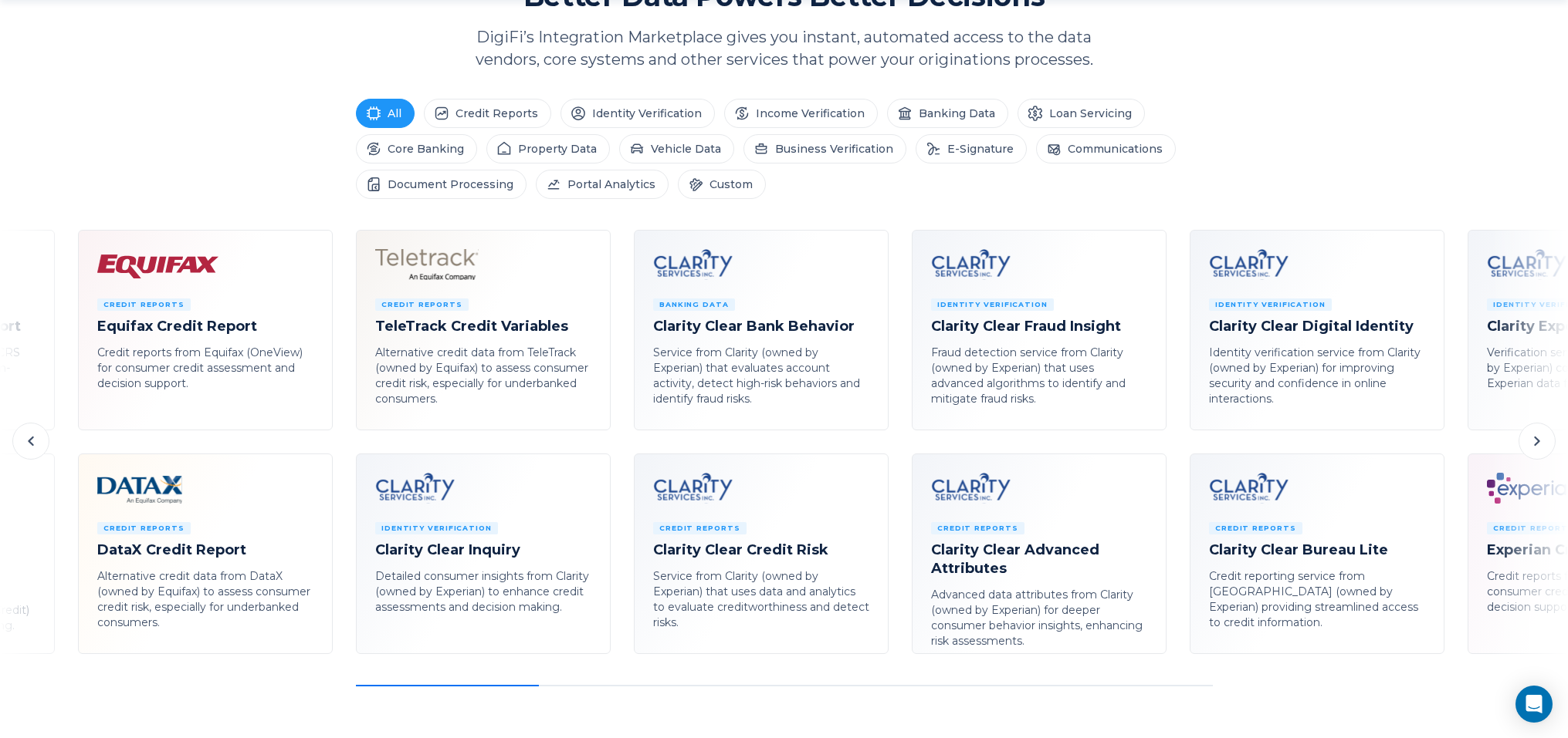
click at [27, 439] on icon at bounding box center [30, 441] width 19 height 19
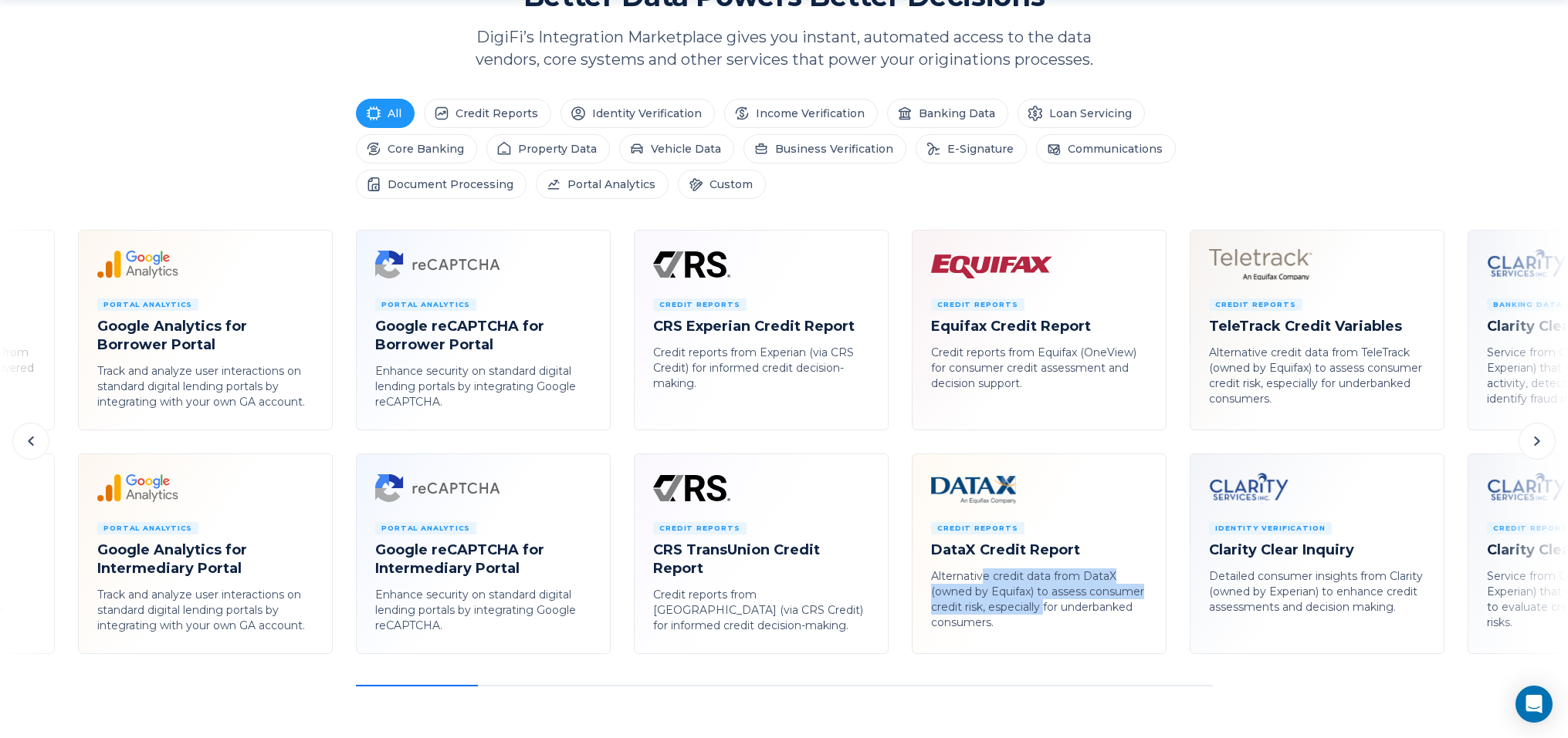
drag, startPoint x: 1011, startPoint y: 580, endPoint x: 1043, endPoint y: 600, distance: 37.7
click at [1043, 600] on p "Alternative credit data from DataX (owned by Equifax) to assess consumer credit…" at bounding box center [1039, 599] width 216 height 62
click at [1017, 601] on p "Alternative credit data from DataX (owned by Equifax) to assess consumer credit…" at bounding box center [1039, 599] width 216 height 62
drag, startPoint x: 986, startPoint y: 601, endPoint x: 967, endPoint y: 577, distance: 30.6
click at [967, 577] on p "Alternative credit data from DataX (owned by Equifax) to assess consumer credit…" at bounding box center [1039, 599] width 216 height 62
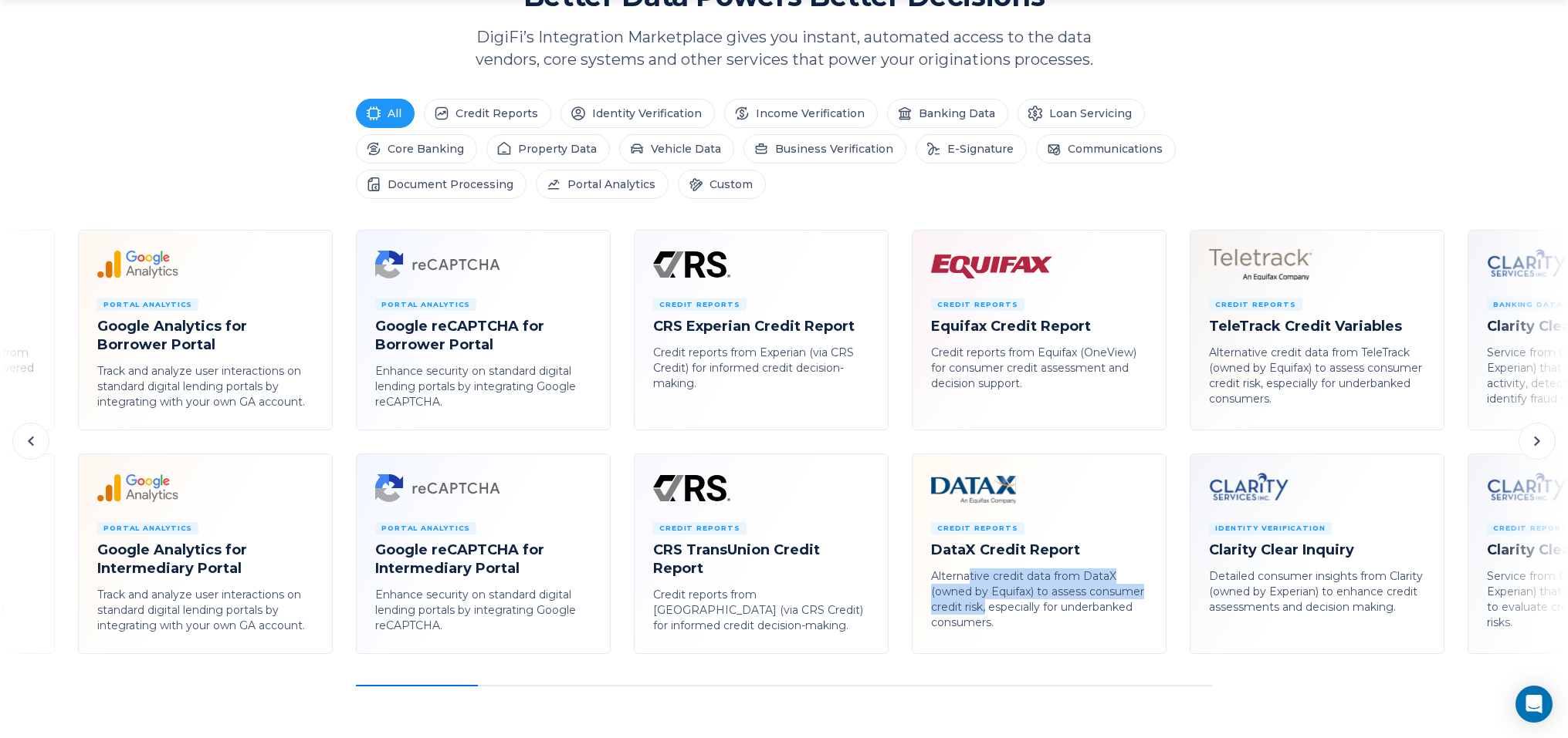
click at [971, 580] on p "Alternative credit data from DataX (owned by Equifax) to assess consumer credit…" at bounding box center [1039, 599] width 216 height 62
drag, startPoint x: 975, startPoint y: 582, endPoint x: 995, endPoint y: 601, distance: 27.6
click at [995, 601] on p "Alternative credit data from DataX (owned by Equifax) to assess consumer credit…" at bounding box center [1039, 599] width 216 height 62
click at [994, 602] on p "Alternative credit data from DataX (owned by Equifax) to assess consumer credit…" at bounding box center [1039, 599] width 216 height 62
drag, startPoint x: 994, startPoint y: 604, endPoint x: 973, endPoint y: 580, distance: 31.9
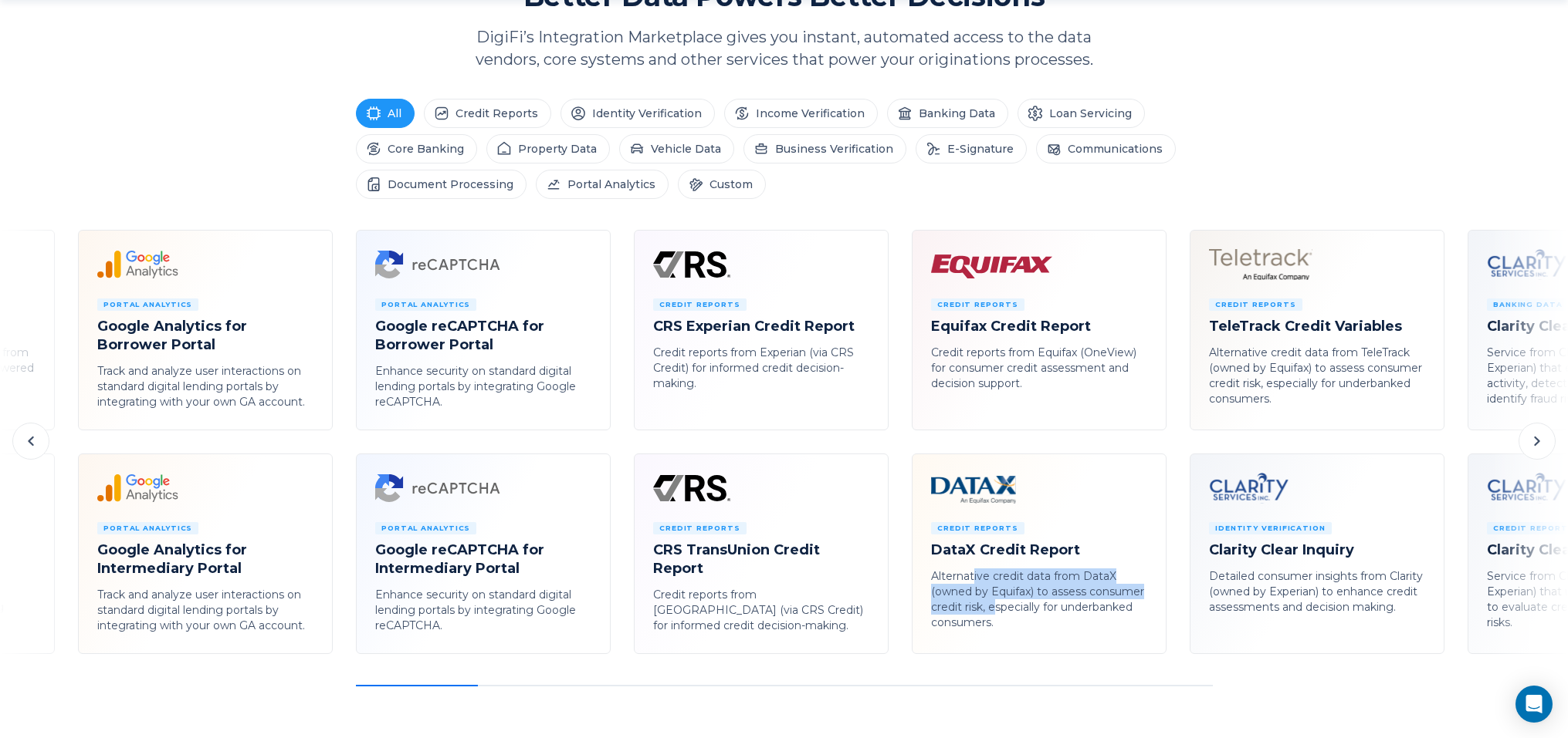
click at [973, 580] on p "Alternative credit data from DataX (owned by Equifax) to assess consumer credit…" at bounding box center [1039, 599] width 216 height 62
drag, startPoint x: 974, startPoint y: 582, endPoint x: 967, endPoint y: 612, distance: 30.8
click at [968, 612] on p "Alternative credit data from DataX (owned by Equifax) to assess consumer credit…" at bounding box center [1039, 599] width 216 height 62
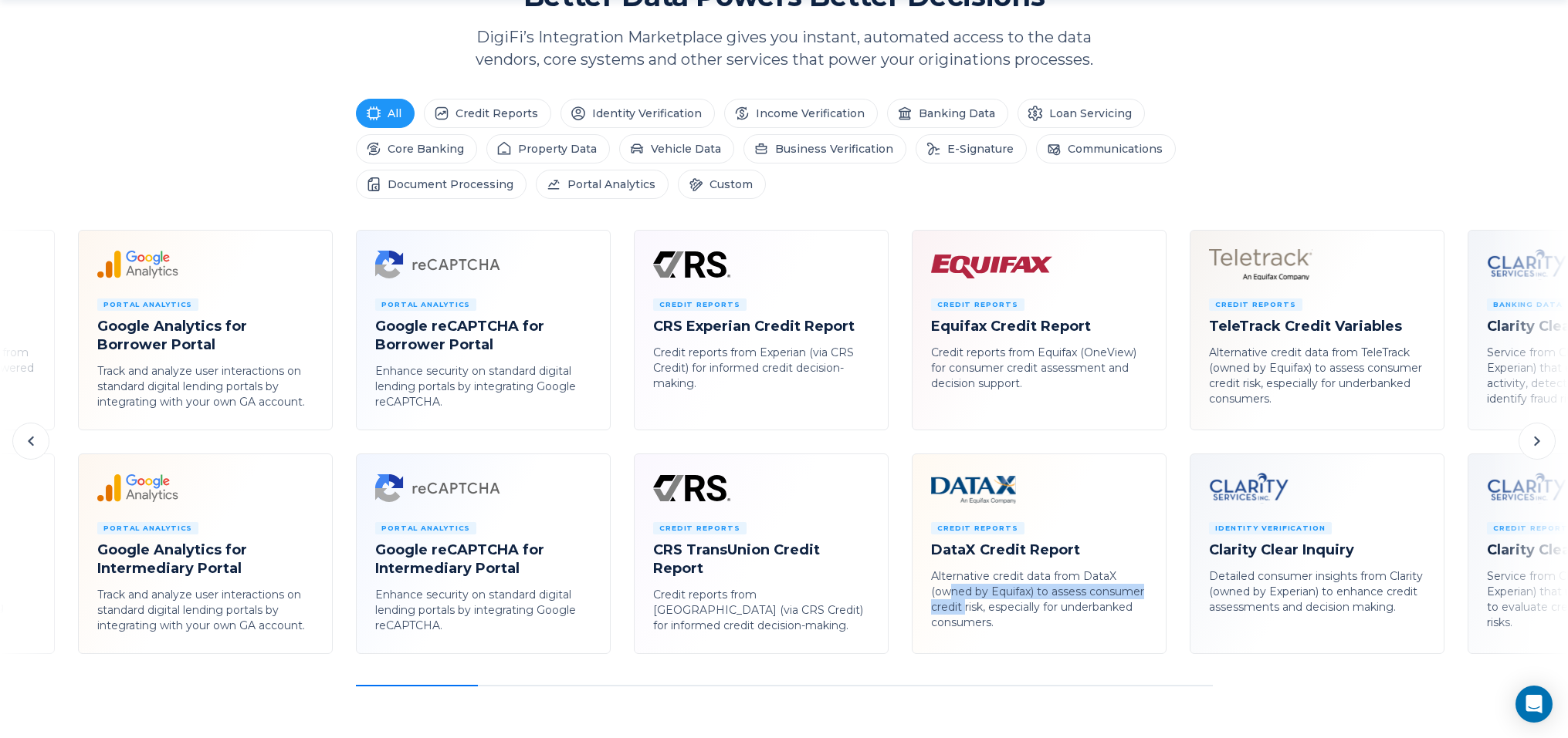
drag, startPoint x: 965, startPoint y: 614, endPoint x: 947, endPoint y: 591, distance: 29.2
click at [947, 591] on p "Alternative credit data from DataX (owned by Equifax) to assess consumer credit…" at bounding box center [1039, 599] width 216 height 62
click at [33, 443] on icon at bounding box center [30, 441] width 19 height 19
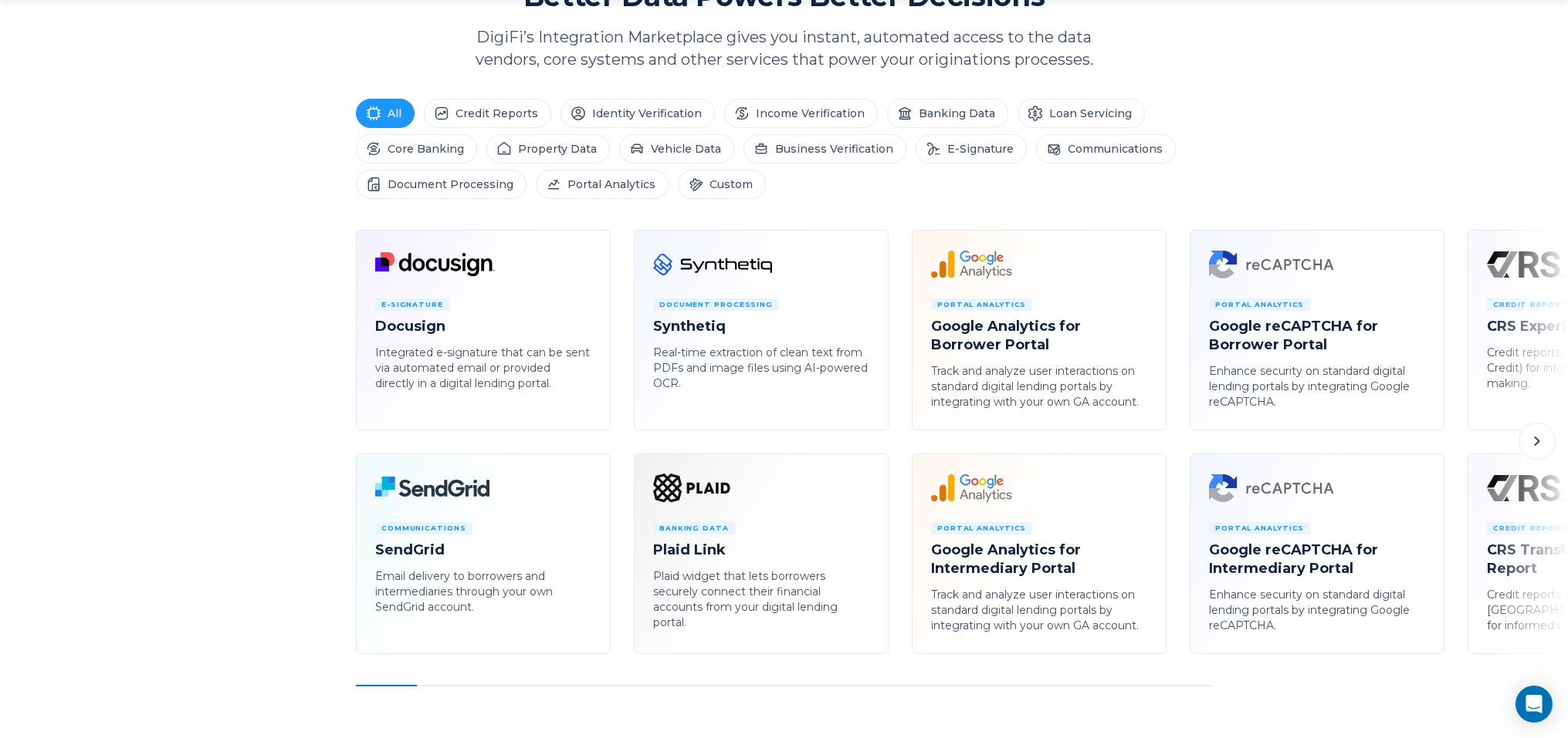
click at [1535, 440] on icon at bounding box center [1537, 441] width 19 height 19
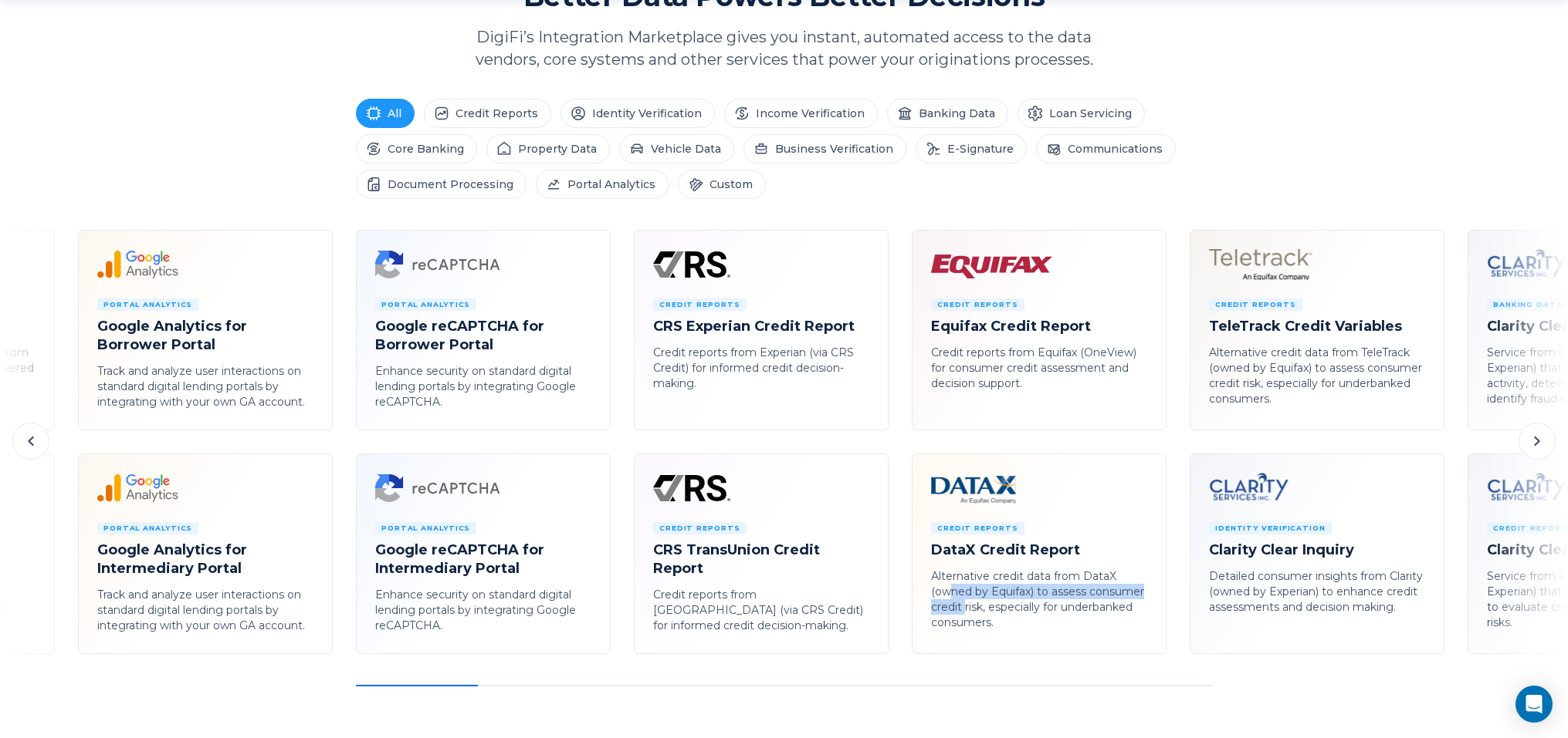
click at [37, 440] on icon at bounding box center [30, 441] width 19 height 19
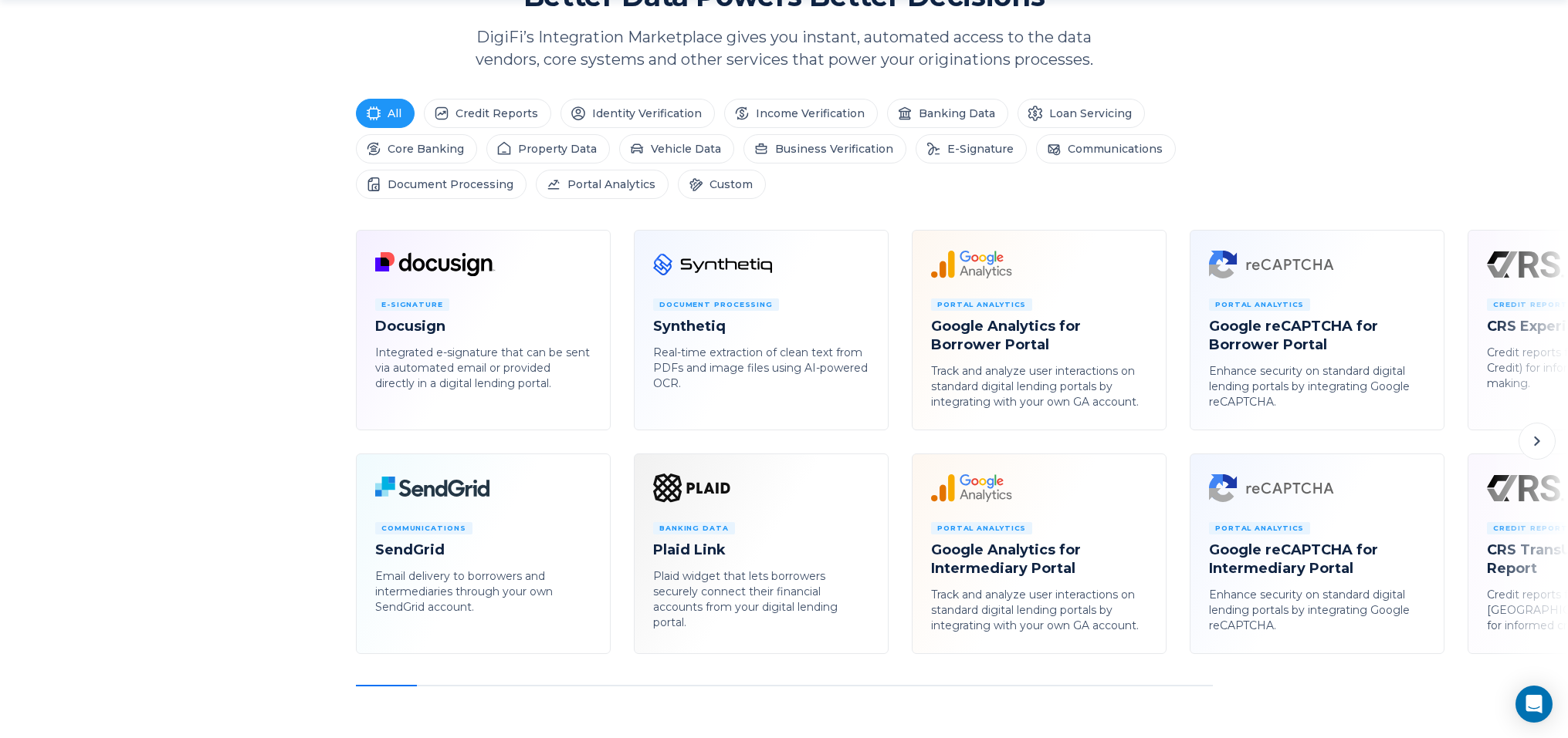
click at [1536, 435] on icon at bounding box center [1537, 441] width 19 height 19
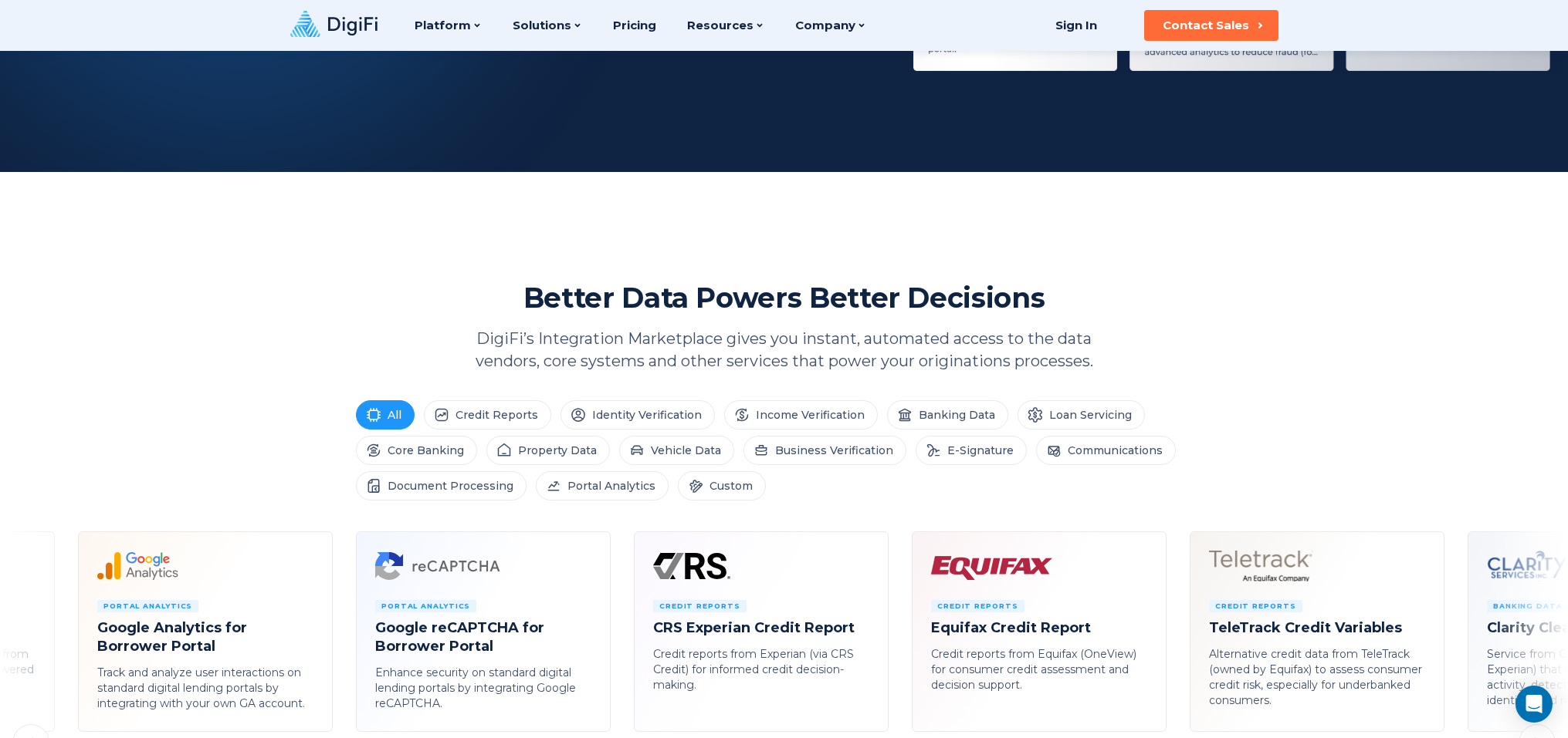
scroll to position [407, 0]
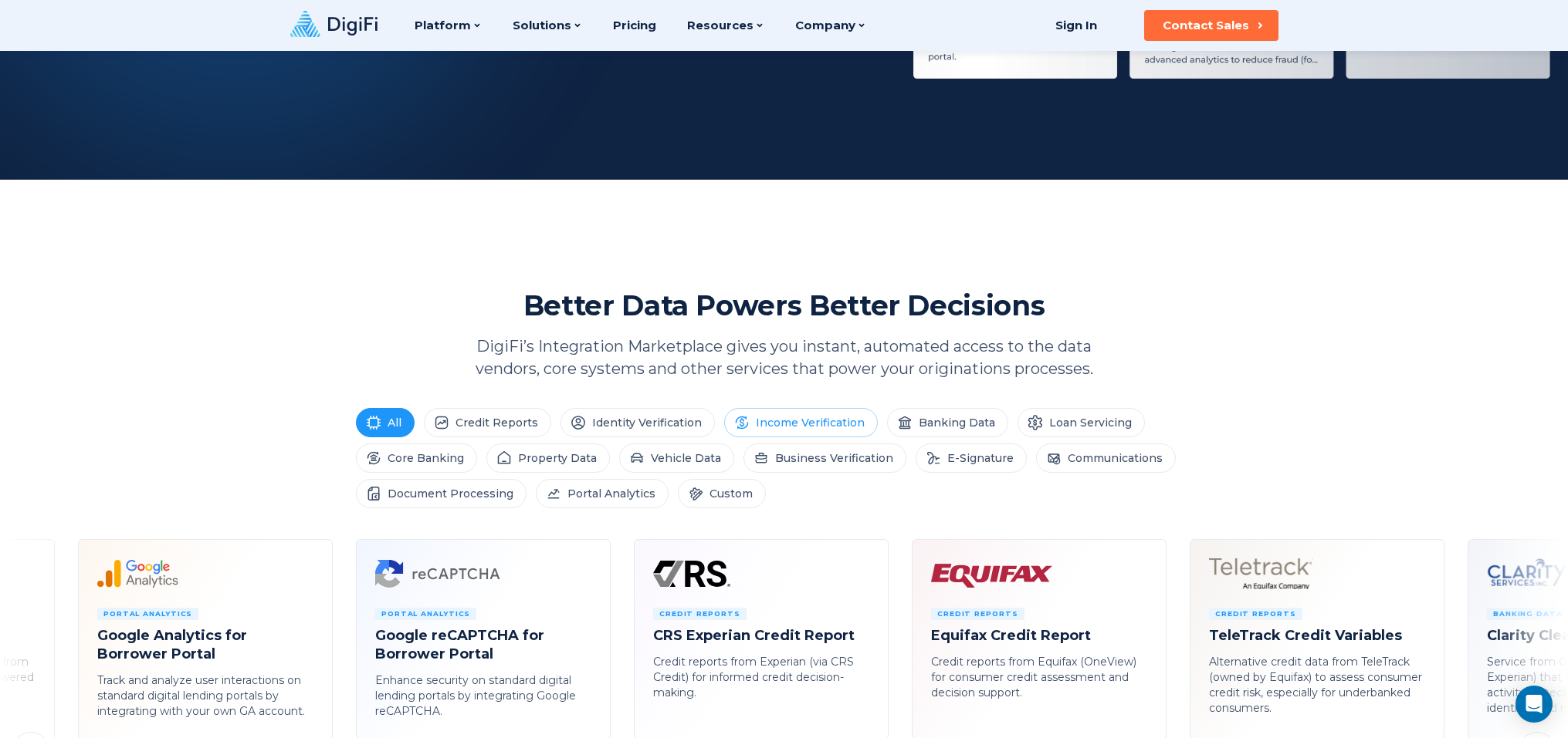
click at [821, 423] on li "Income Verification" at bounding box center [800, 423] width 153 height 29
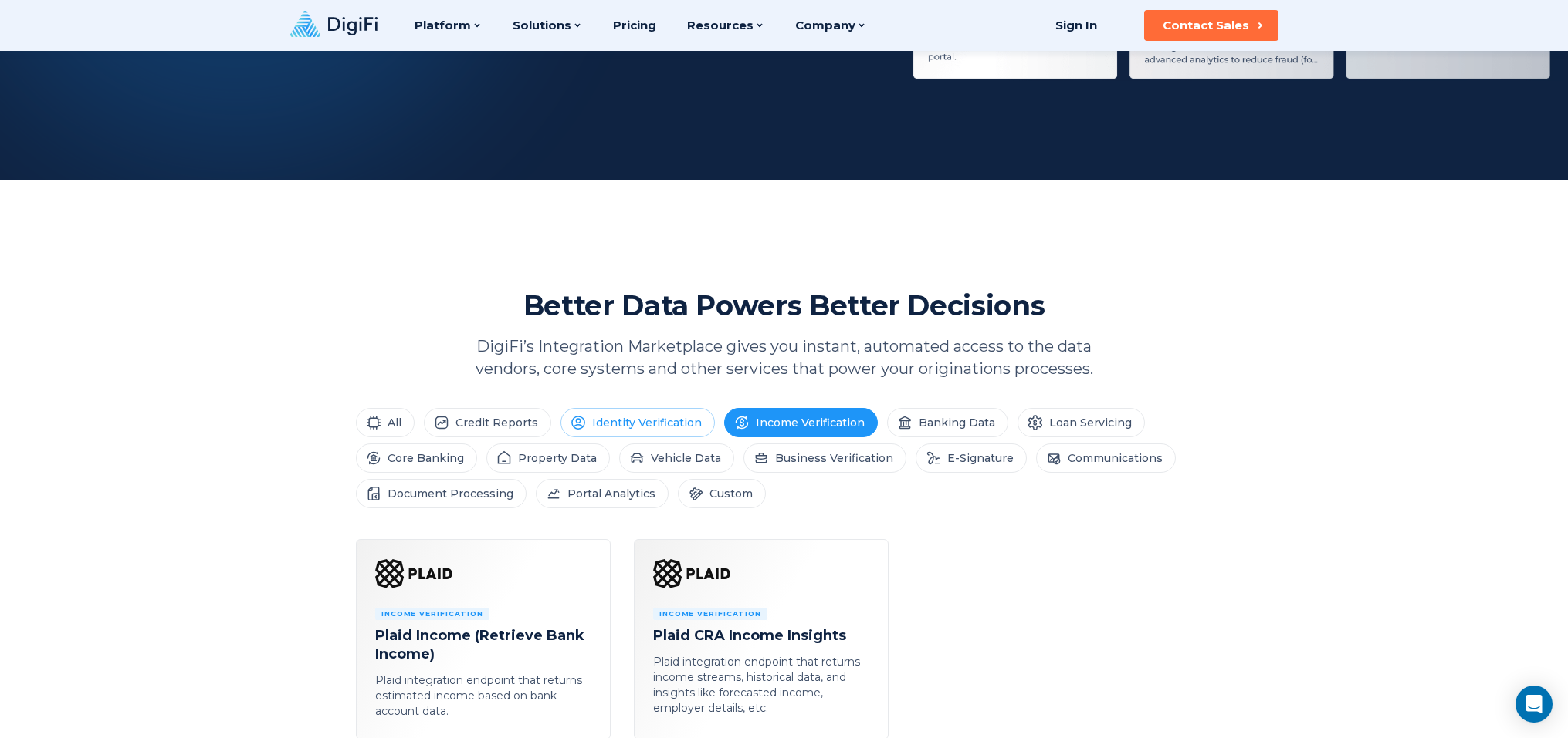
click at [675, 428] on li "Identity Verification" at bounding box center [637, 423] width 154 height 29
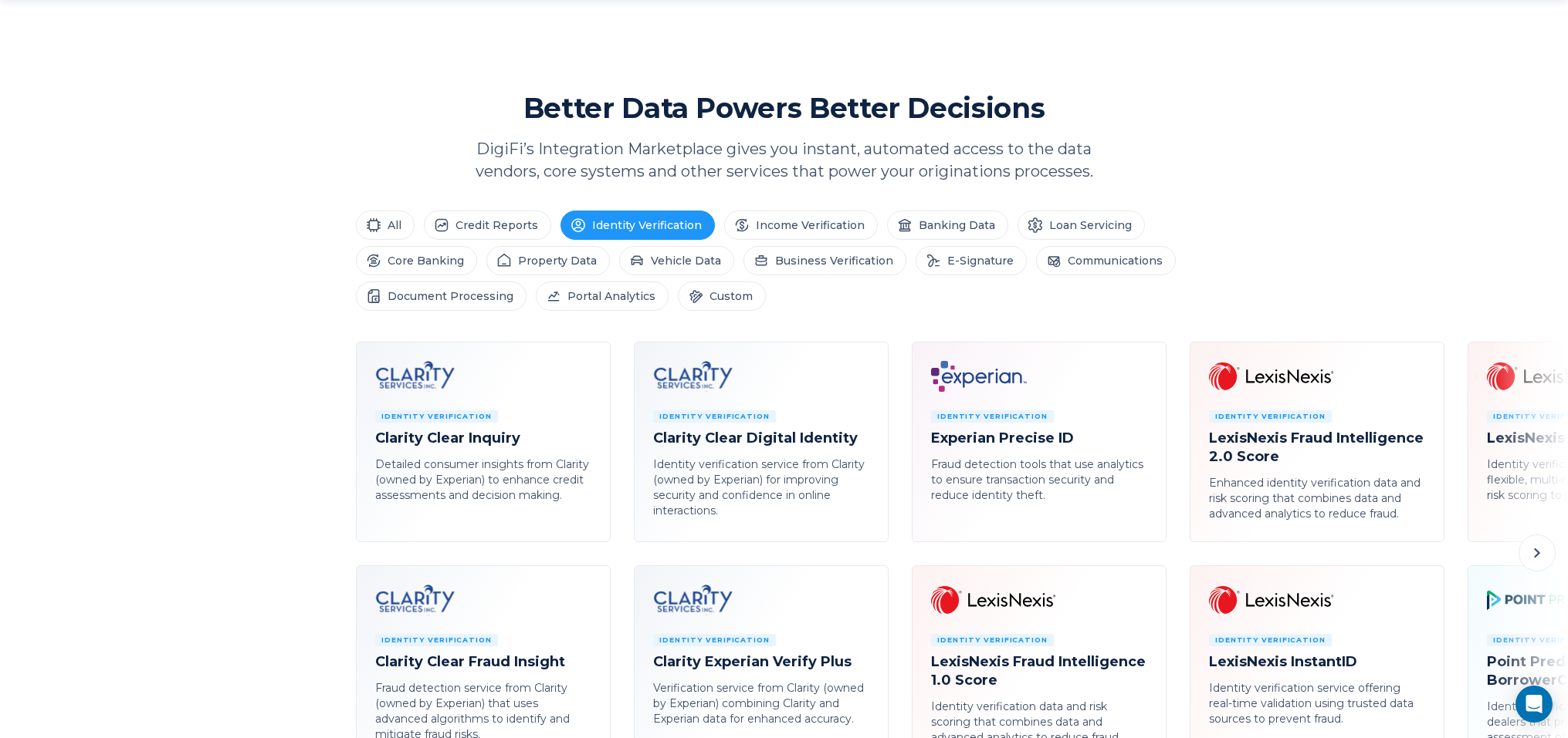
scroll to position [630, 0]
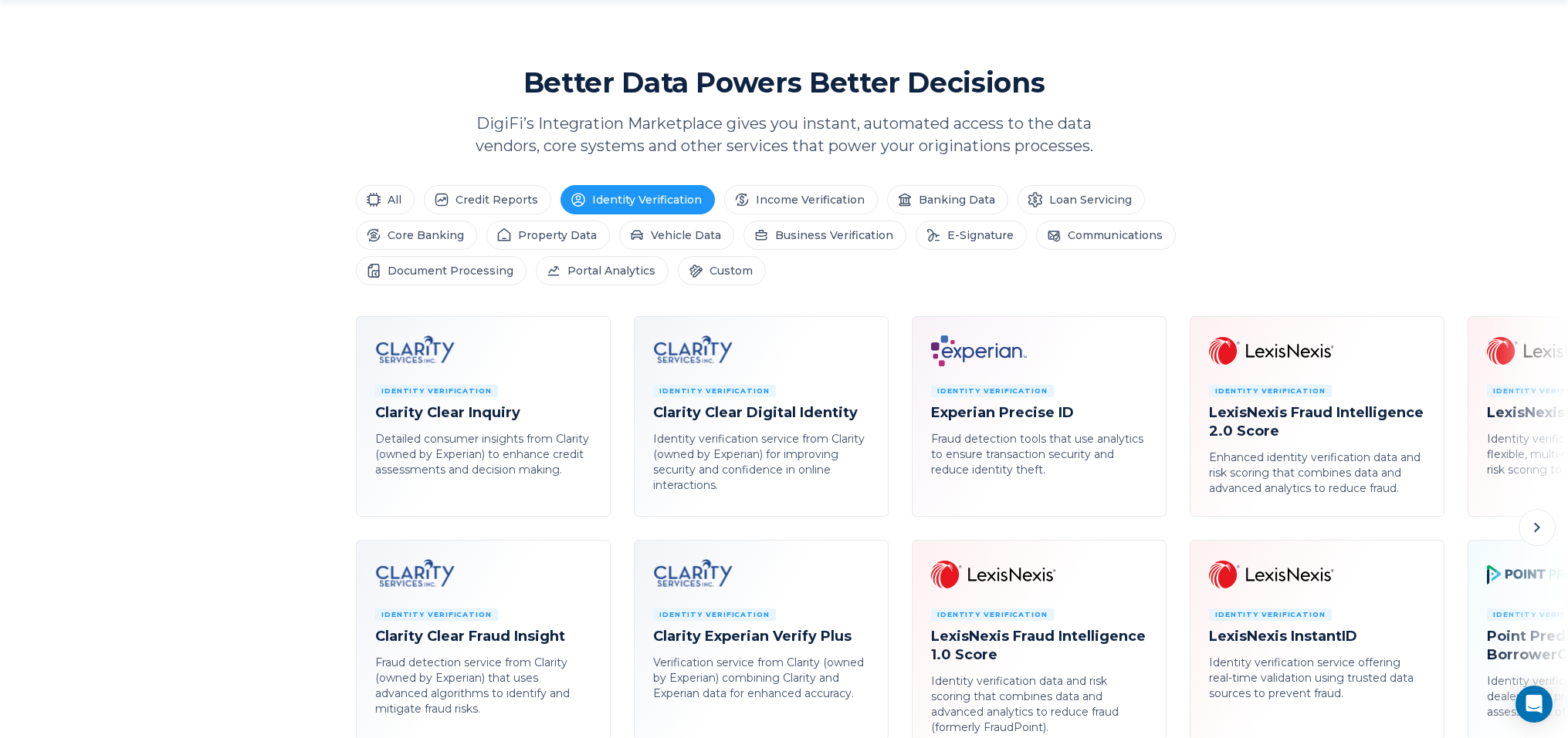
click at [1530, 539] on button at bounding box center [1537, 528] width 37 height 37
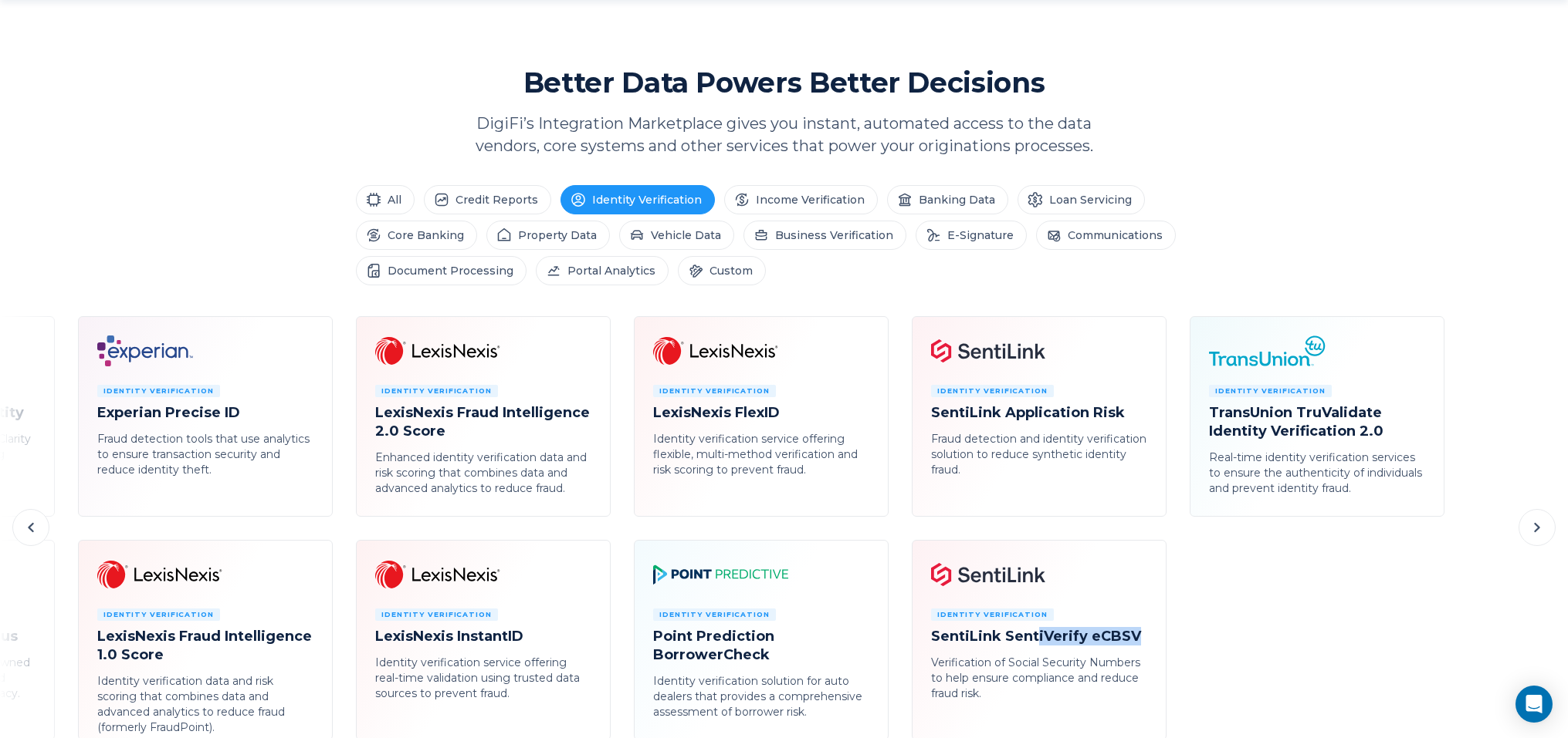
drag, startPoint x: 1033, startPoint y: 640, endPoint x: 1152, endPoint y: 644, distance: 119.1
click at [1152, 644] on li "Identity Verification SentiLink SentiVerify eCBSV Verification of Social Securi…" at bounding box center [1038, 641] width 255 height 200
click at [1292, 661] on ul "Identity Verification Clarity Clear Inquiry Detailed consumer insights from Cla…" at bounding box center [483, 529] width 1922 height 425
drag, startPoint x: 1015, startPoint y: 636, endPoint x: 1105, endPoint y: 638, distance: 90.0
click at [1105, 638] on h4 "SentiLink SentiVerify eCBSV" at bounding box center [1039, 636] width 216 height 19
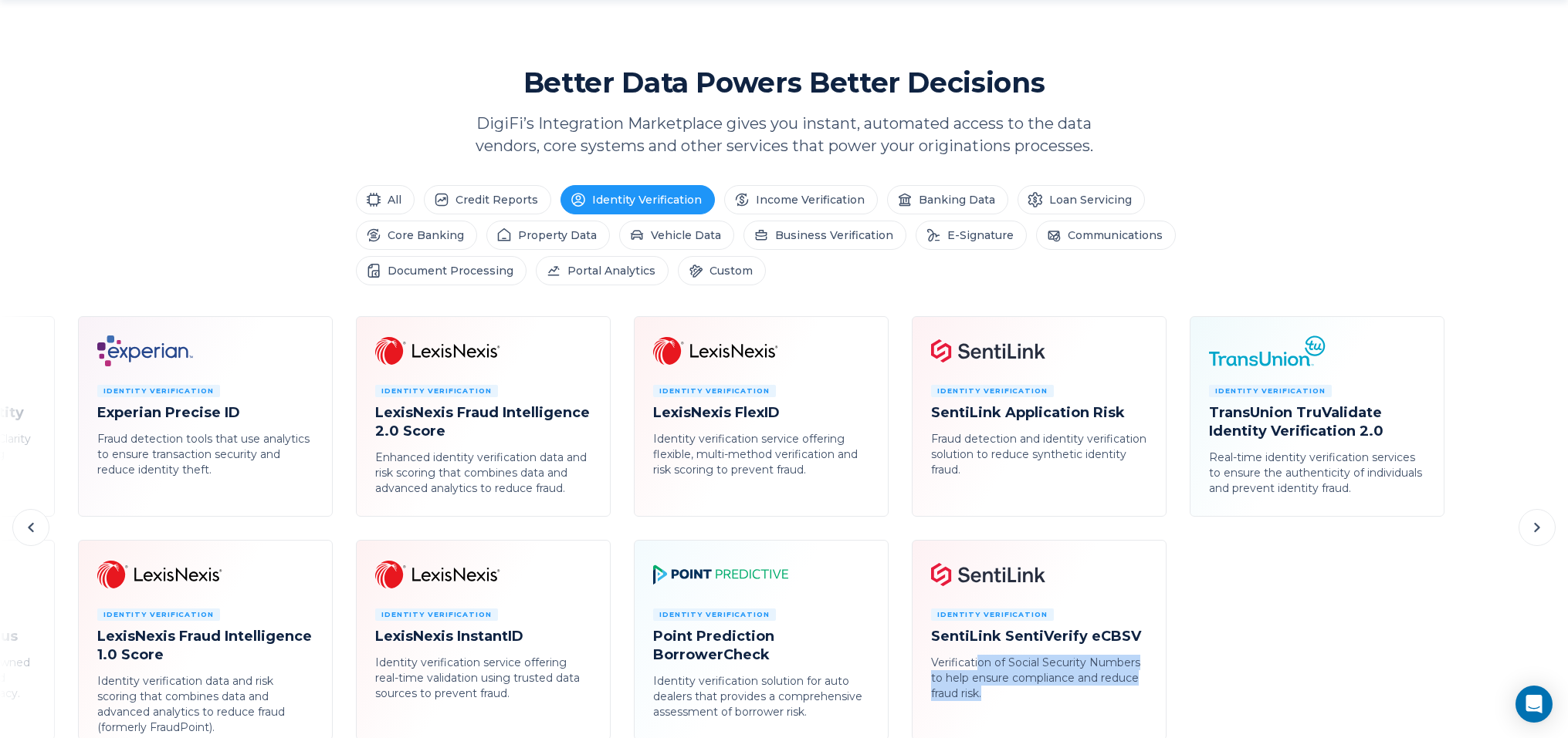
drag, startPoint x: 976, startPoint y: 664, endPoint x: 1016, endPoint y: 688, distance: 46.6
click at [1016, 688] on p "Verification of Social Security Numbers to help ensure compliance and reduce fr…" at bounding box center [1039, 678] width 216 height 46
click at [1241, 678] on ul "Identity Verification Clarity Clear Inquiry Detailed consumer insights from Cla…" at bounding box center [483, 529] width 1922 height 425
click at [37, 525] on icon at bounding box center [30, 528] width 19 height 19
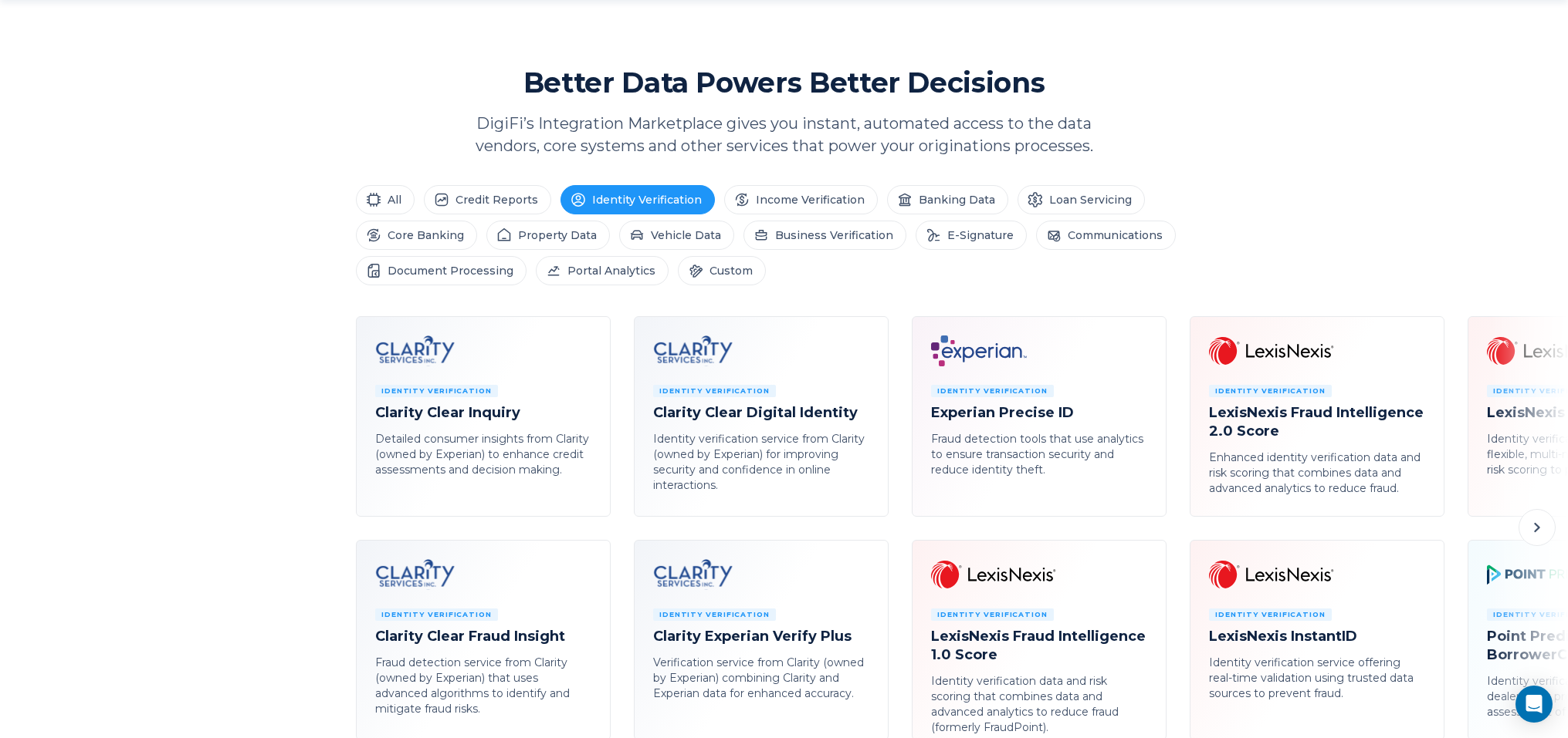
click at [1544, 530] on icon at bounding box center [1537, 528] width 19 height 19
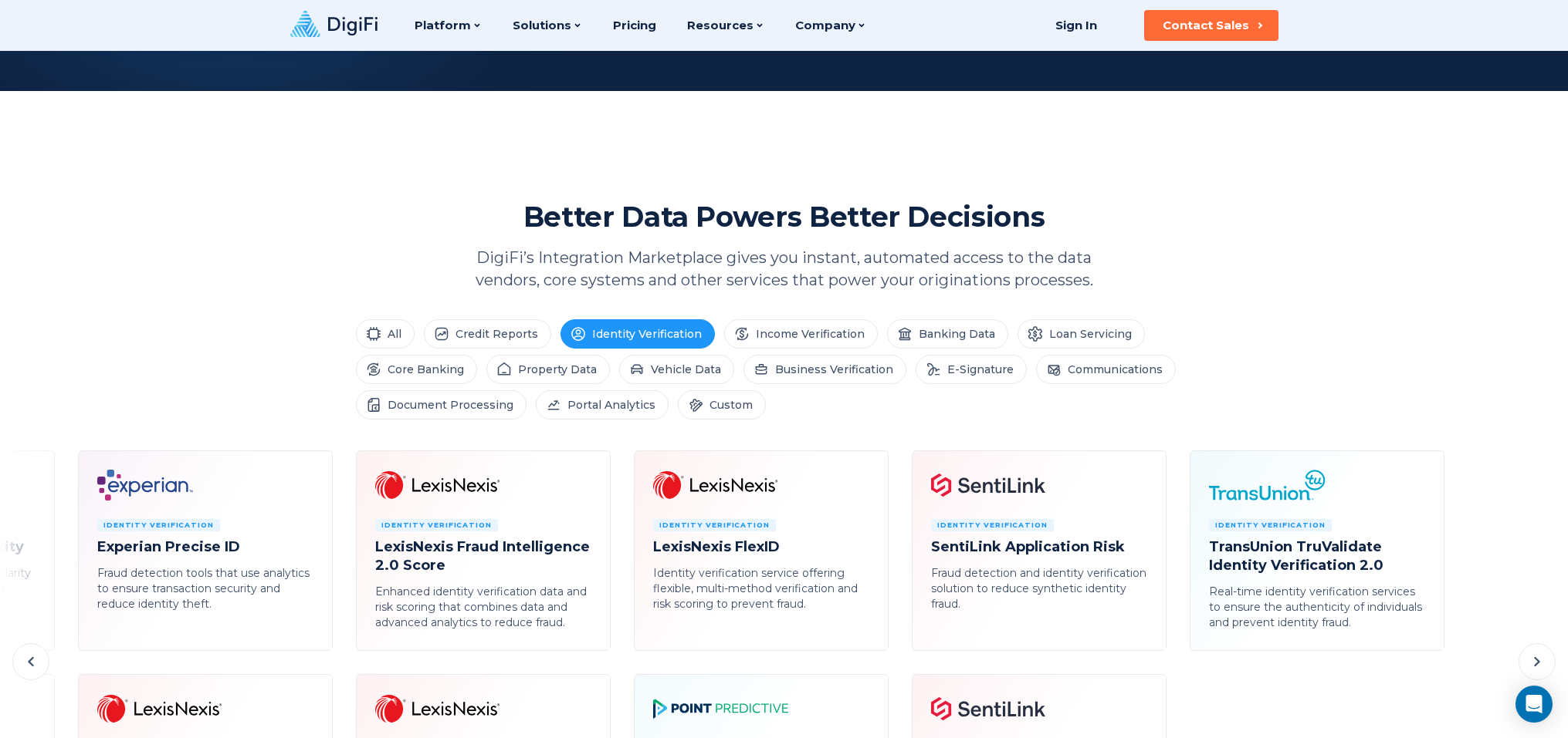
scroll to position [493, 0]
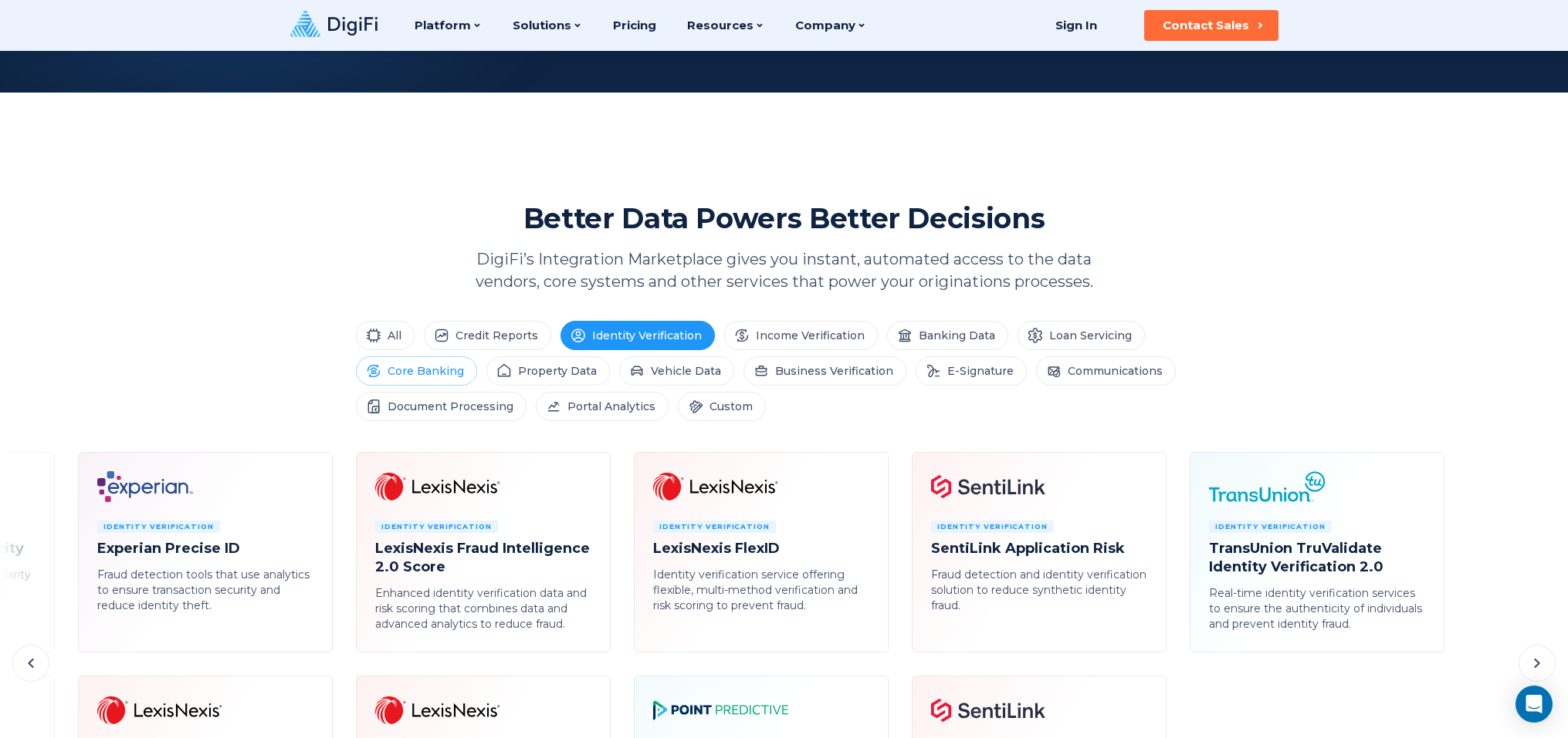
click at [455, 378] on li "Core Banking" at bounding box center [416, 371] width 121 height 29
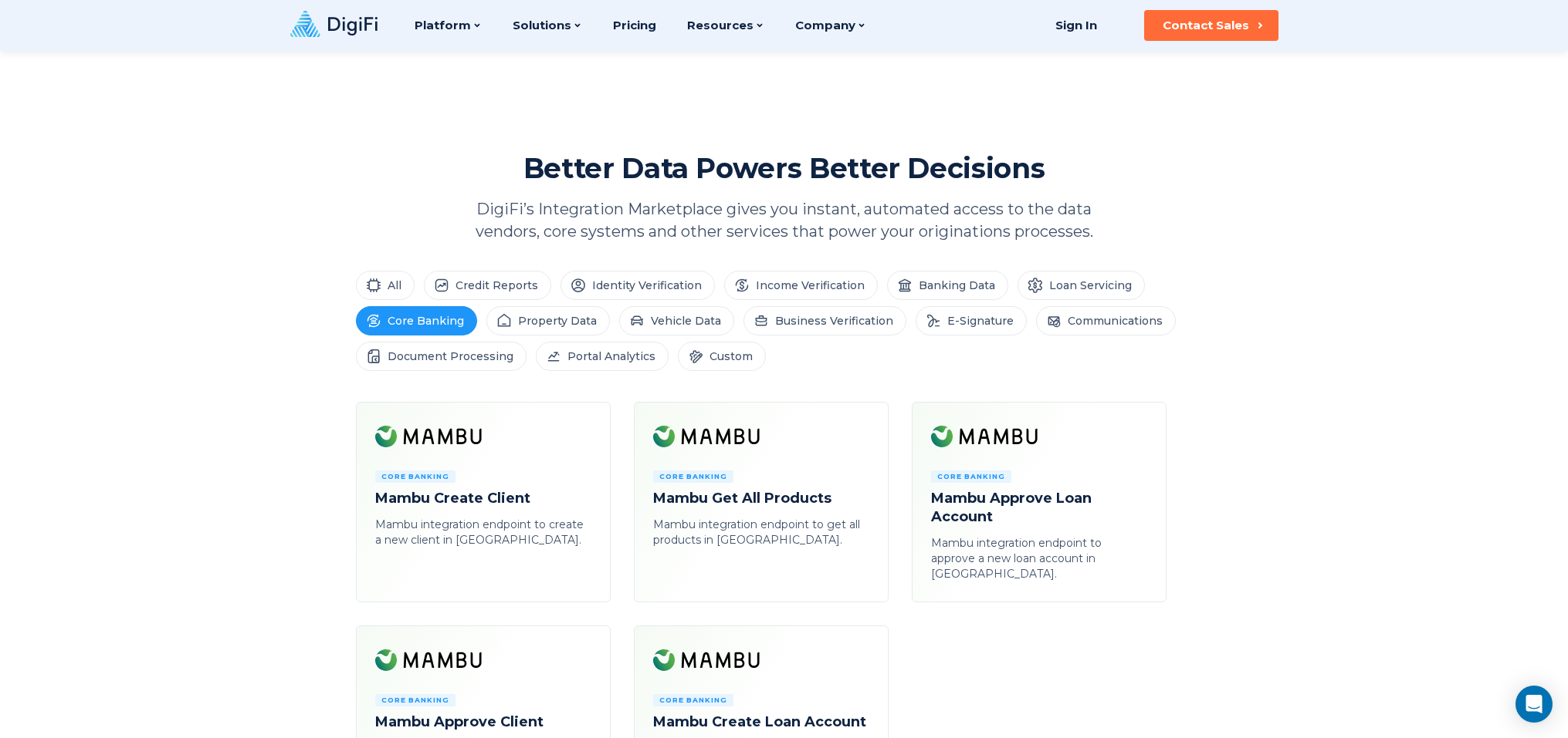
scroll to position [542, 0]
click at [451, 369] on li "Document Processing" at bounding box center [441, 358] width 171 height 29
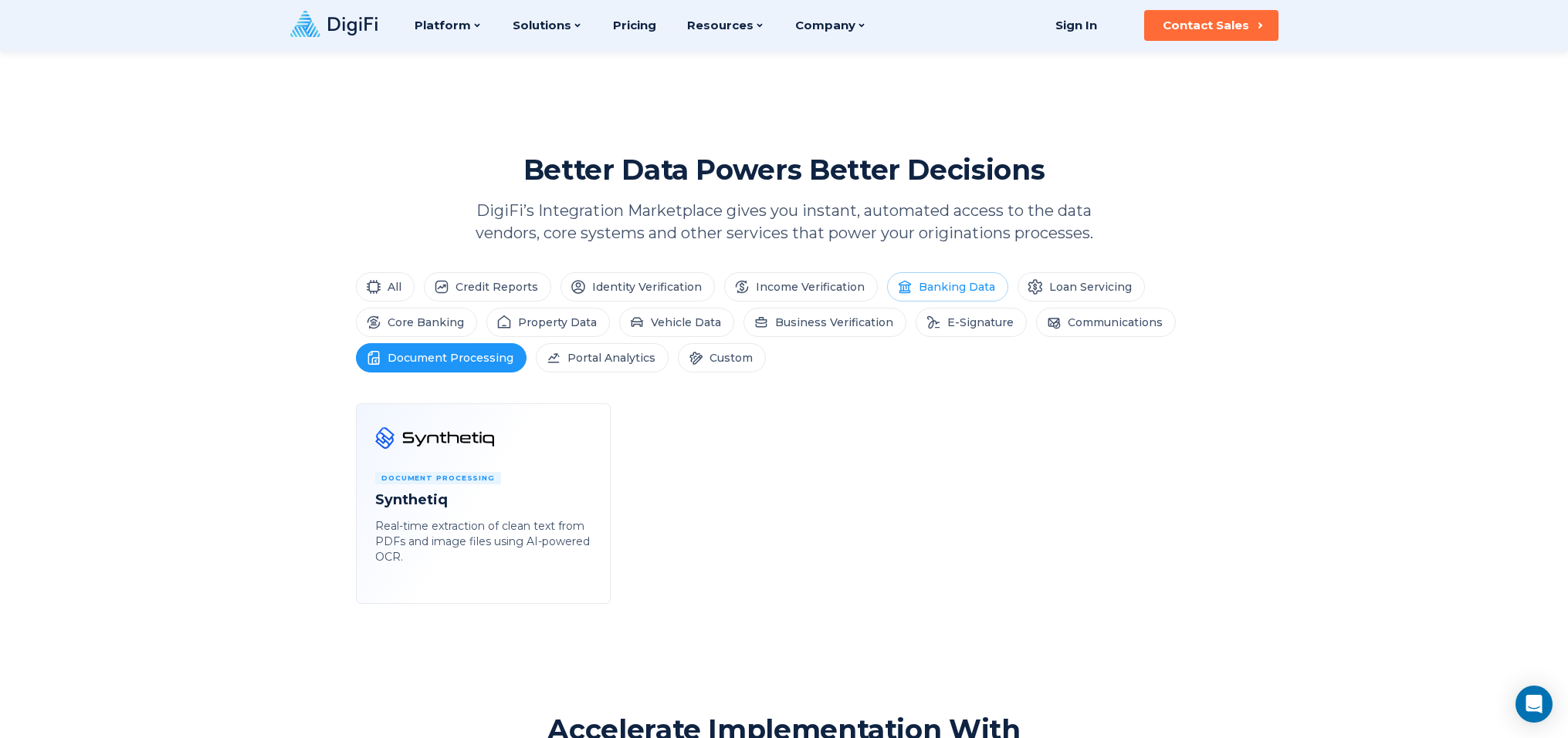
click at [902, 295] on li "Banking Data" at bounding box center [947, 287] width 121 height 29
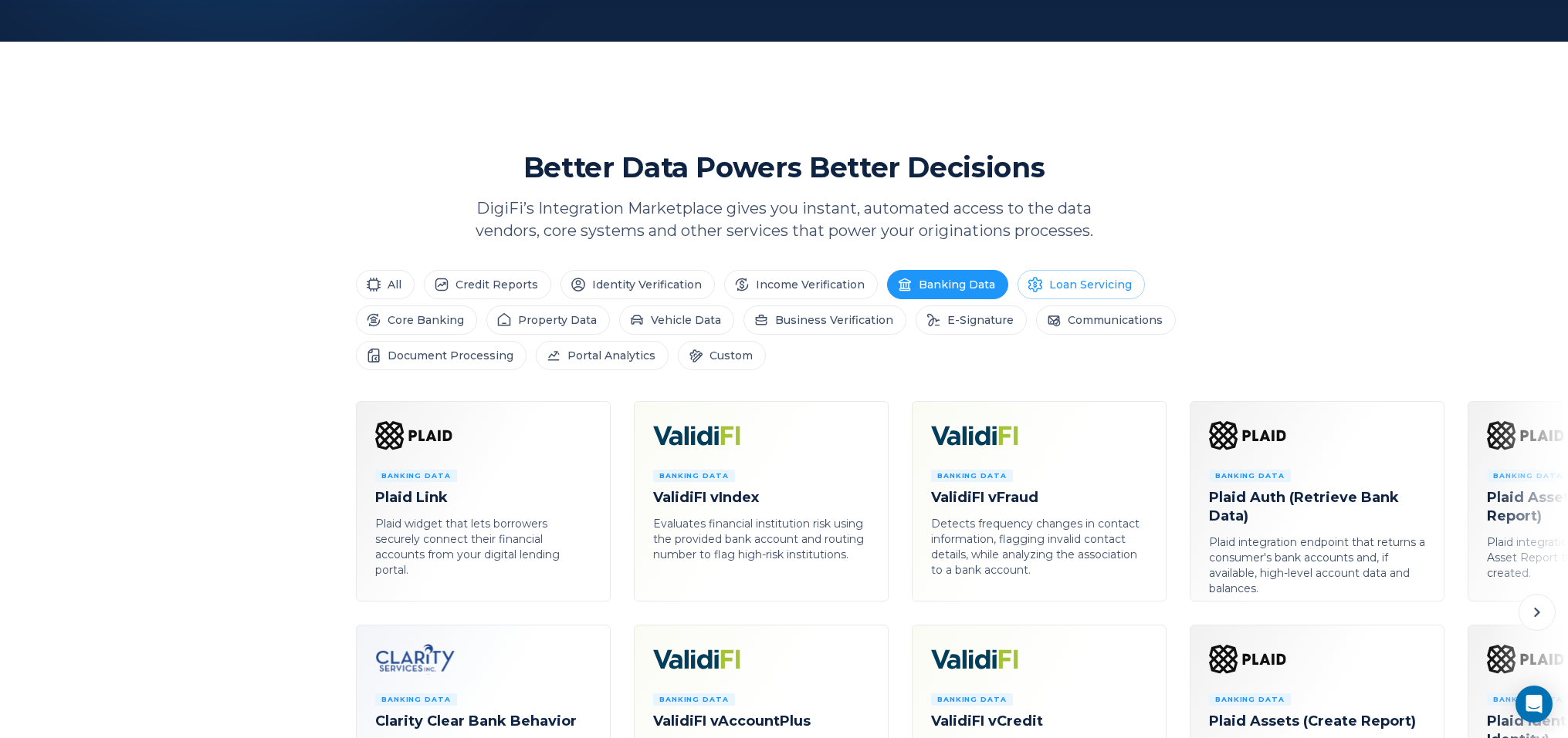
scroll to position [545, 0]
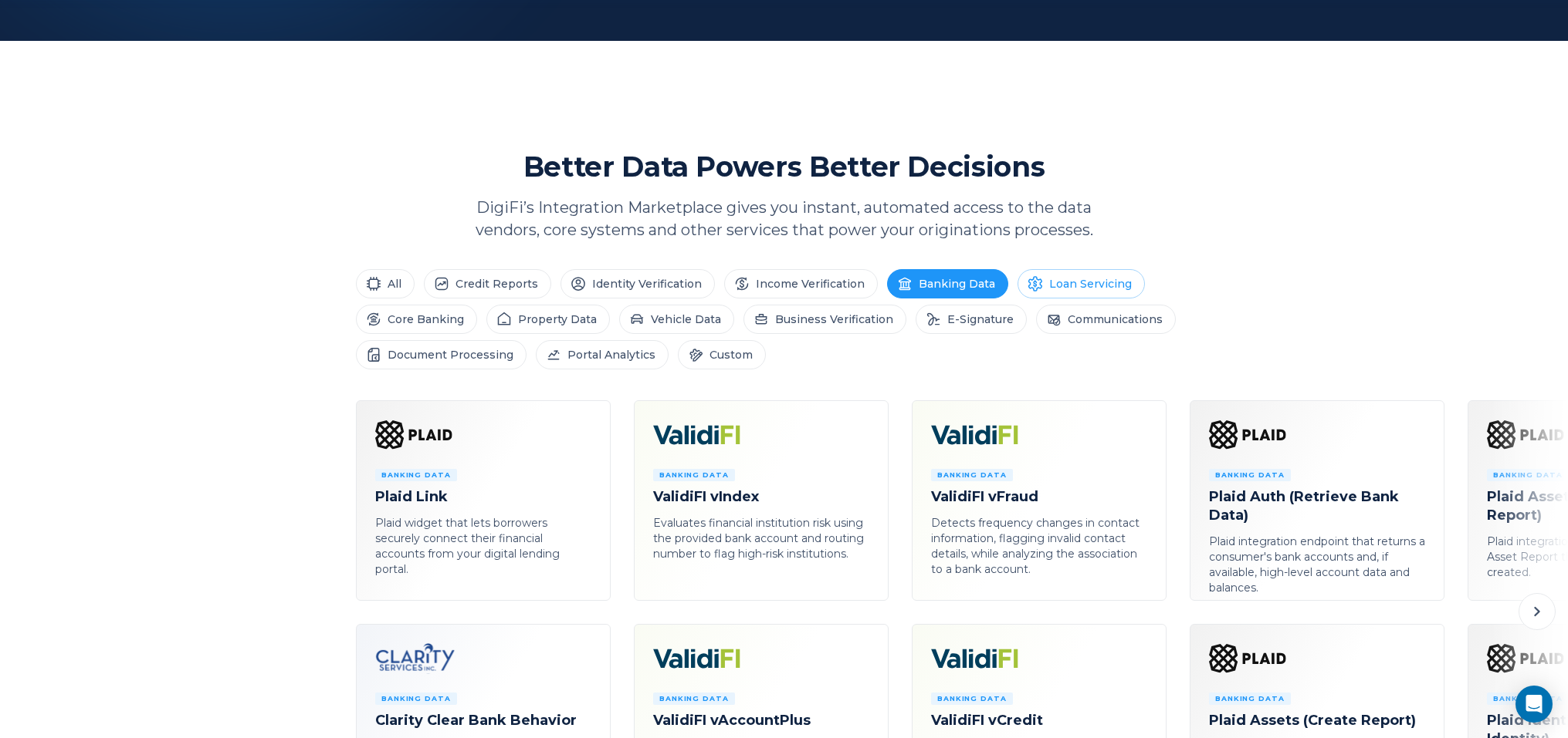
click at [1055, 285] on li "Loan Servicing" at bounding box center [1081, 284] width 128 height 29
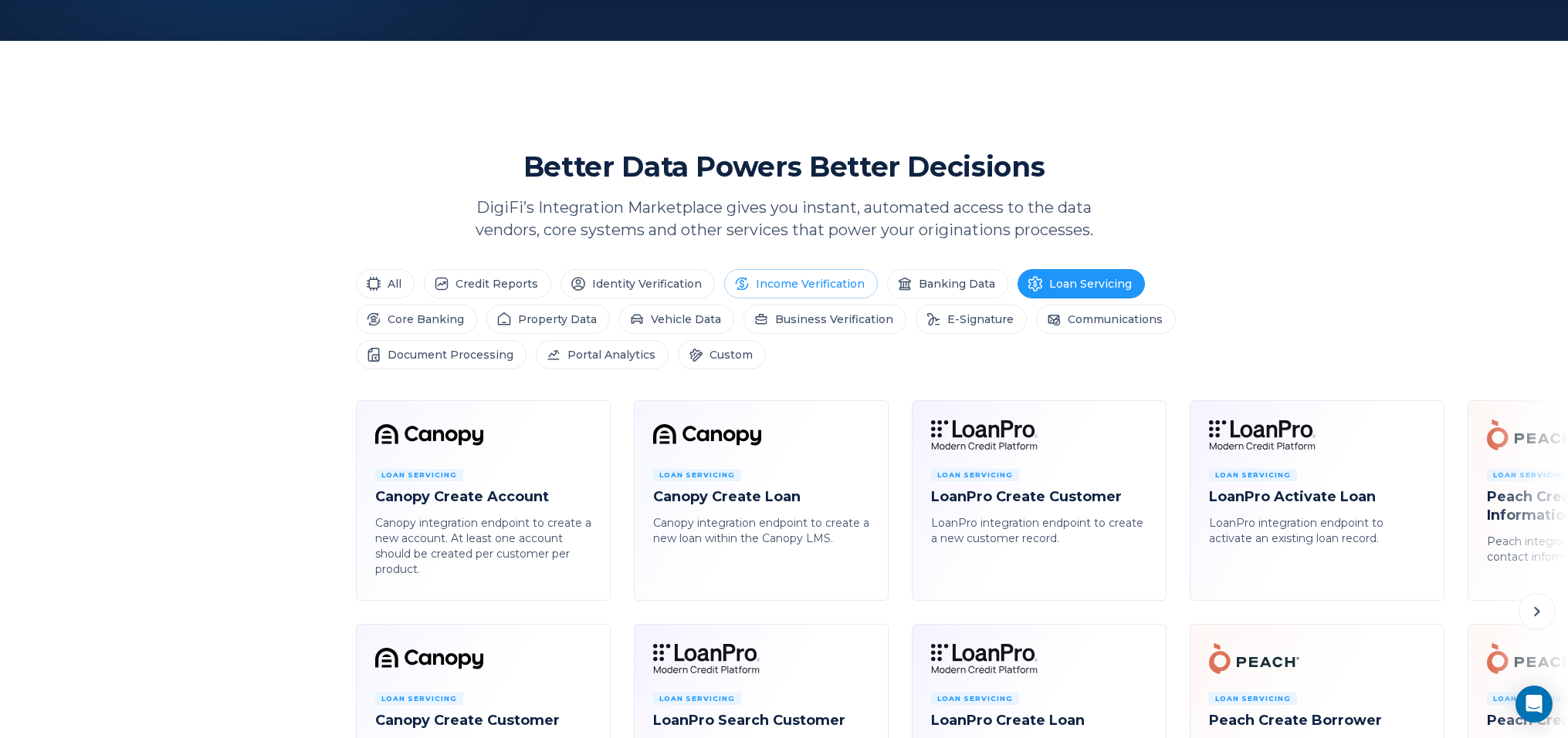
click at [807, 286] on li "Income Verification" at bounding box center [800, 284] width 153 height 29
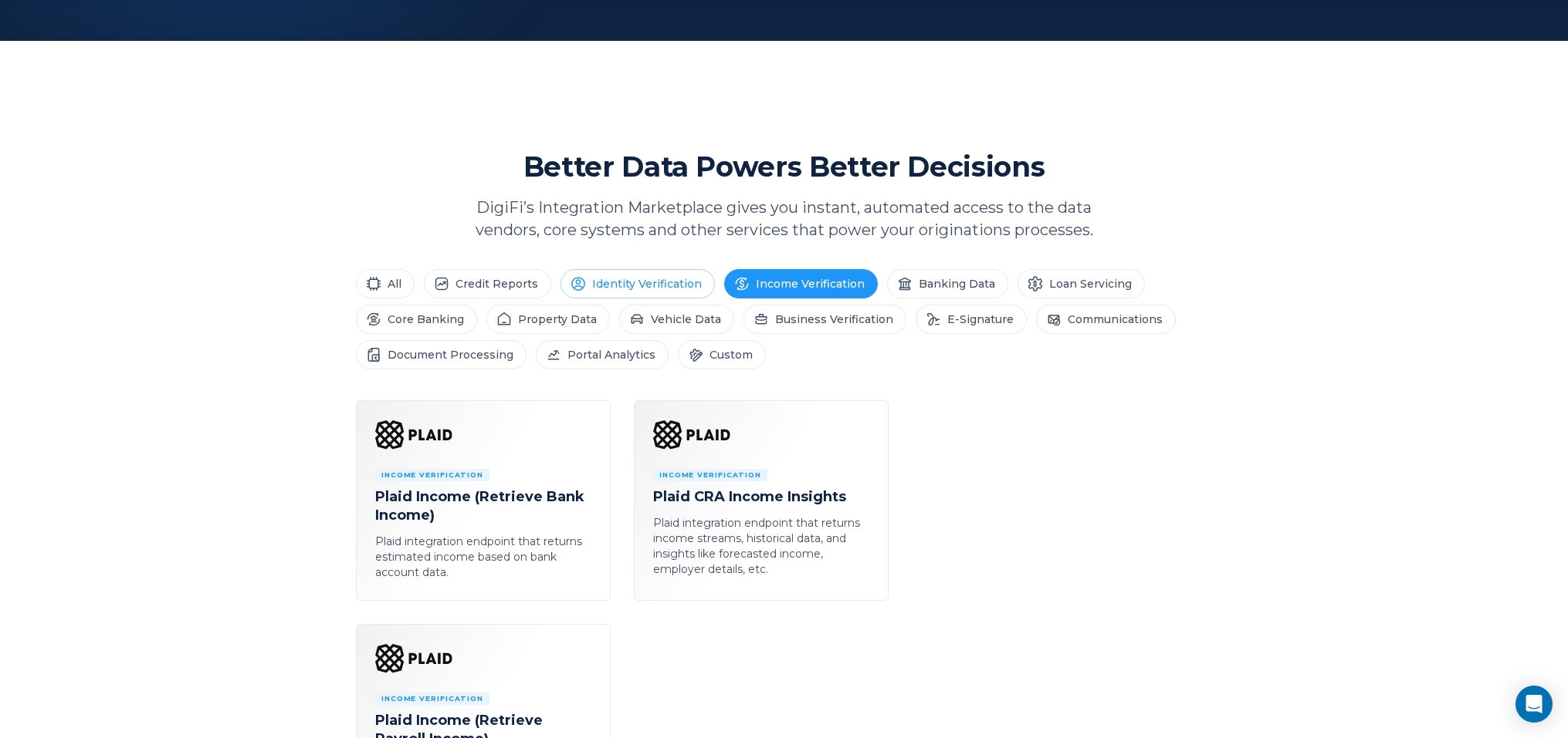
click at [632, 271] on li "Identity Verification" at bounding box center [637, 284] width 154 height 29
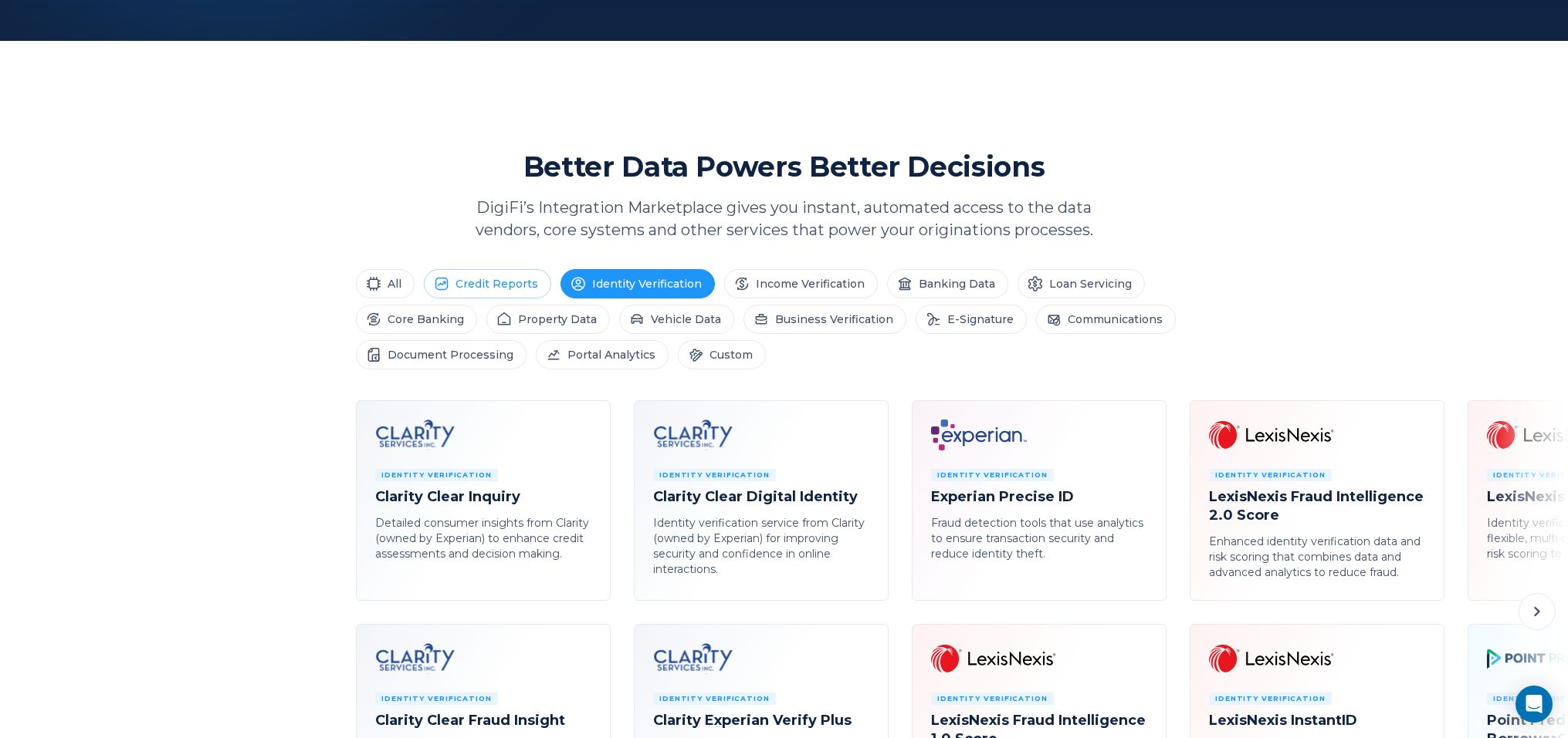
click at [487, 285] on li "Credit Reports" at bounding box center [488, 284] width 128 height 29
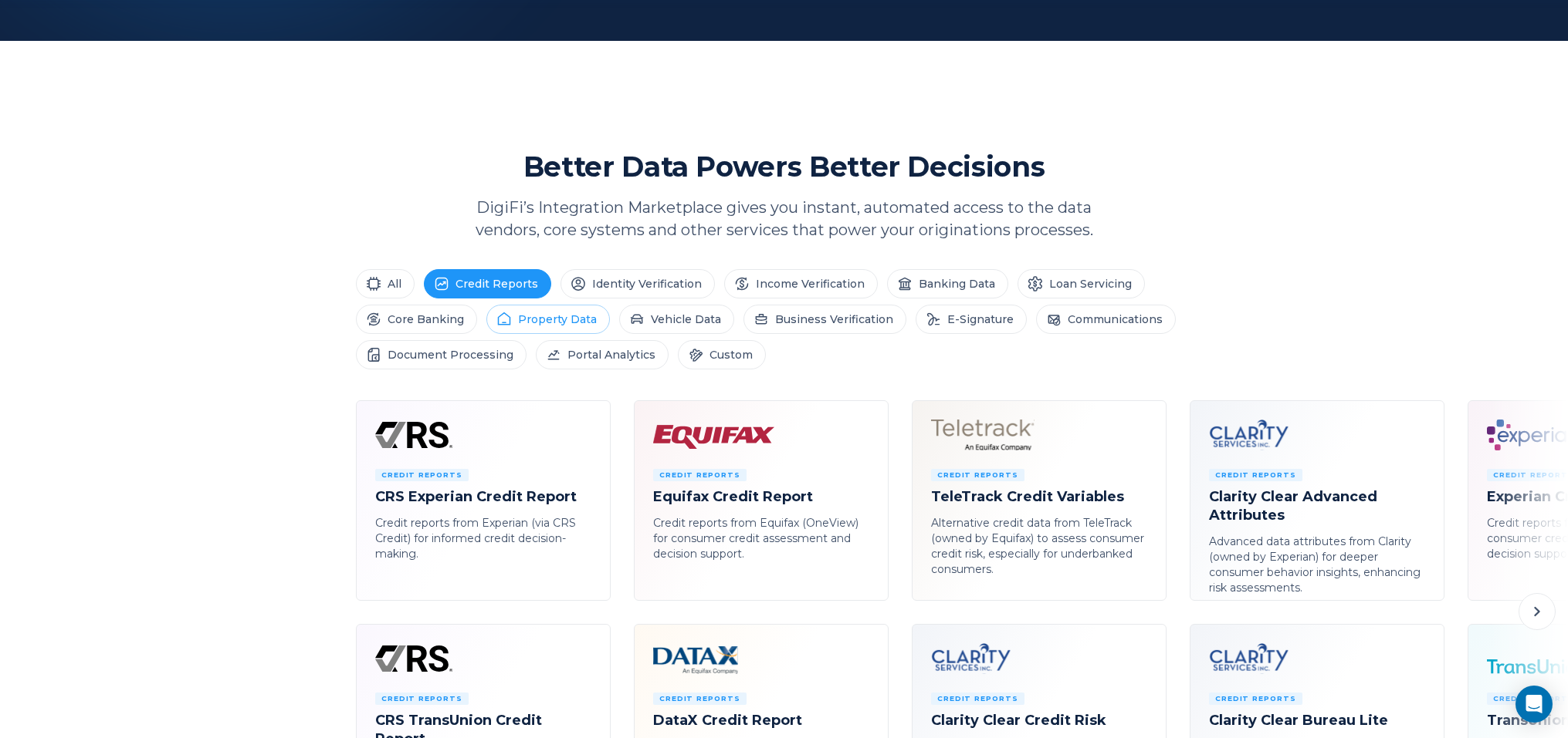
click at [552, 324] on li "Property Data" at bounding box center [549, 319] width 124 height 29
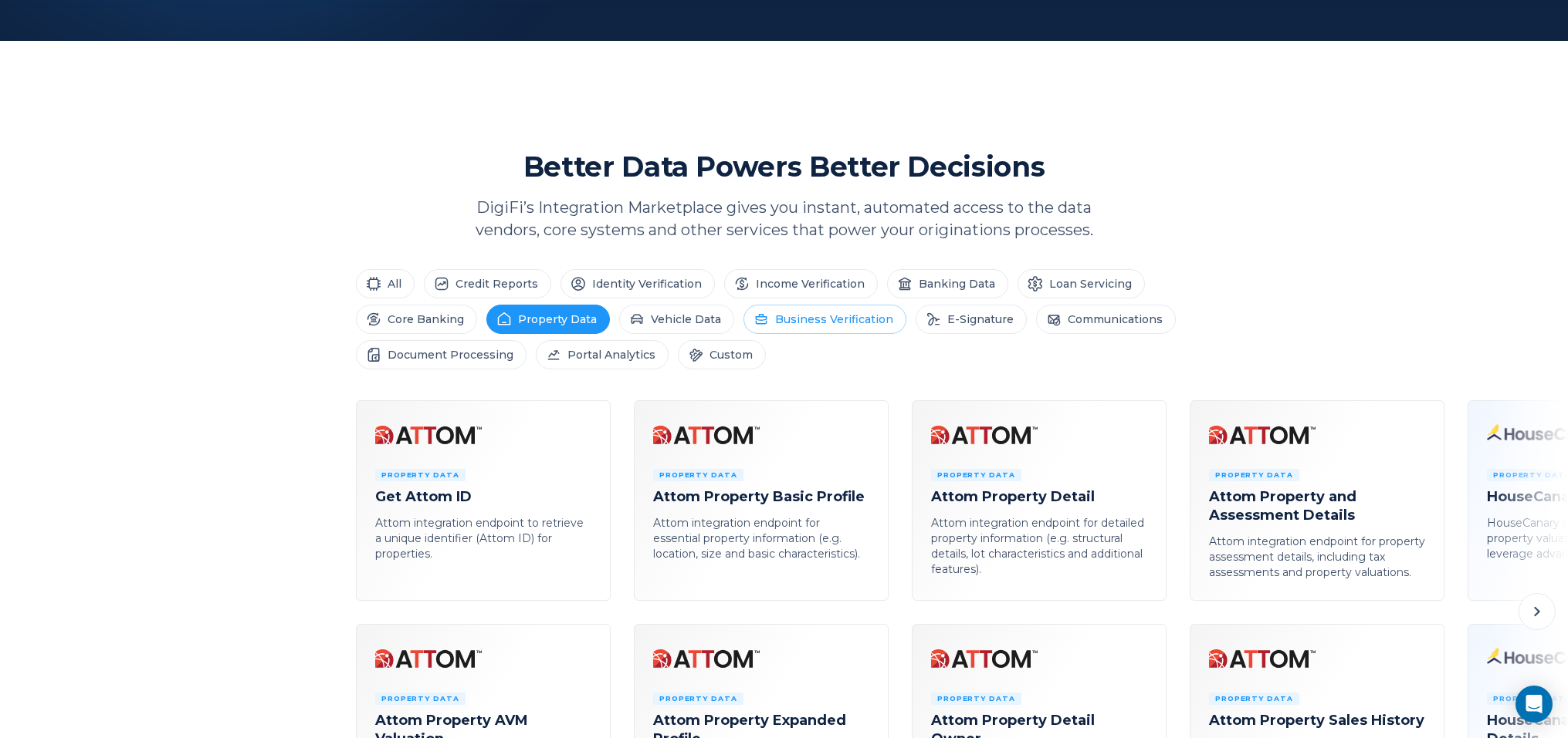
drag, startPoint x: 634, startPoint y: 323, endPoint x: 776, endPoint y: 320, distance: 142.0
click at [634, 322] on icon at bounding box center [637, 319] width 16 height 16
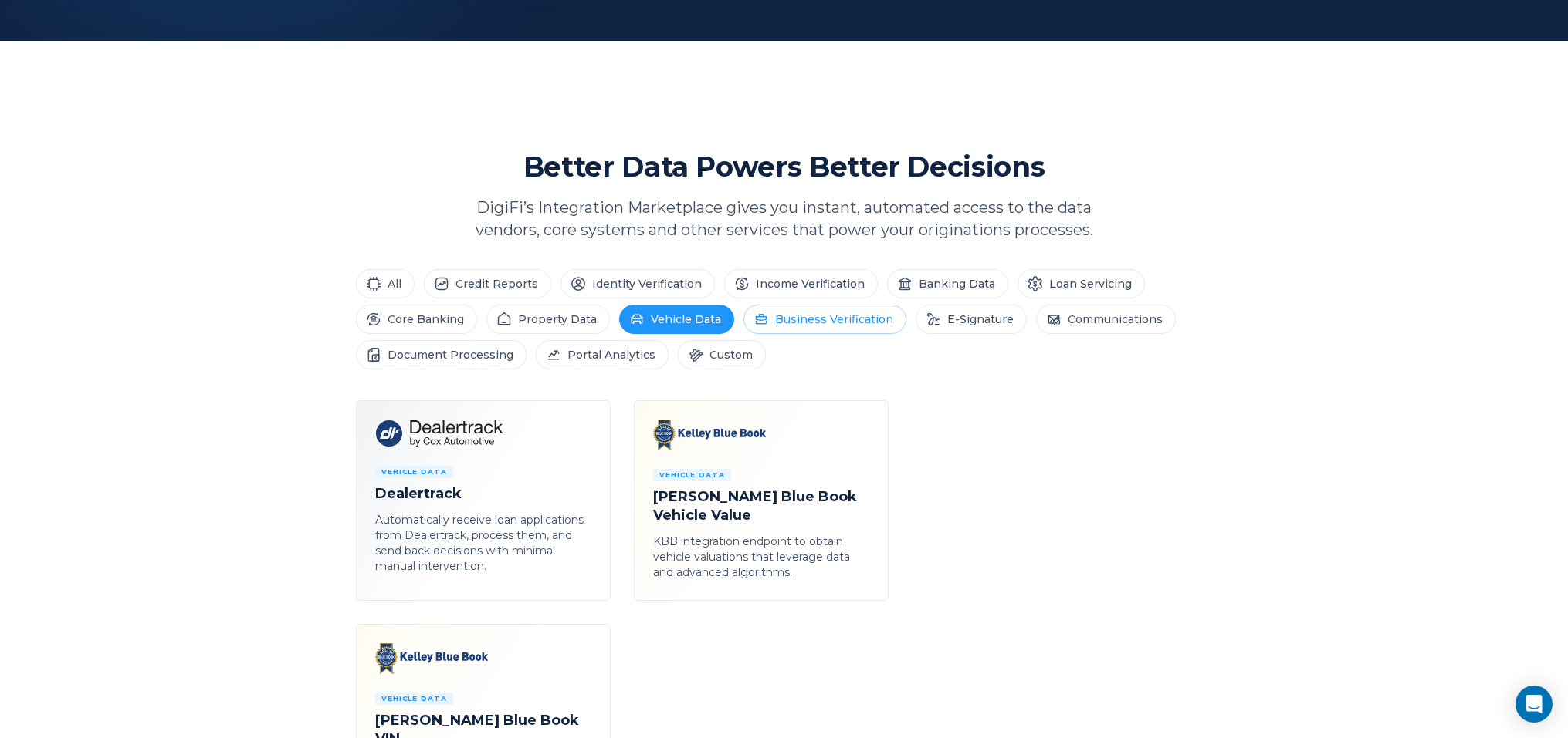
click at [787, 317] on li "Business Verification" at bounding box center [825, 319] width 163 height 29
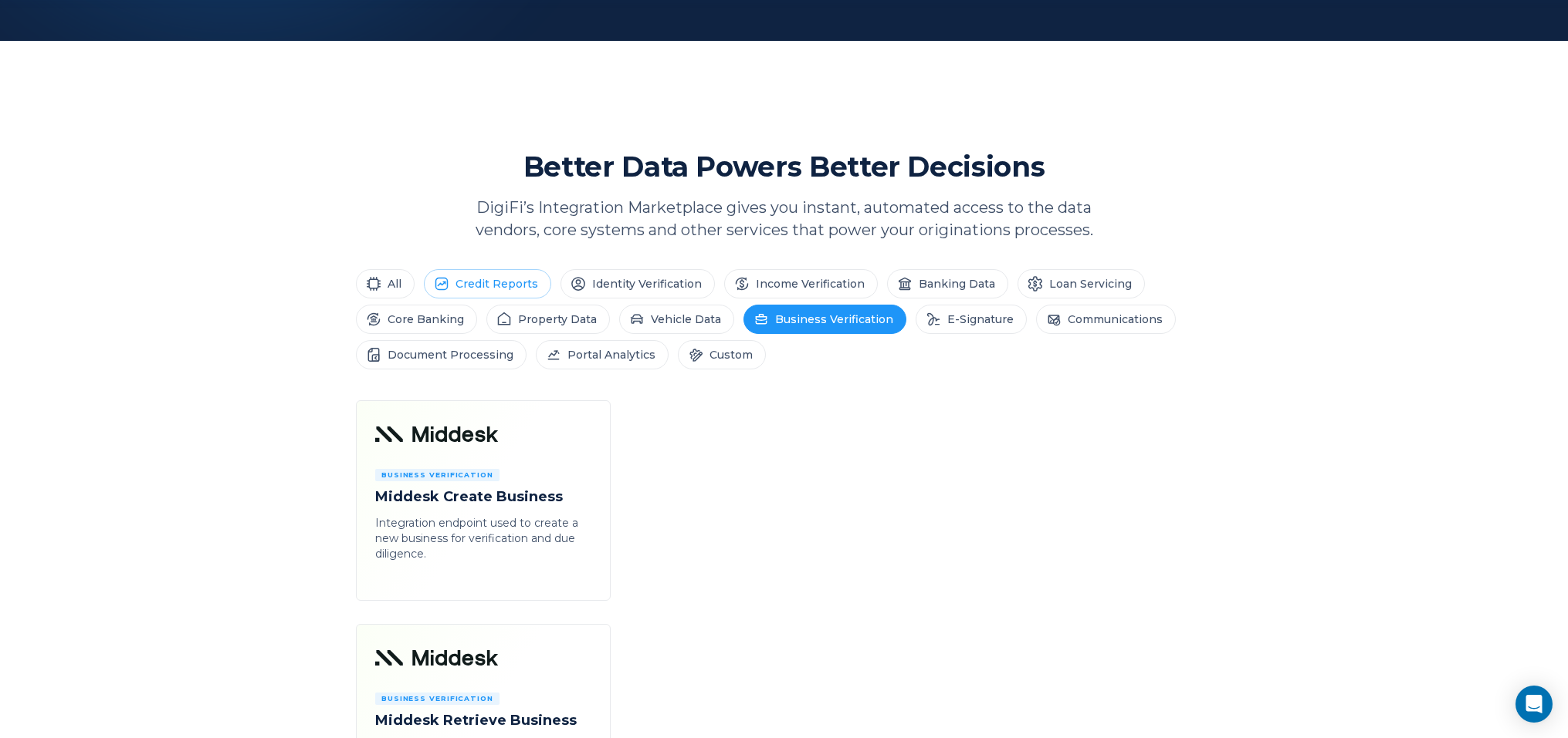
click at [497, 286] on li "Credit Reports" at bounding box center [488, 284] width 128 height 29
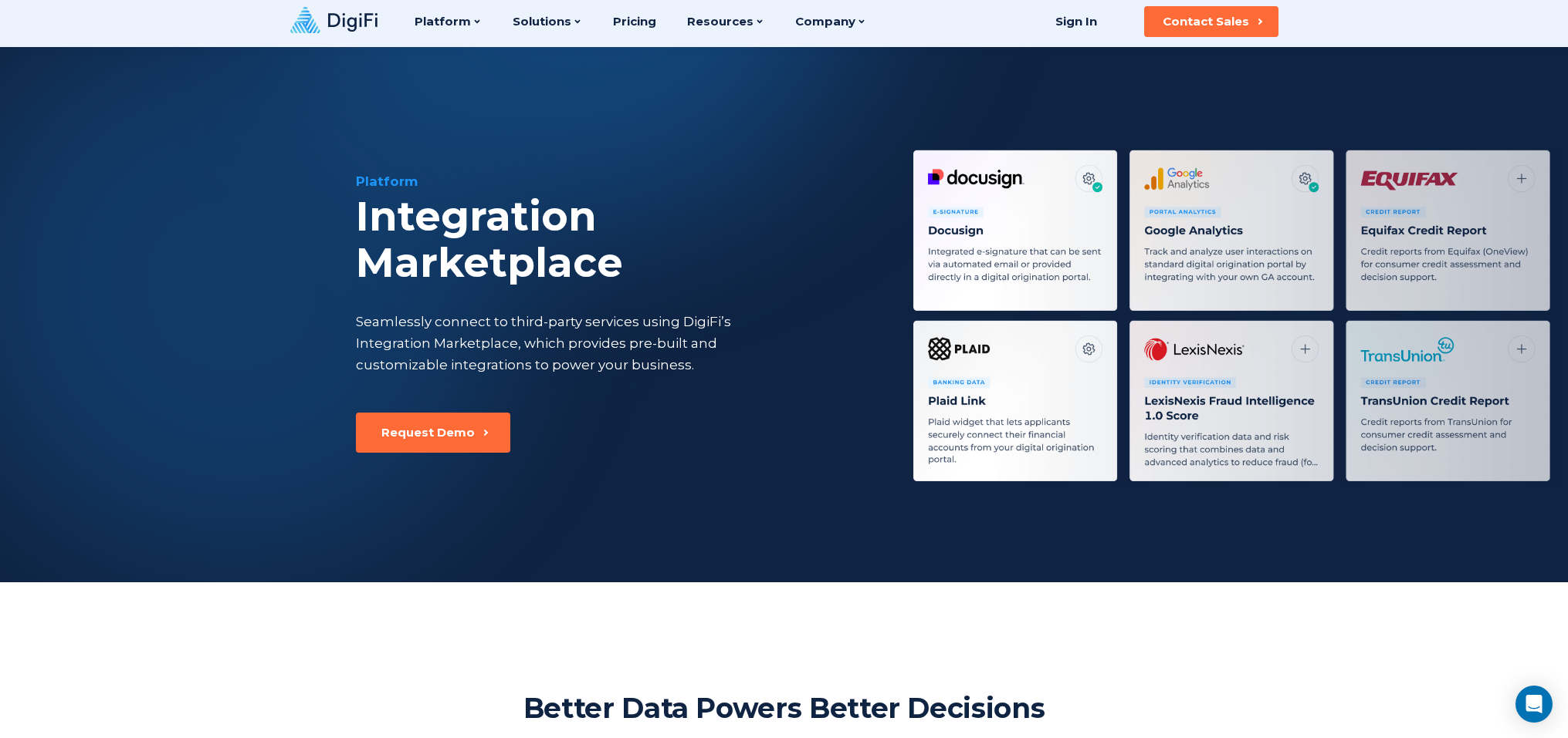
scroll to position [0, 0]
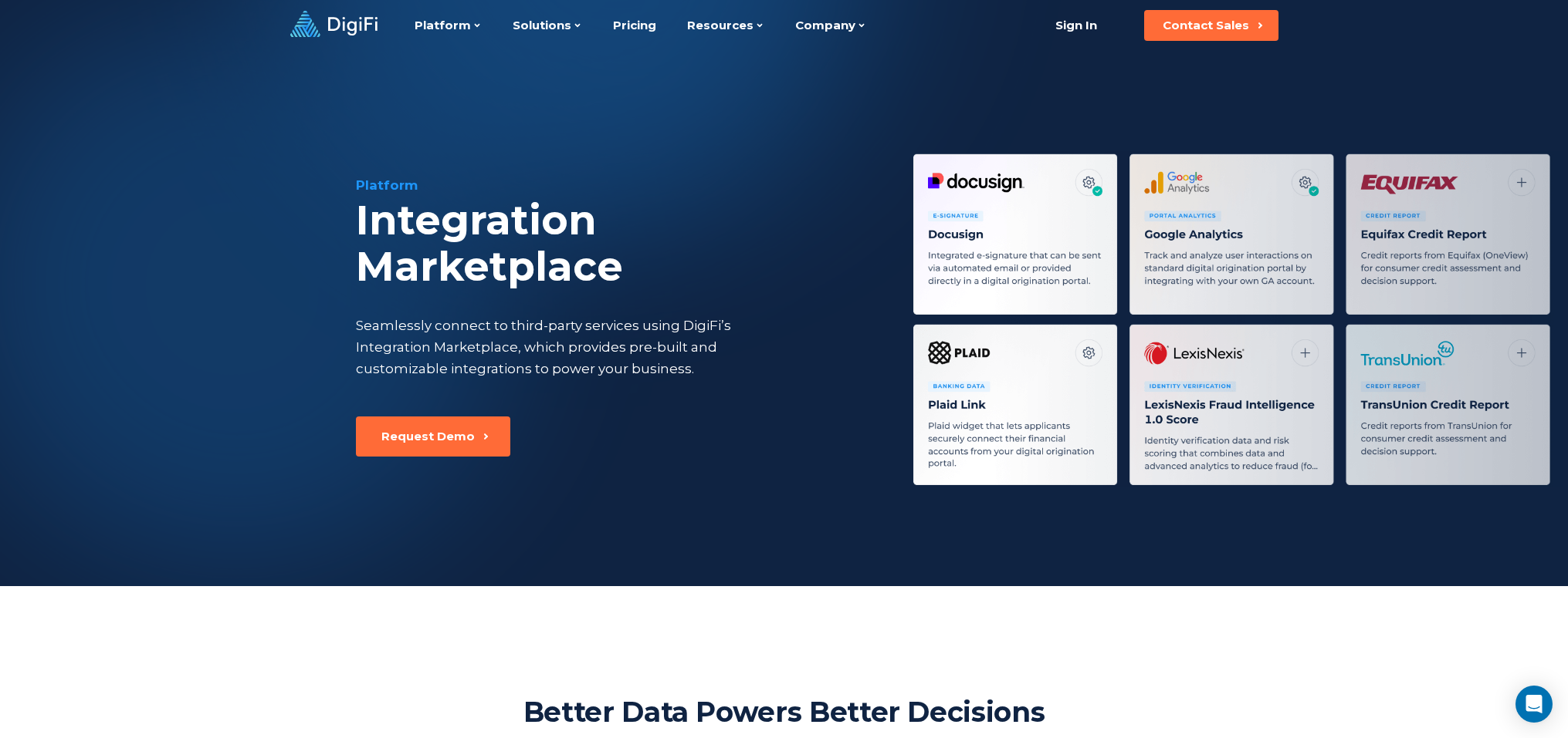
click at [352, 20] on icon at bounding box center [333, 24] width 87 height 27
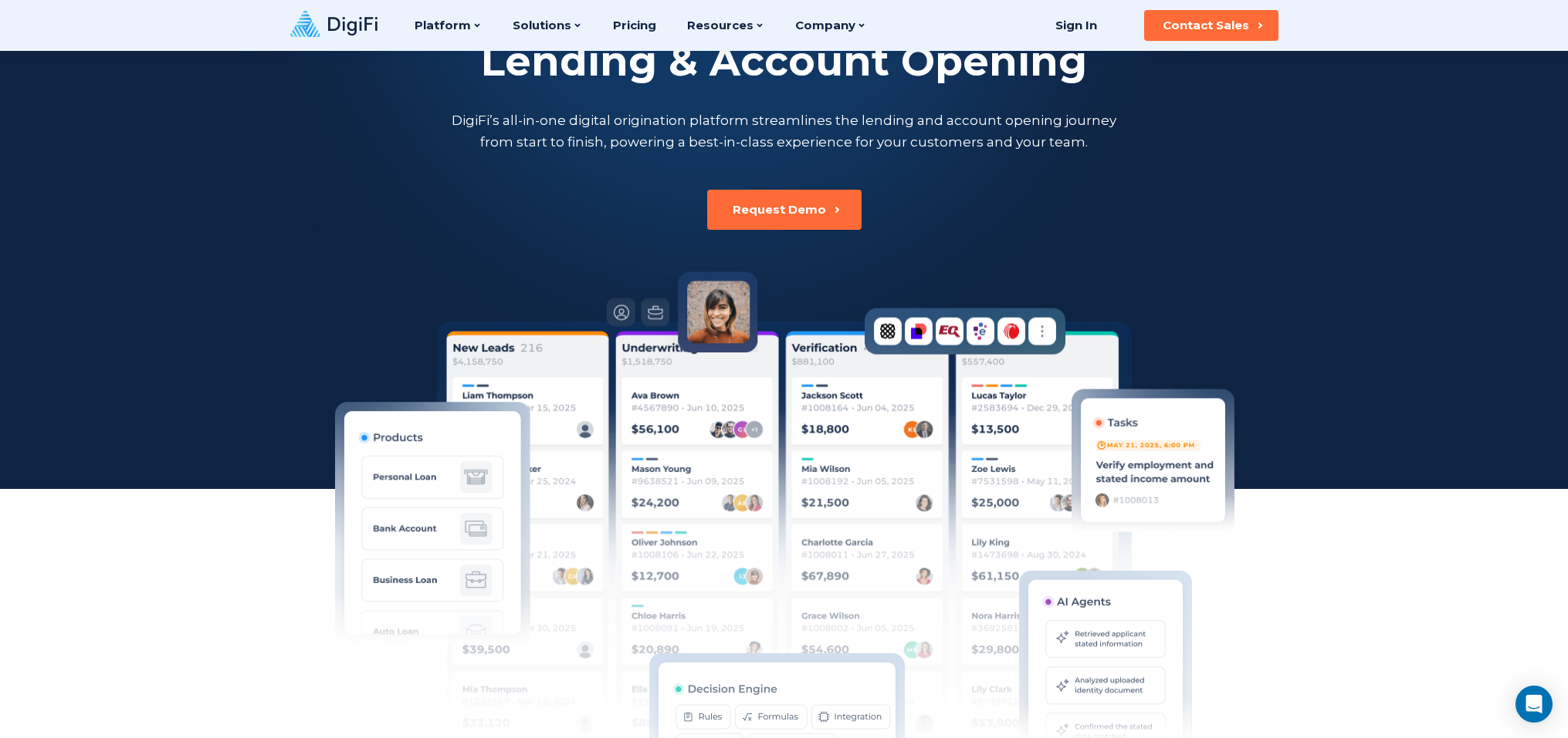
scroll to position [57, 0]
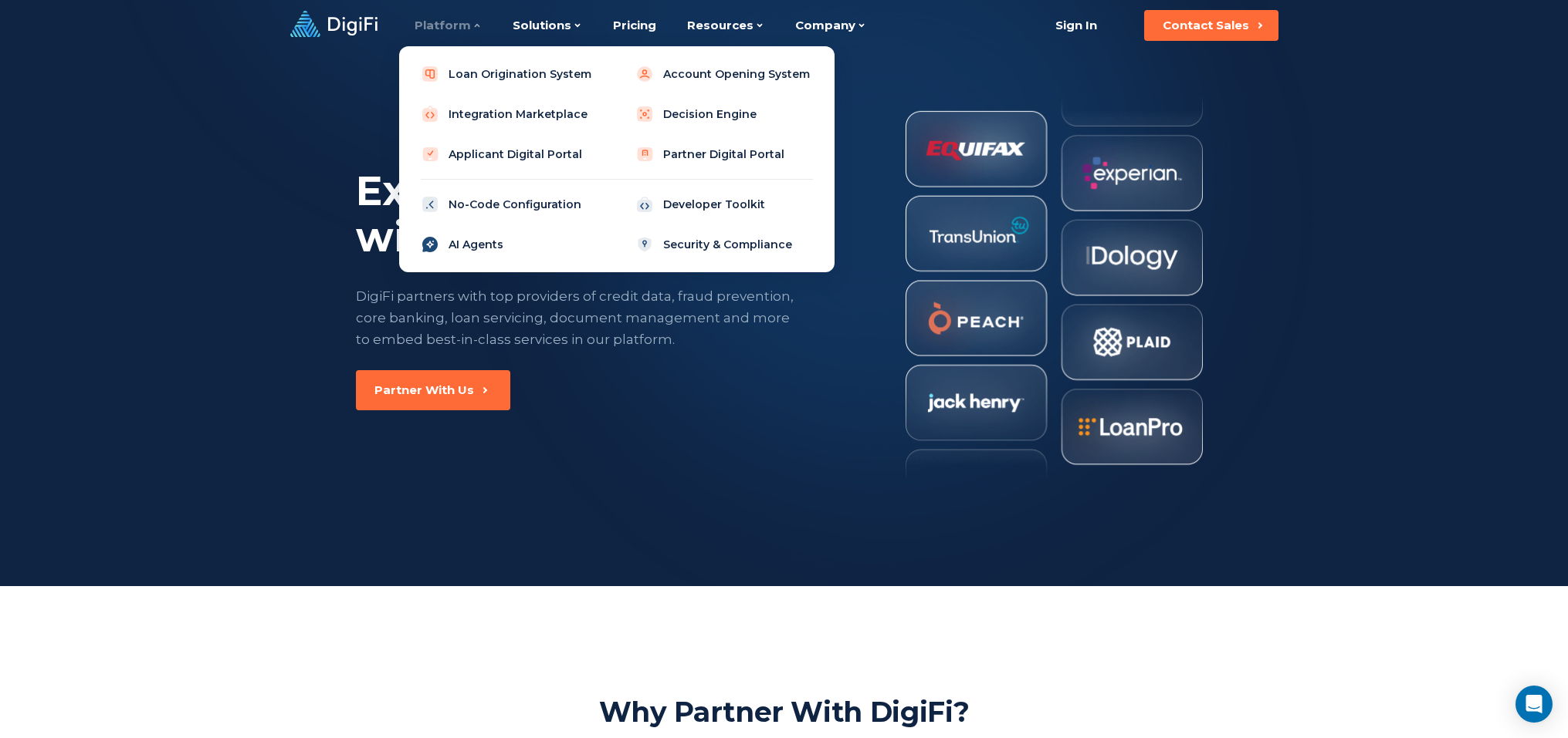
click at [482, 249] on link "AI Agents" at bounding box center [508, 244] width 196 height 30
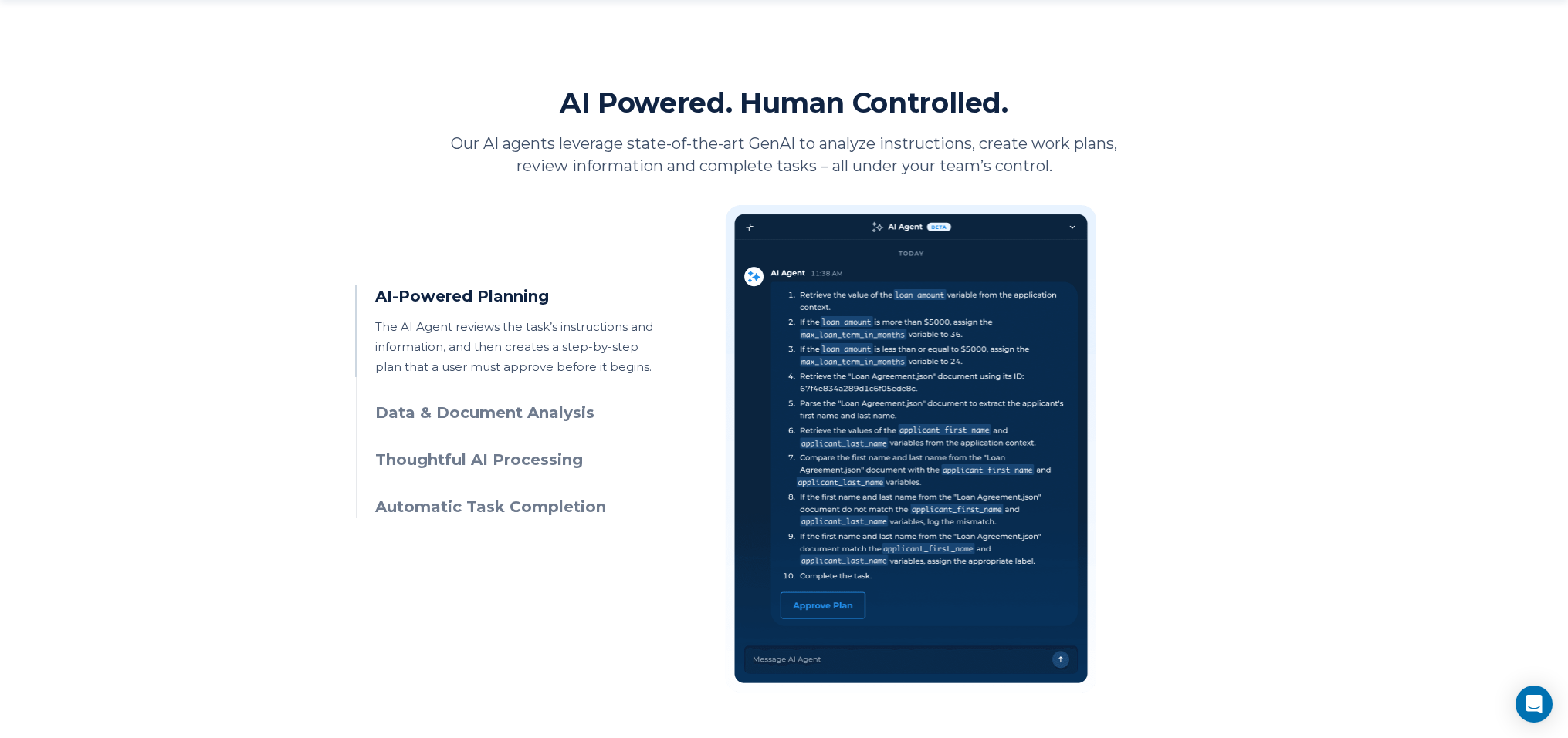
scroll to position [609, 0]
click at [569, 416] on h3 "Data & Document Analysis" at bounding box center [515, 413] width 280 height 23
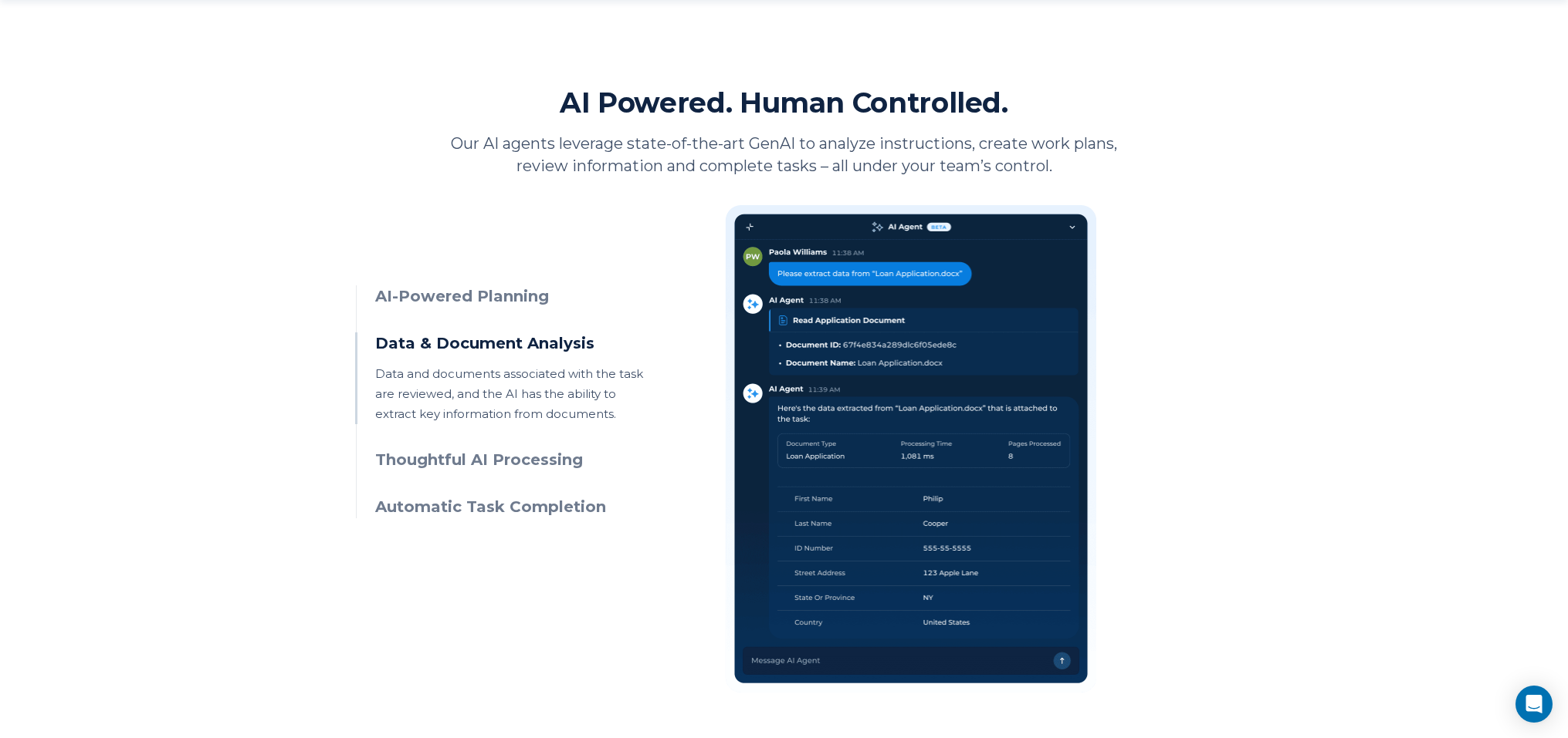
click at [556, 474] on ul "AI-Powered Planning The AI Agent reviews the task’s instructions and informatio…" at bounding box center [505, 401] width 300 height 233
click at [532, 515] on h3 "Automatic Task Completion" at bounding box center [515, 507] width 280 height 23
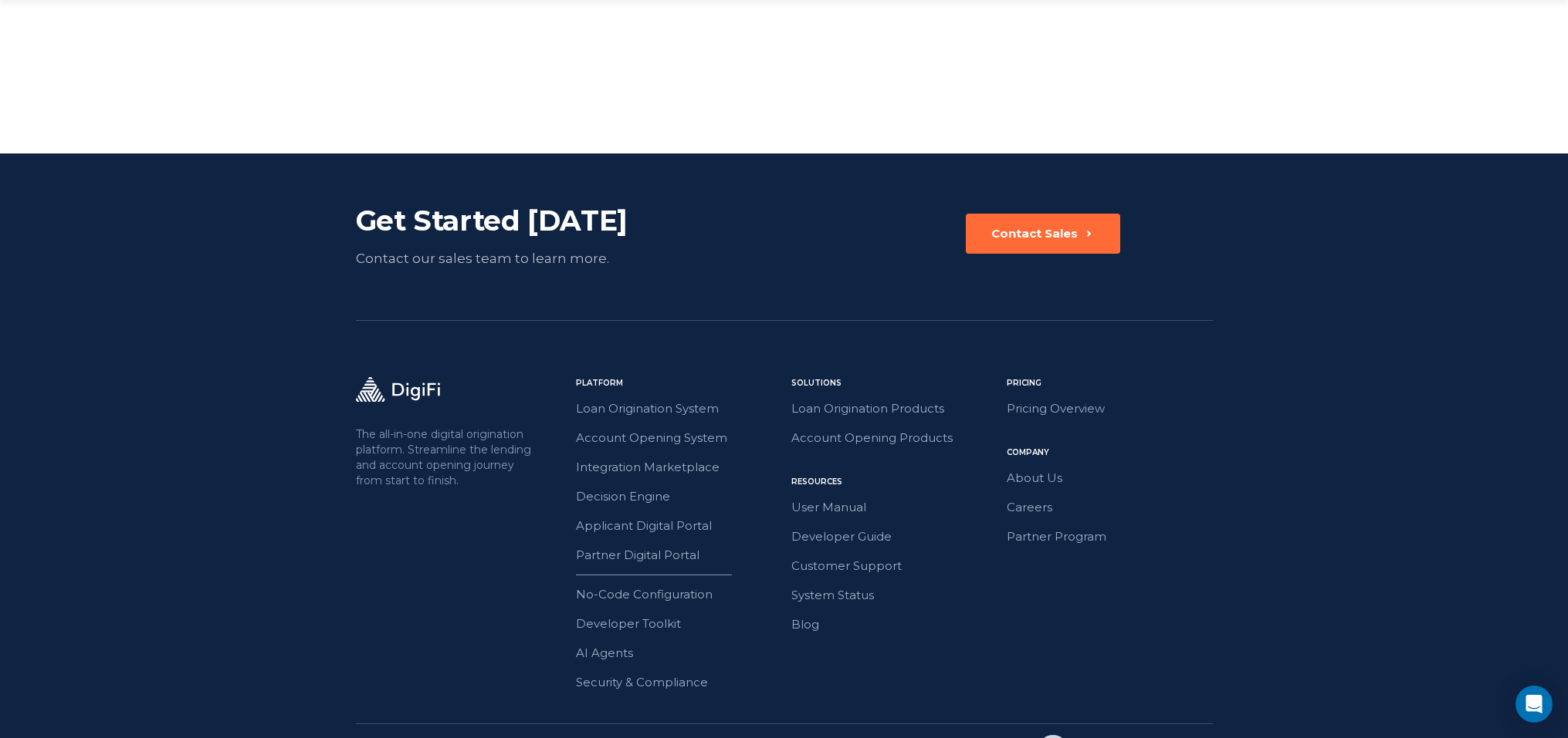
scroll to position [2627, 0]
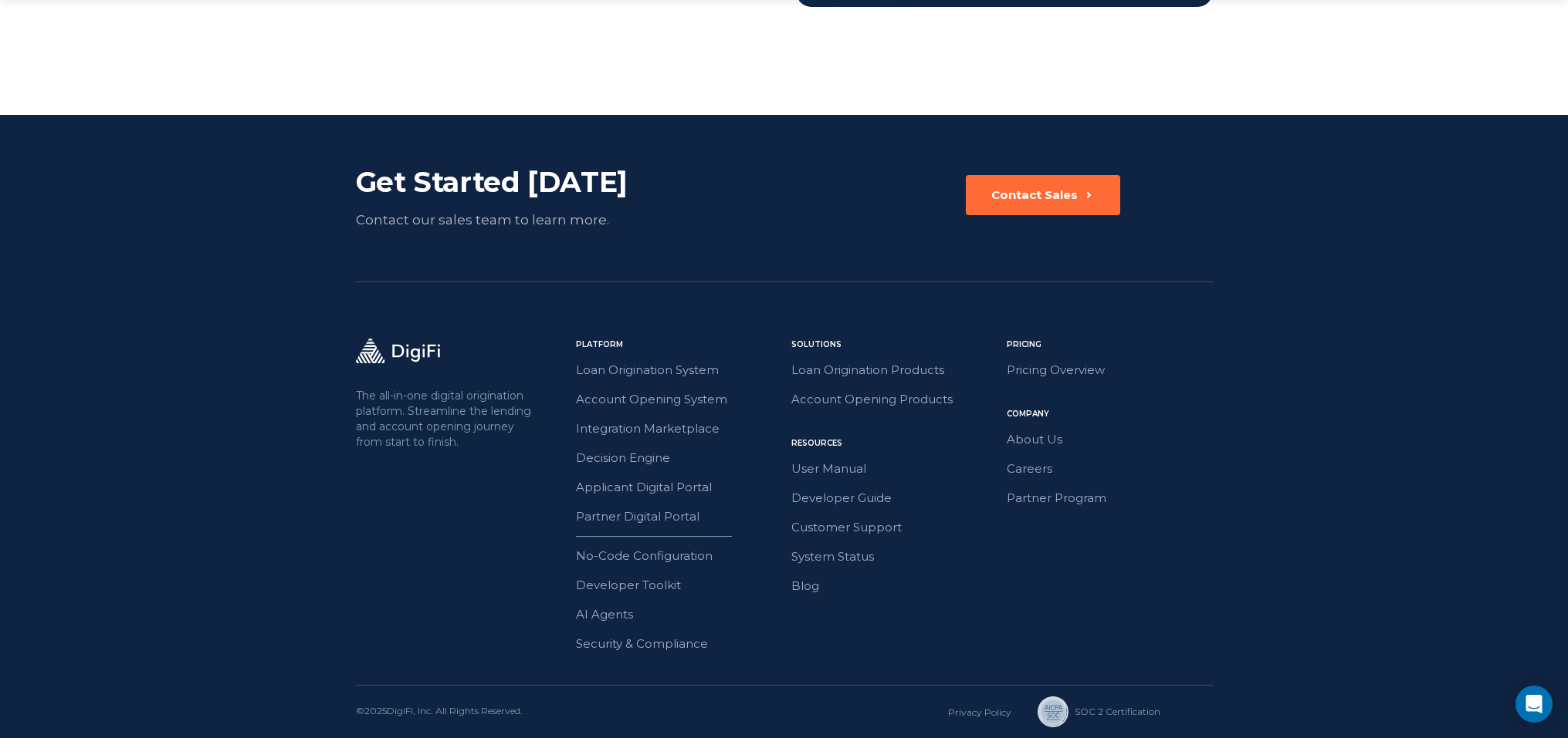
click at [1016, 380] on div "Pricing Pricing Overview Company About Us Careers Partner Program" at bounding box center [1110, 496] width 206 height 315
click at [1025, 369] on link "Pricing Overview" at bounding box center [1110, 370] width 206 height 20
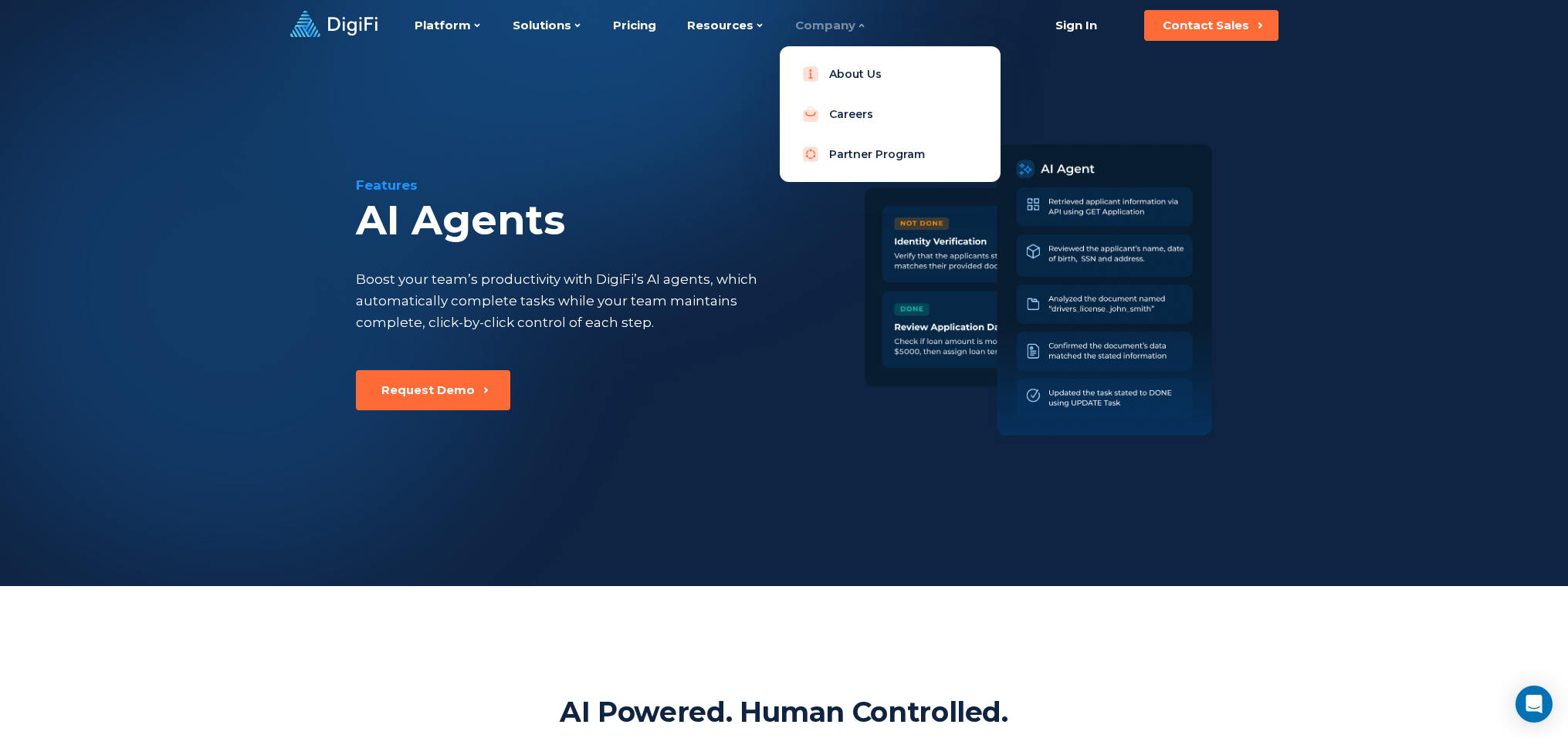
click at [856, 28] on icon at bounding box center [860, 25] width 9 height 9
click at [842, 71] on link "About Us" at bounding box center [890, 74] width 196 height 30
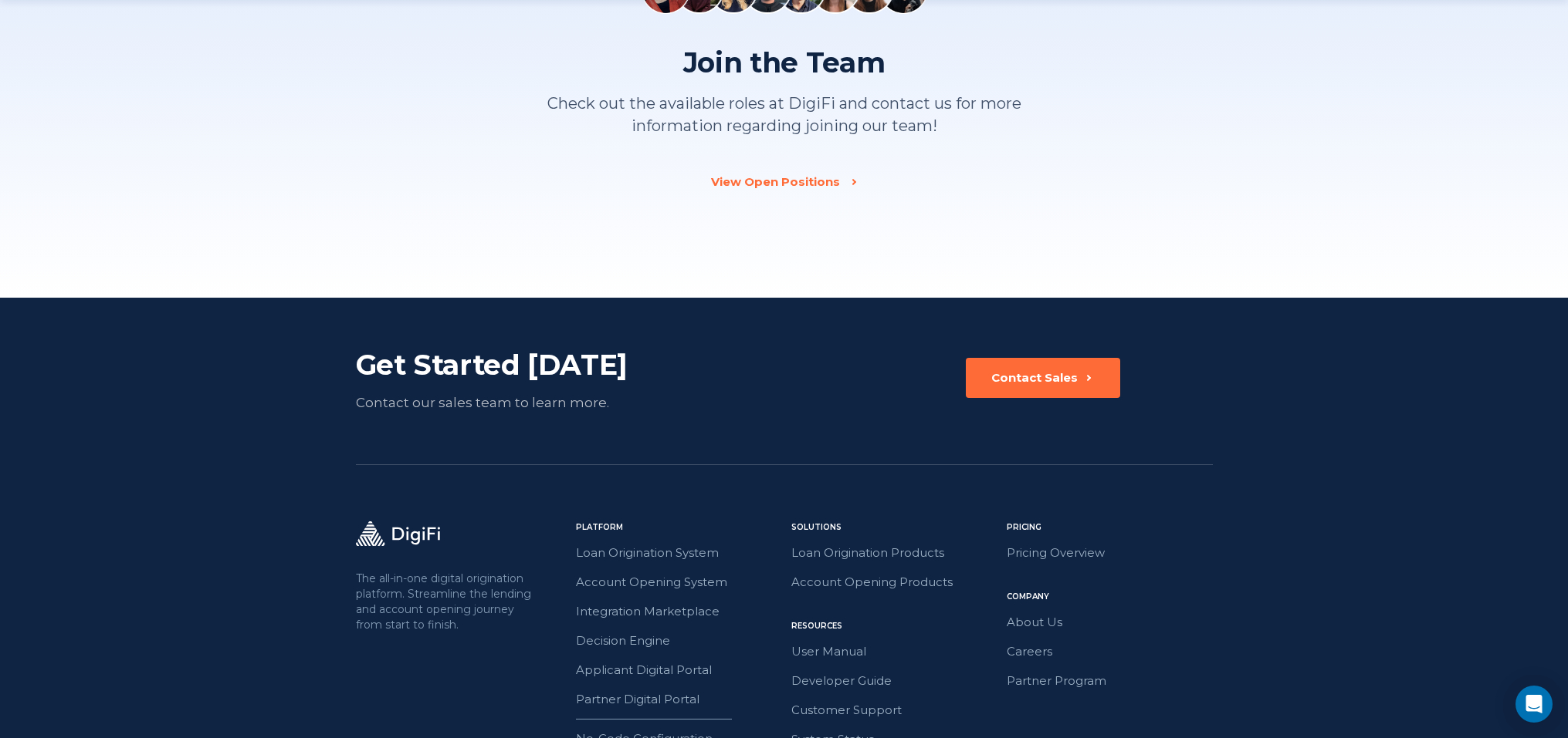
scroll to position [2214, 0]
